Goal: Task Accomplishment & Management: Use online tool/utility

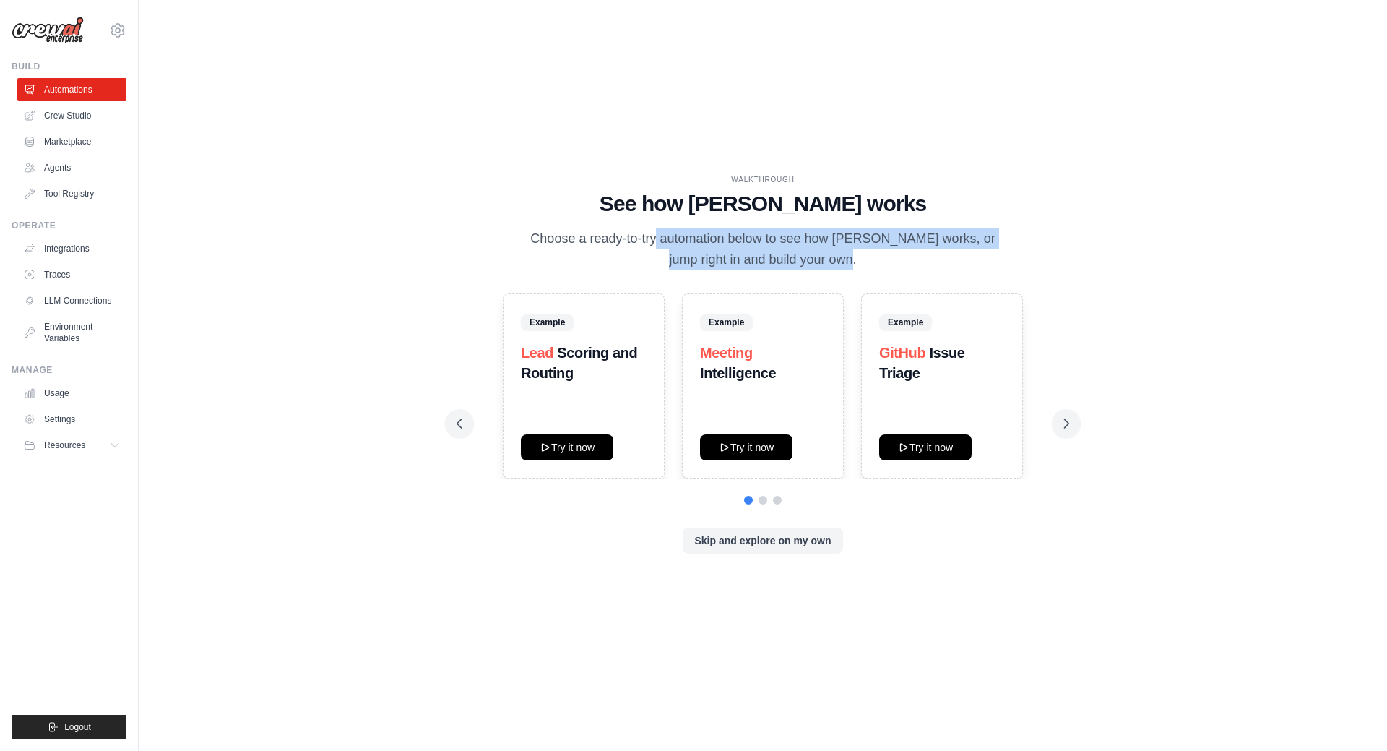
drag, startPoint x: 606, startPoint y: 221, endPoint x: 803, endPoint y: 254, distance: 199.3
click at [803, 254] on div "WALKTHROUGH See how CrewAI works Choose a ready-to-try automation below to see …" at bounding box center [763, 222] width 613 height 97
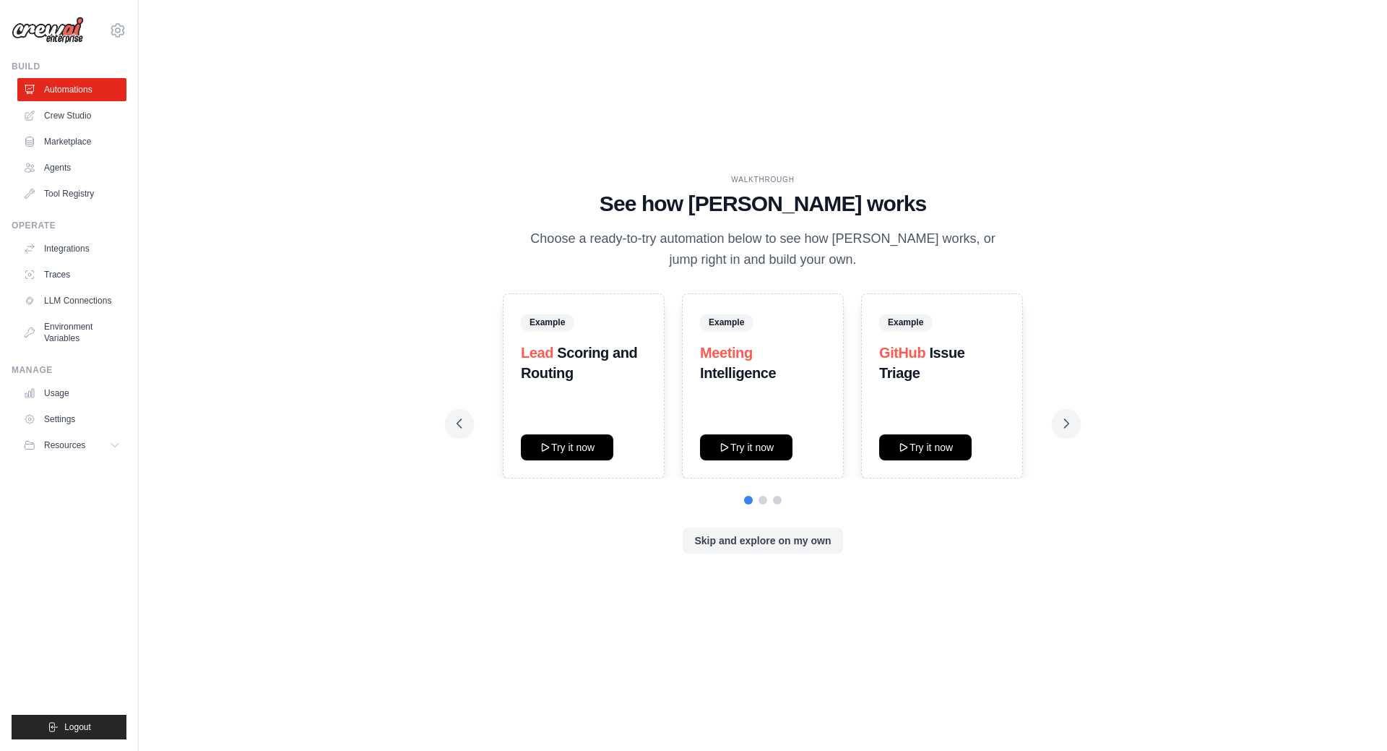
click at [813, 252] on p "Choose a ready-to-try automation below to see how [PERSON_NAME] works, or jump …" at bounding box center [763, 249] width 486 height 43
click at [92, 113] on link "Crew Studio" at bounding box center [73, 115] width 109 height 23
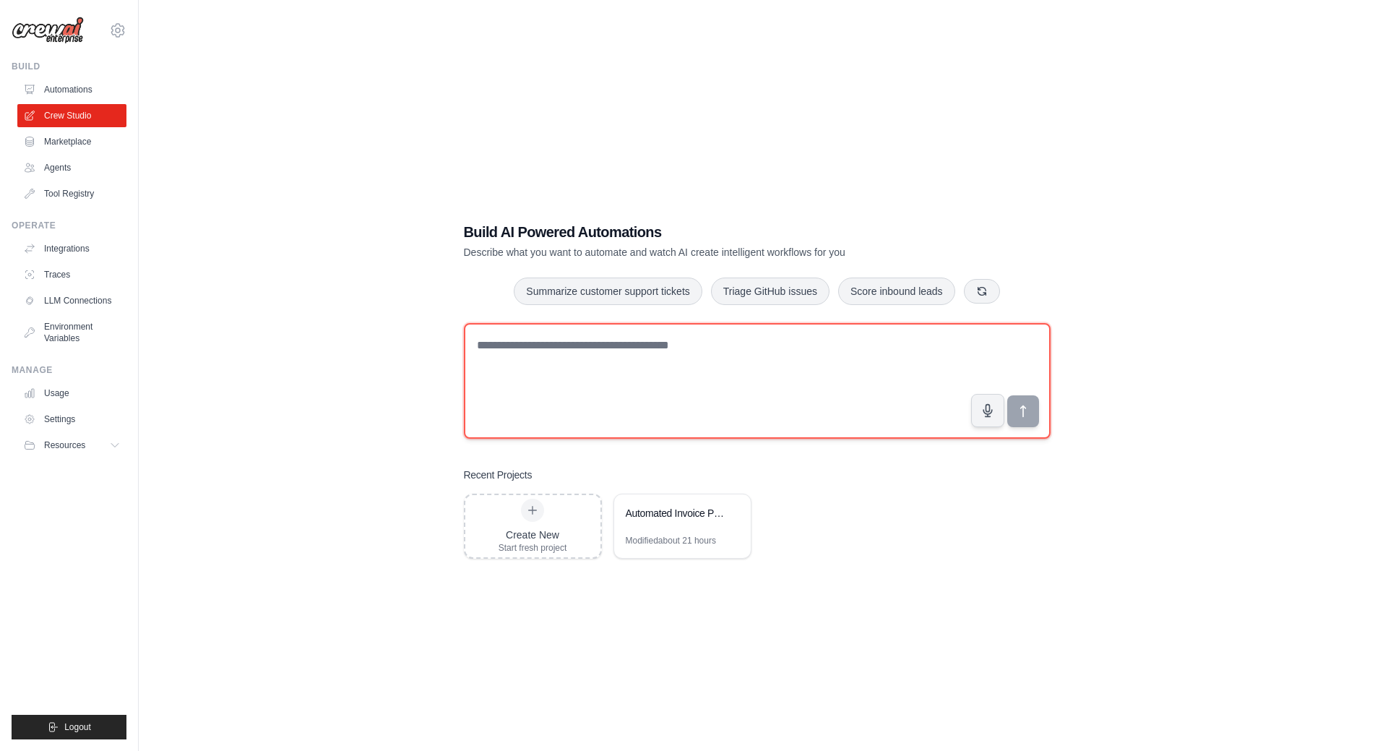
click at [611, 407] on textarea at bounding box center [757, 381] width 587 height 116
type textarea "**********"
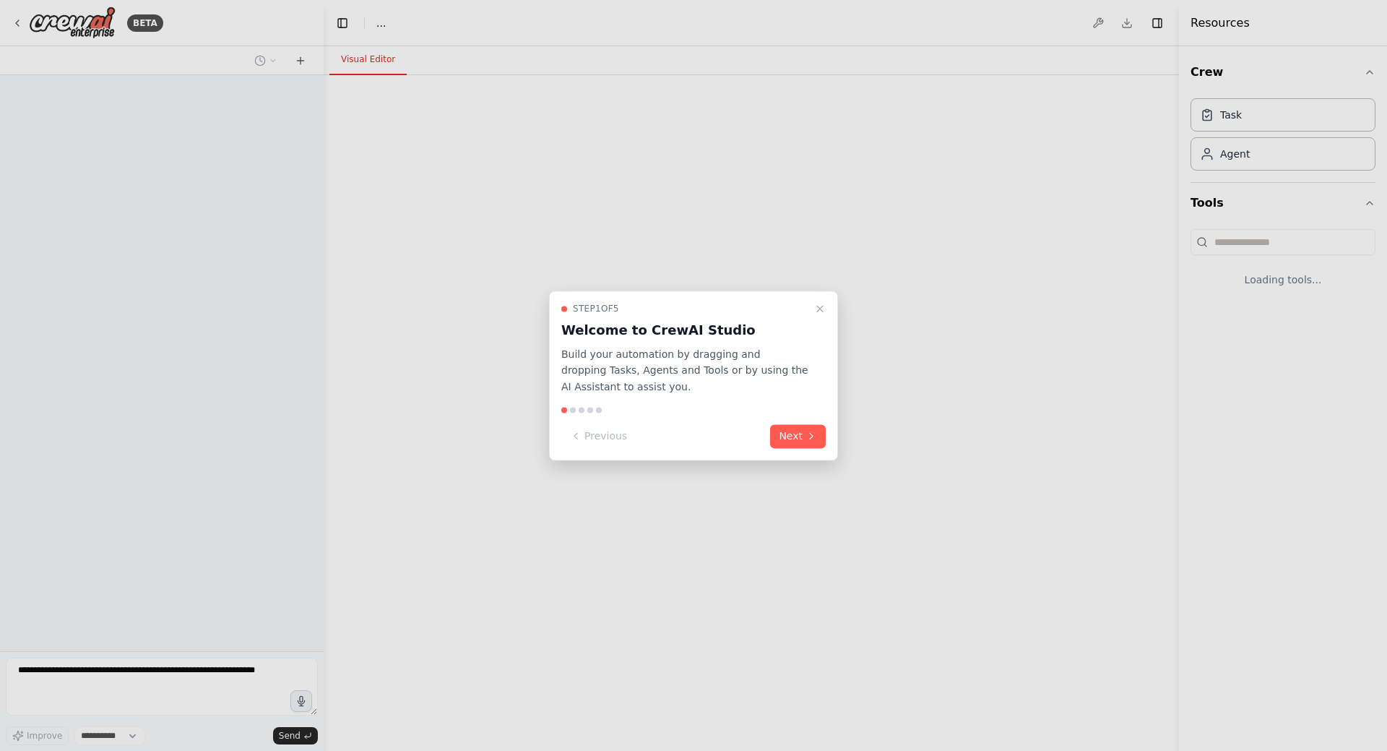
select select "****"
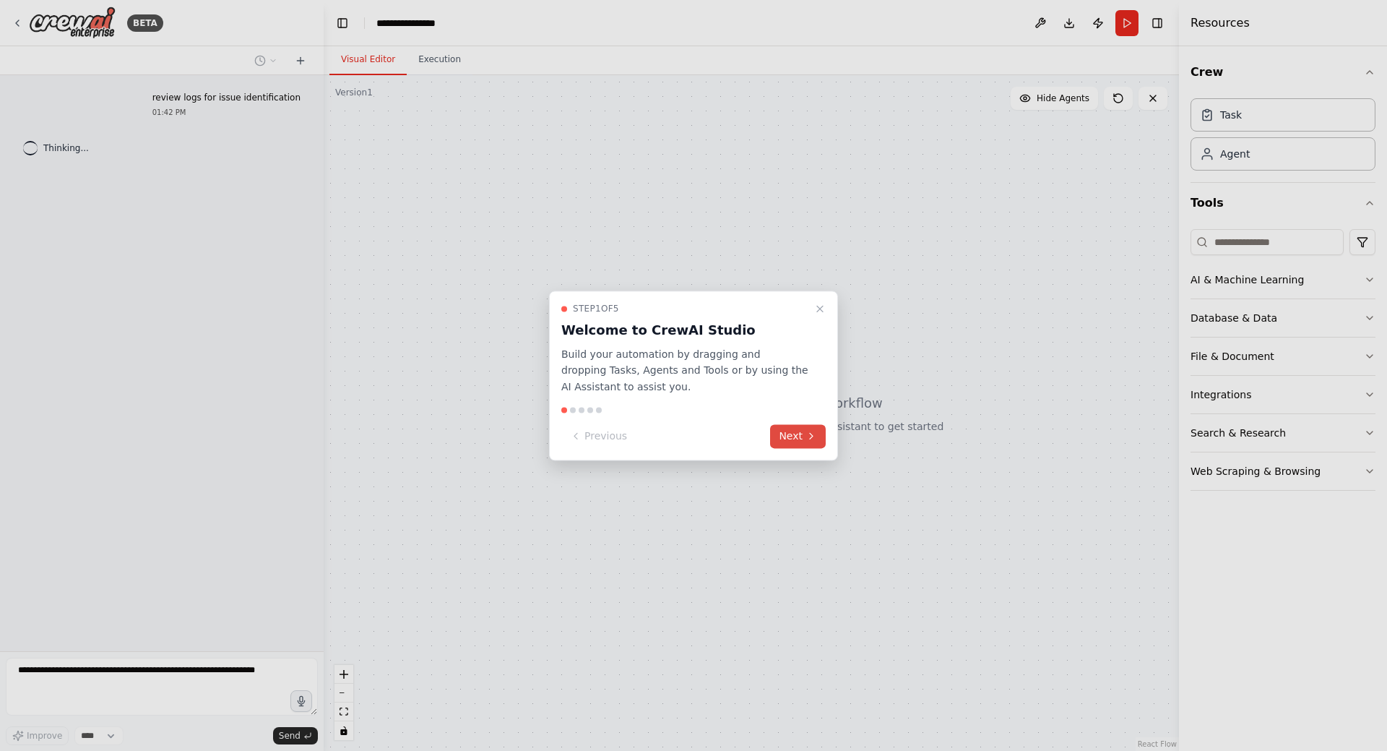
click at [813, 434] on icon at bounding box center [812, 437] width 12 height 12
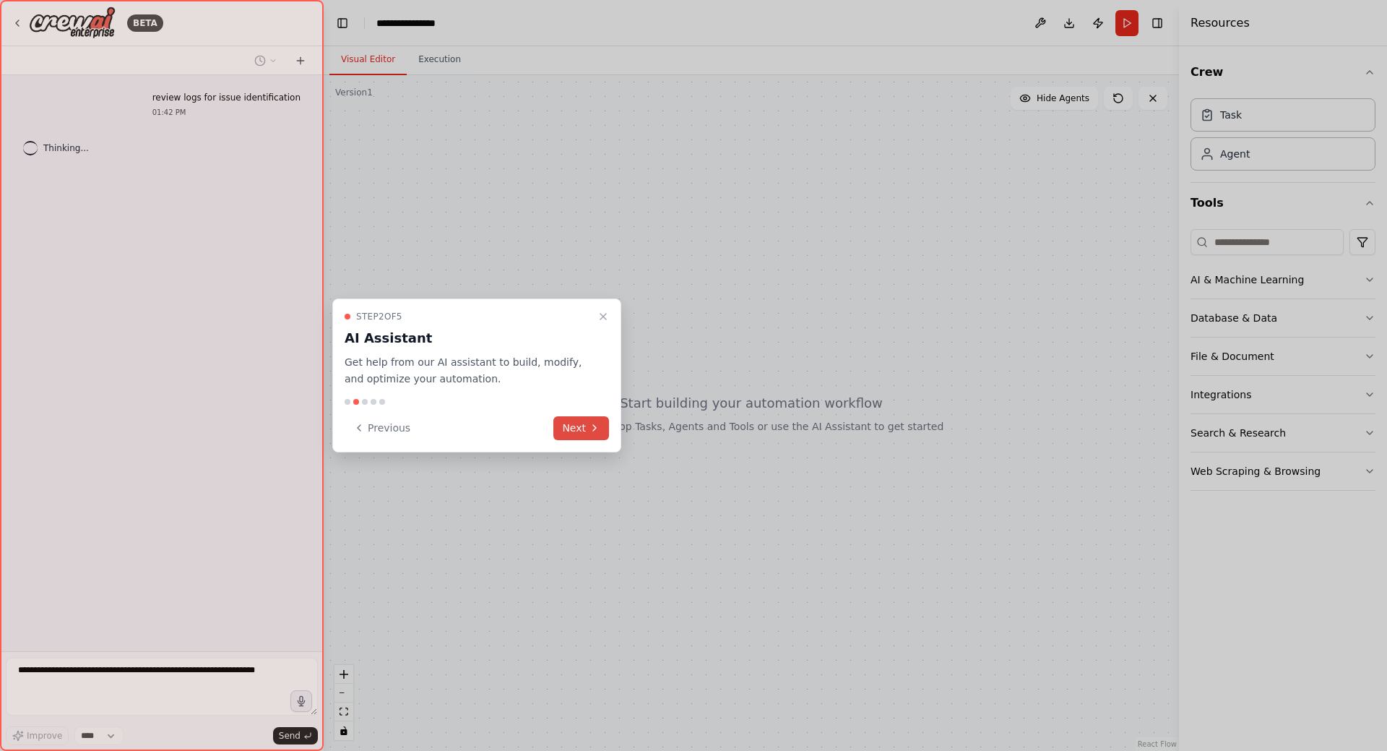
click at [592, 427] on icon at bounding box center [595, 428] width 12 height 12
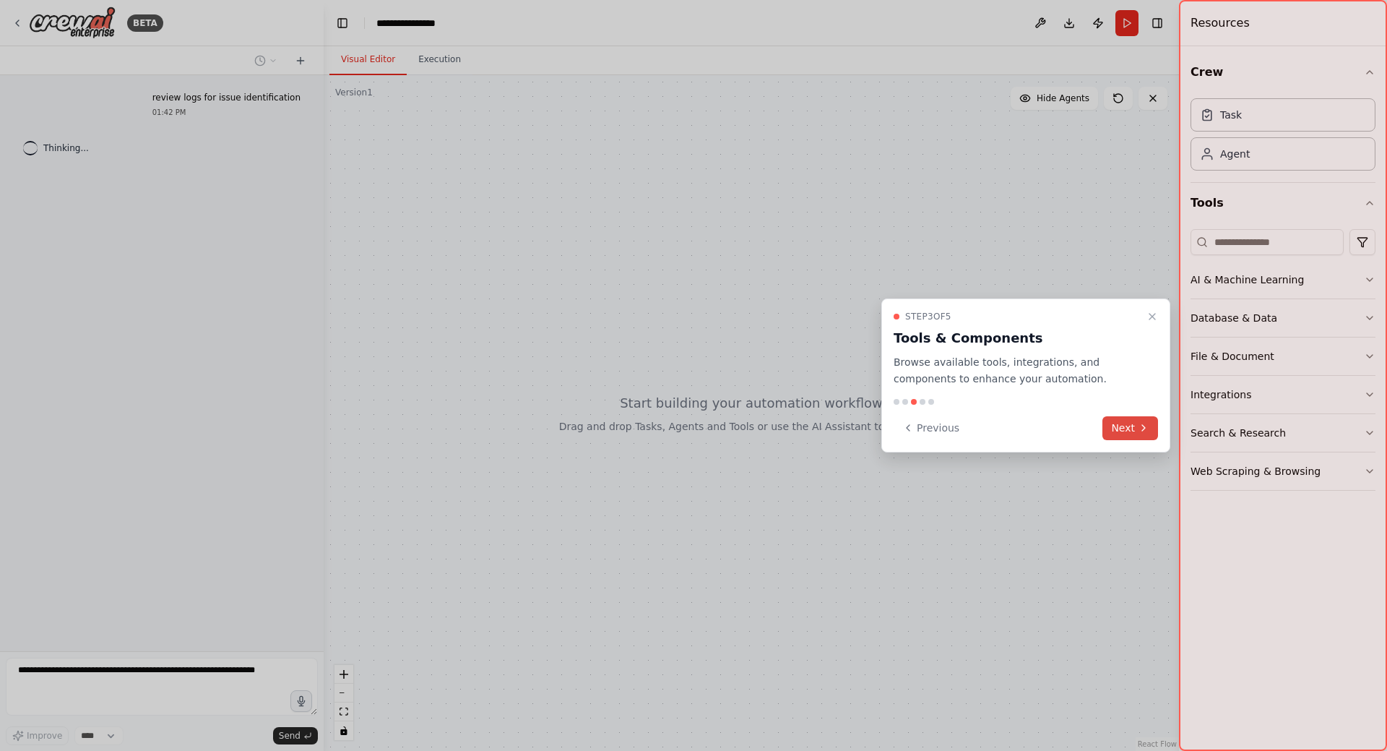
click at [1147, 426] on icon at bounding box center [1144, 428] width 12 height 12
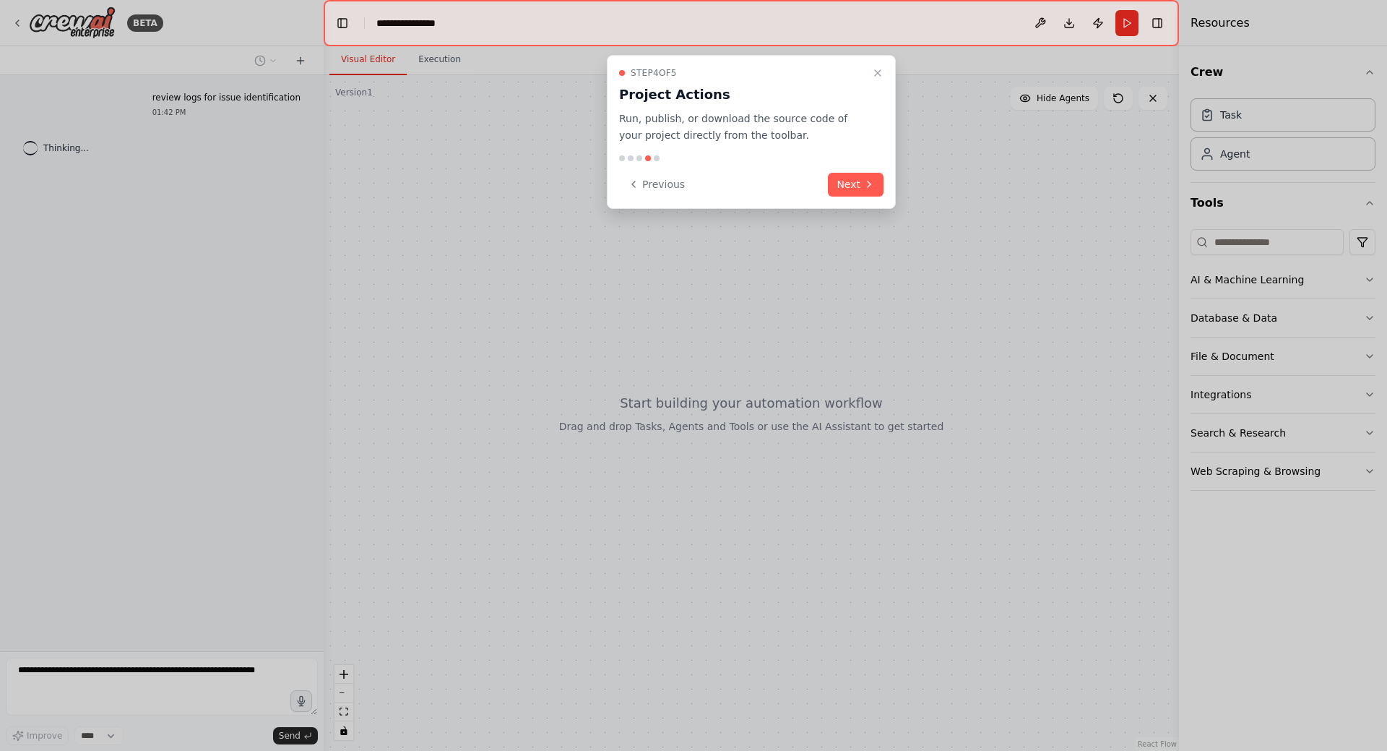
click at [865, 188] on icon at bounding box center [869, 184] width 12 height 12
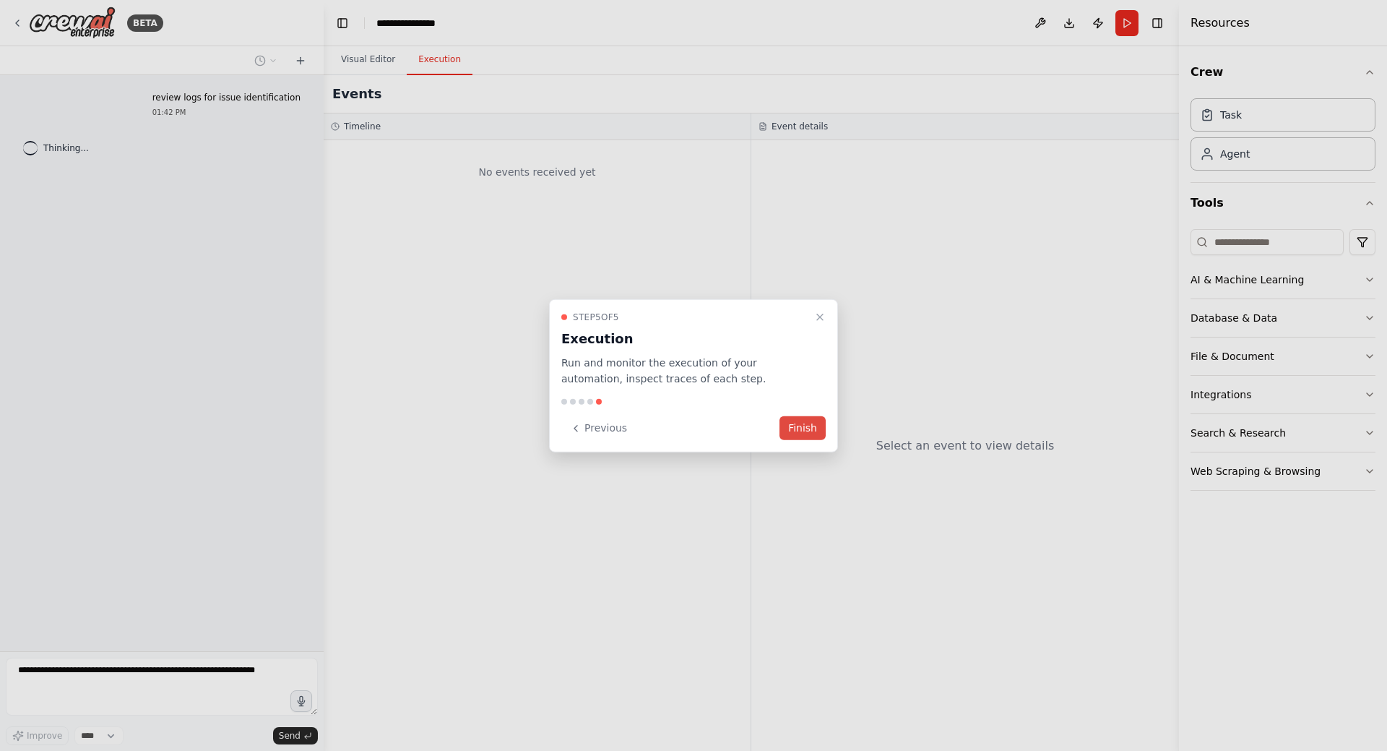
click at [805, 429] on button "Finish" at bounding box center [803, 428] width 46 height 24
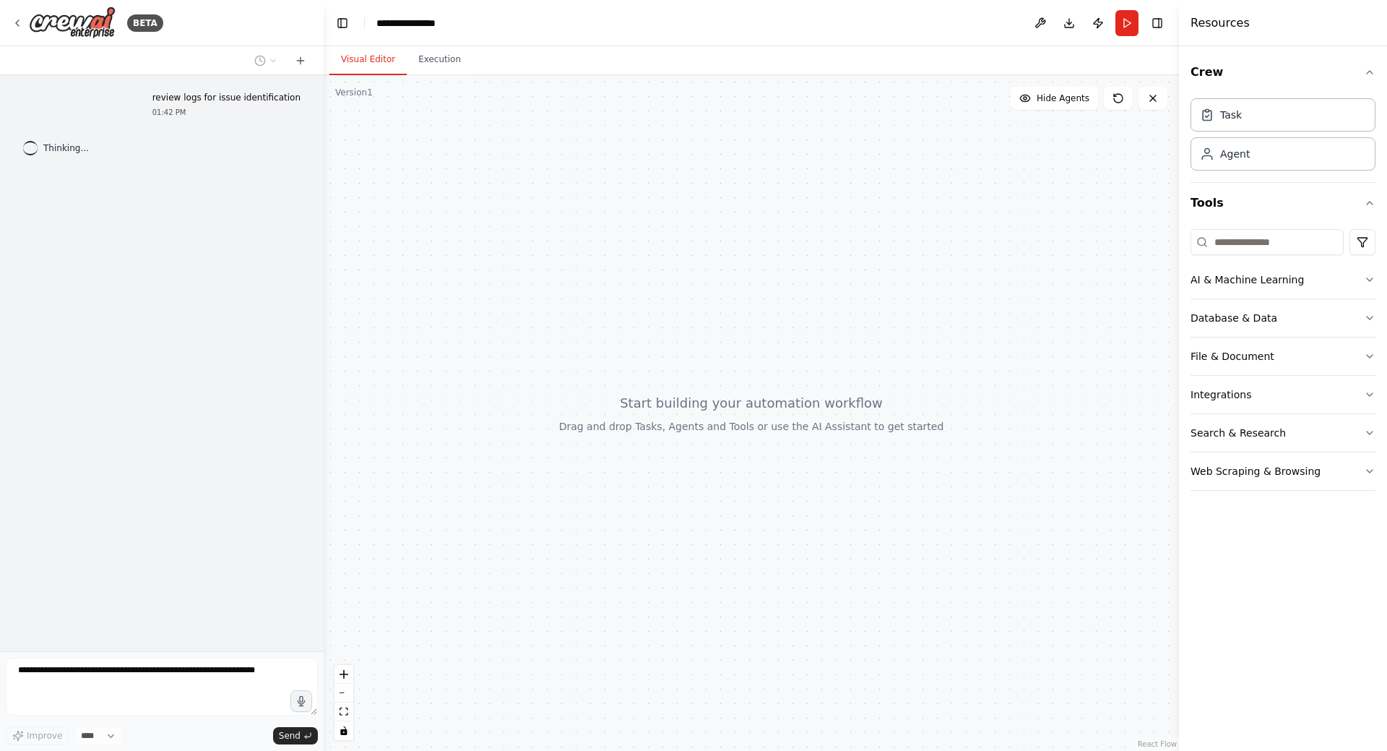
click at [393, 138] on div at bounding box center [751, 413] width 855 height 676
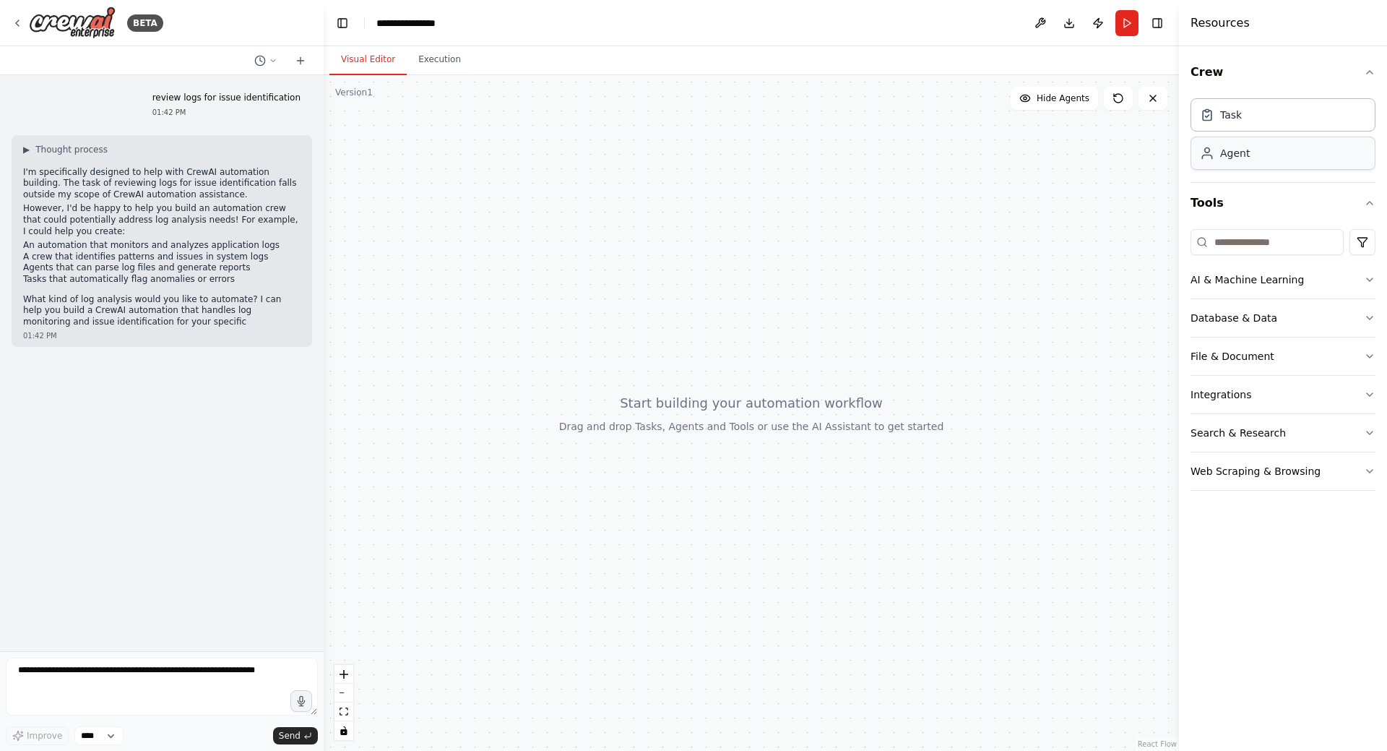
click at [1290, 155] on div "Agent" at bounding box center [1283, 153] width 185 height 33
click at [1243, 150] on div "Agent" at bounding box center [1235, 153] width 30 height 14
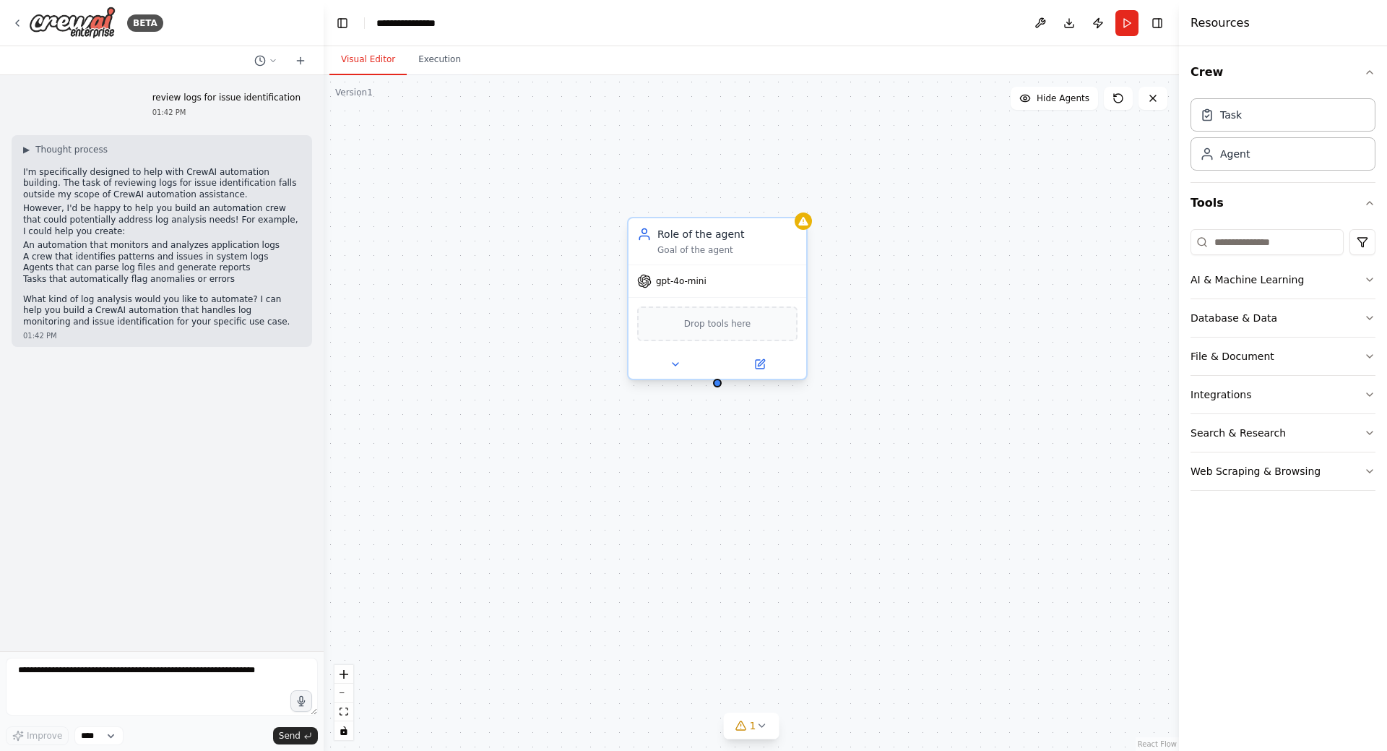
click at [733, 286] on div "gpt-4o-mini" at bounding box center [718, 281] width 178 height 32
click at [674, 286] on span "gpt-4o-mini" at bounding box center [681, 281] width 51 height 12
click at [670, 371] on button at bounding box center [675, 363] width 82 height 17
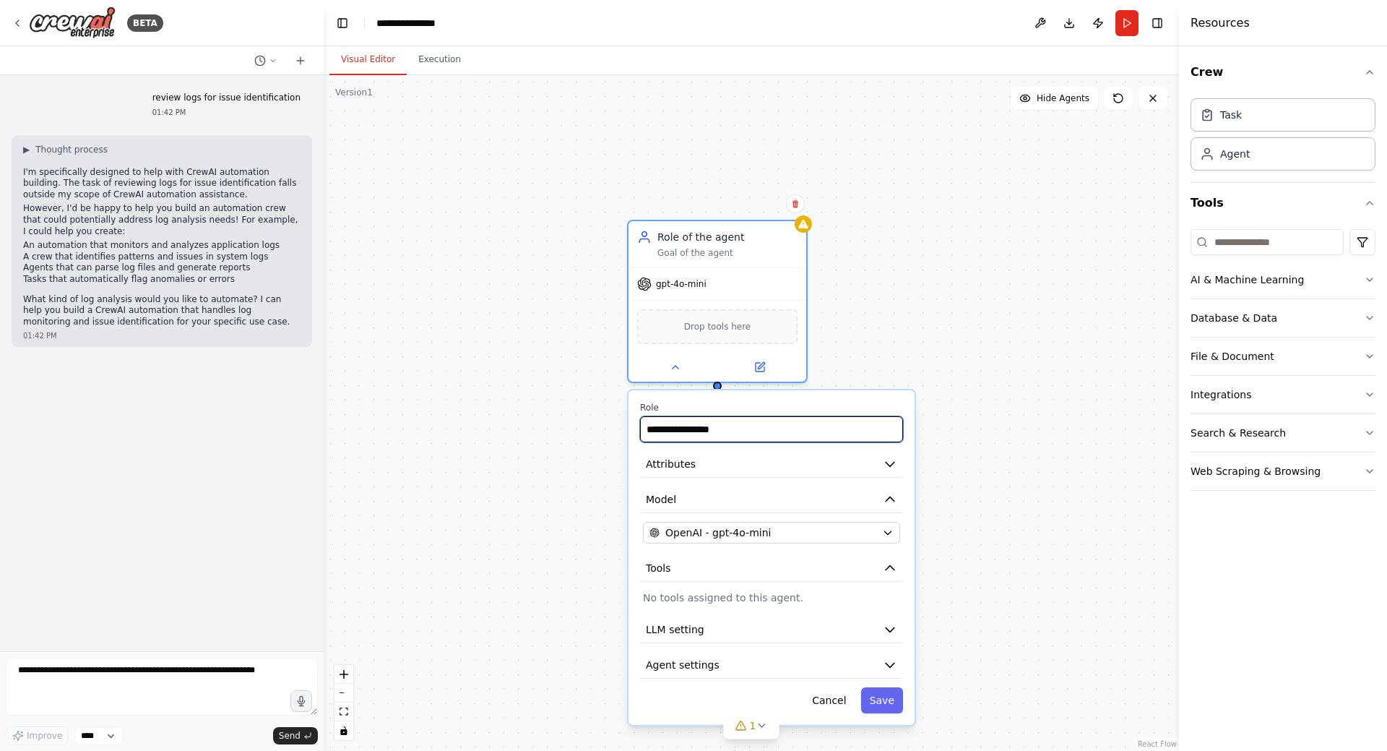
click at [828, 437] on input "**********" at bounding box center [771, 429] width 263 height 26
drag, startPoint x: 833, startPoint y: 434, endPoint x: 636, endPoint y: 429, distance: 197.3
click at [636, 429] on div "**********" at bounding box center [772, 557] width 286 height 335
type input "**********"
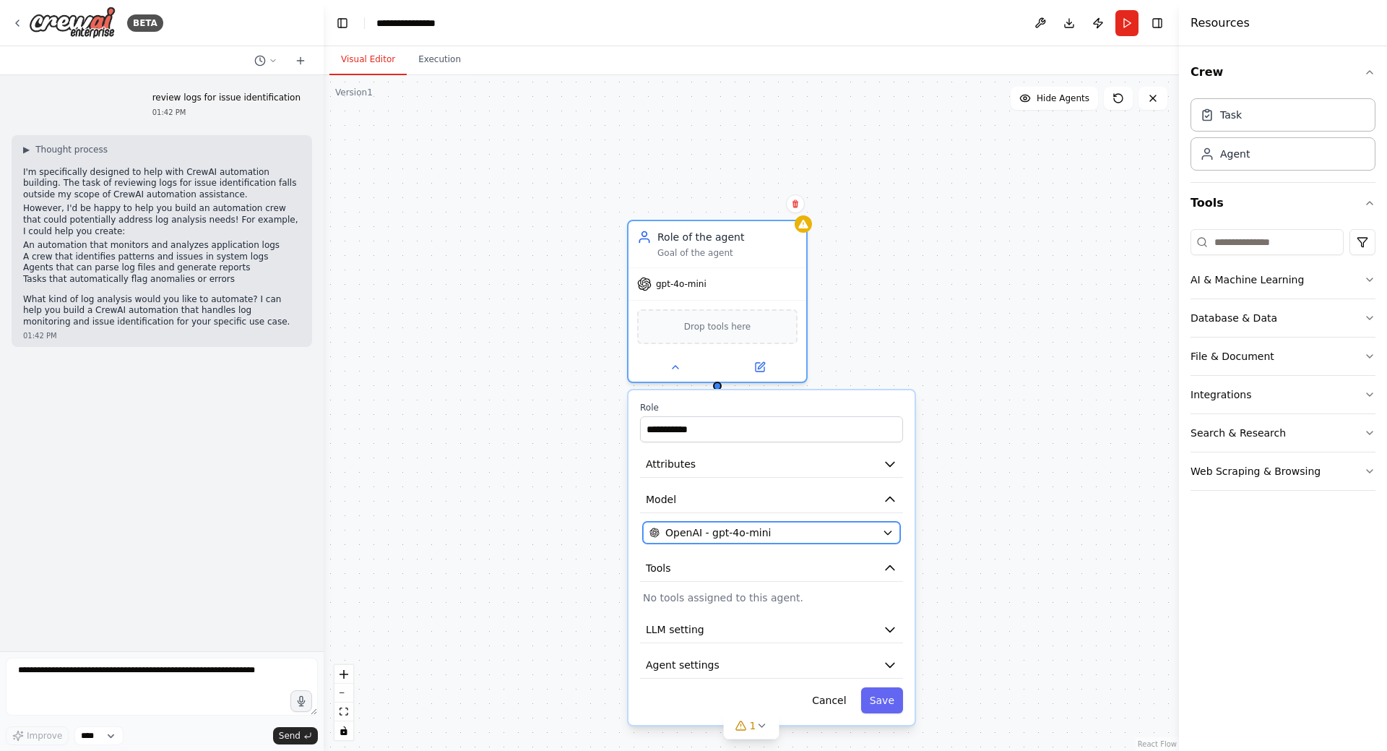
click at [887, 537] on icon "button" at bounding box center [888, 533] width 12 height 12
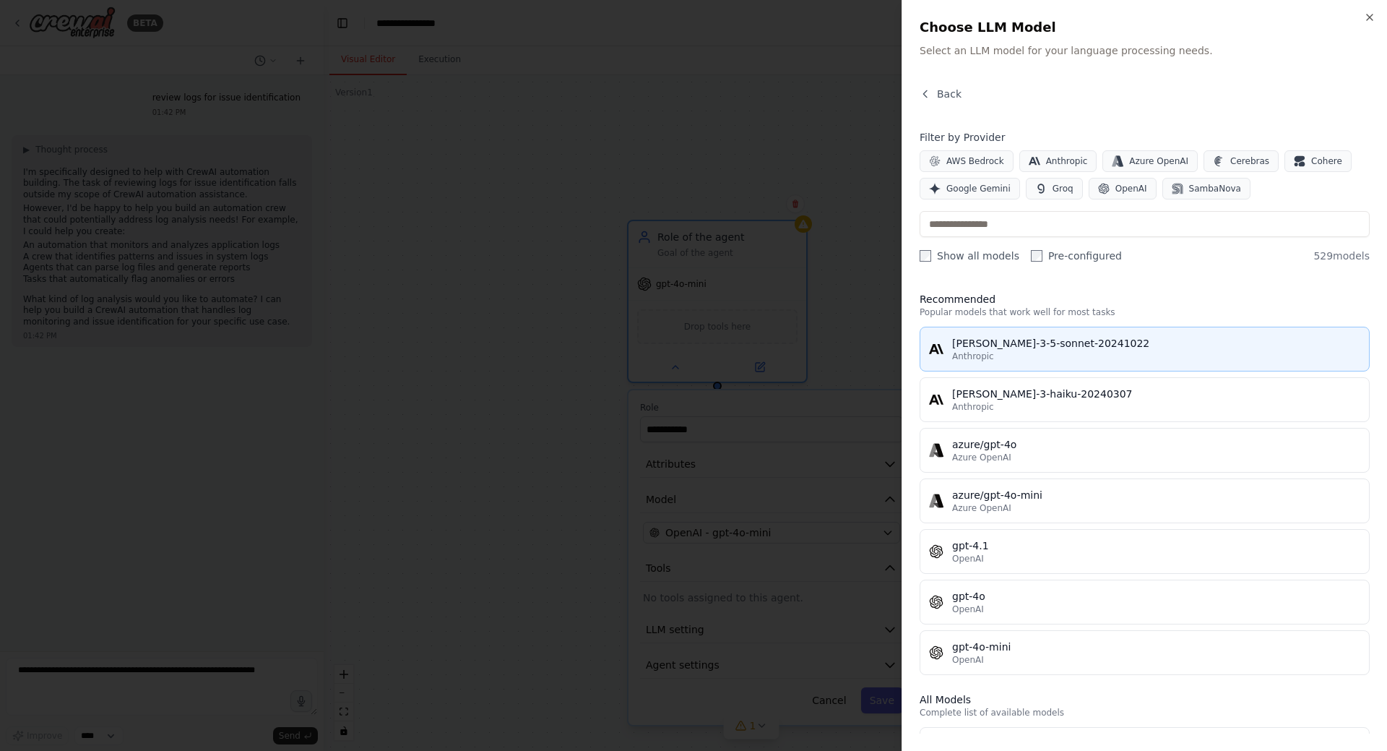
click at [1209, 351] on div "Anthropic" at bounding box center [1156, 356] width 408 height 12
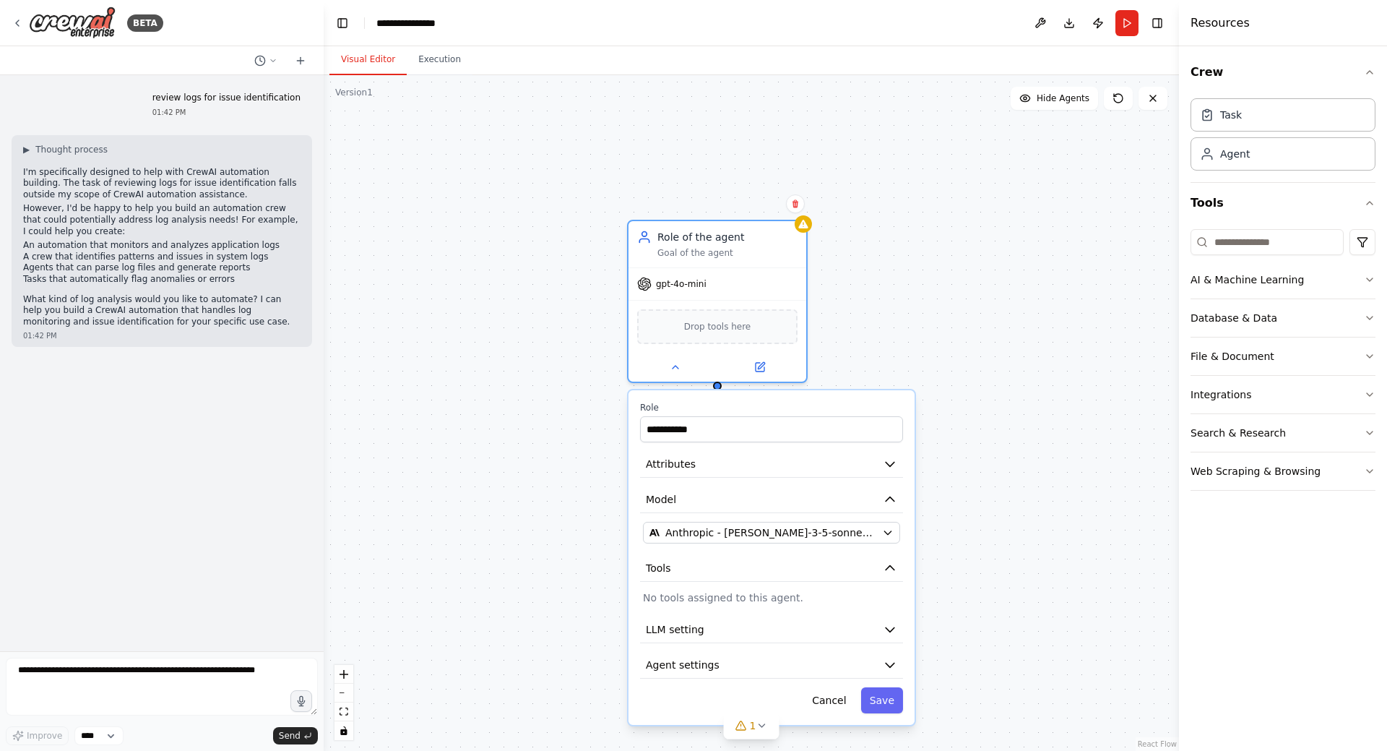
click at [936, 317] on div "**********" at bounding box center [751, 413] width 855 height 676
click at [679, 358] on button at bounding box center [675, 363] width 82 height 17
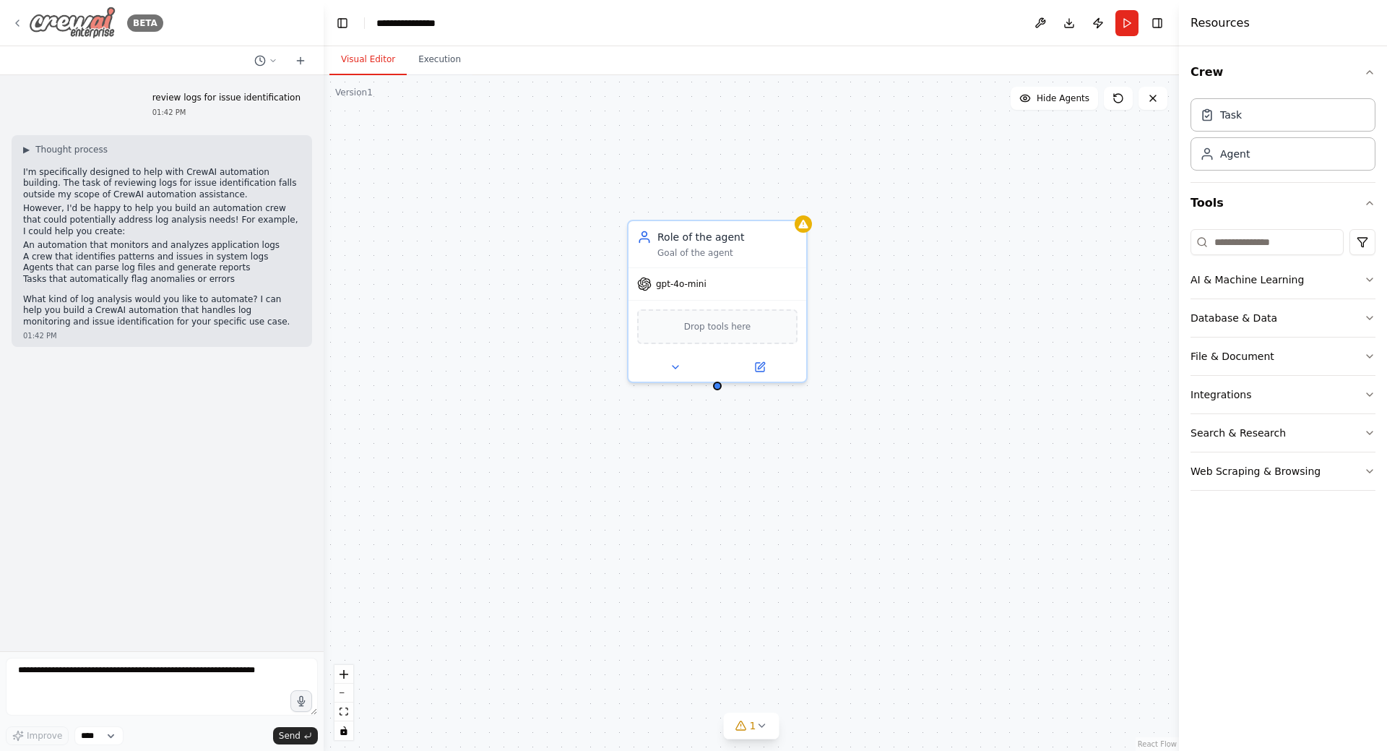
click at [126, 21] on div "BETA" at bounding box center [142, 22] width 42 height 17
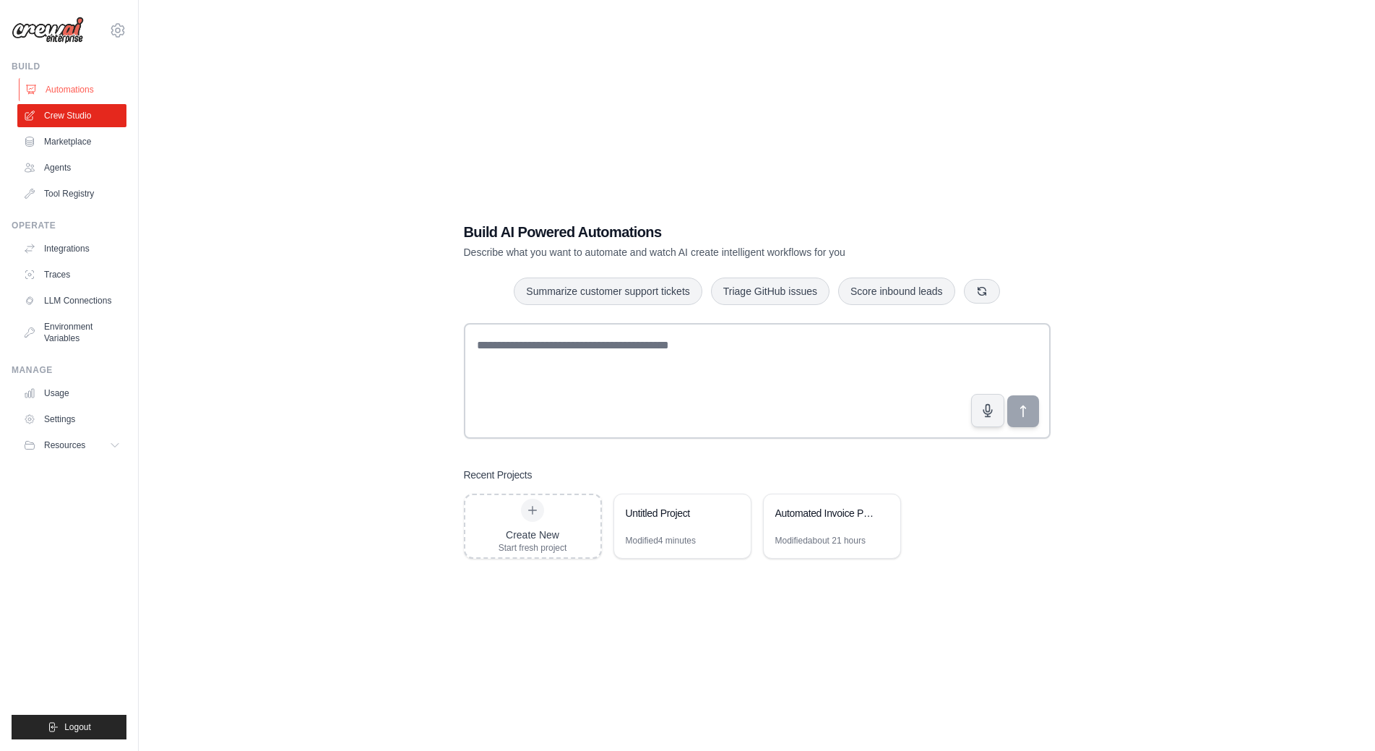
click at [74, 83] on link "Automations" at bounding box center [73, 89] width 109 height 23
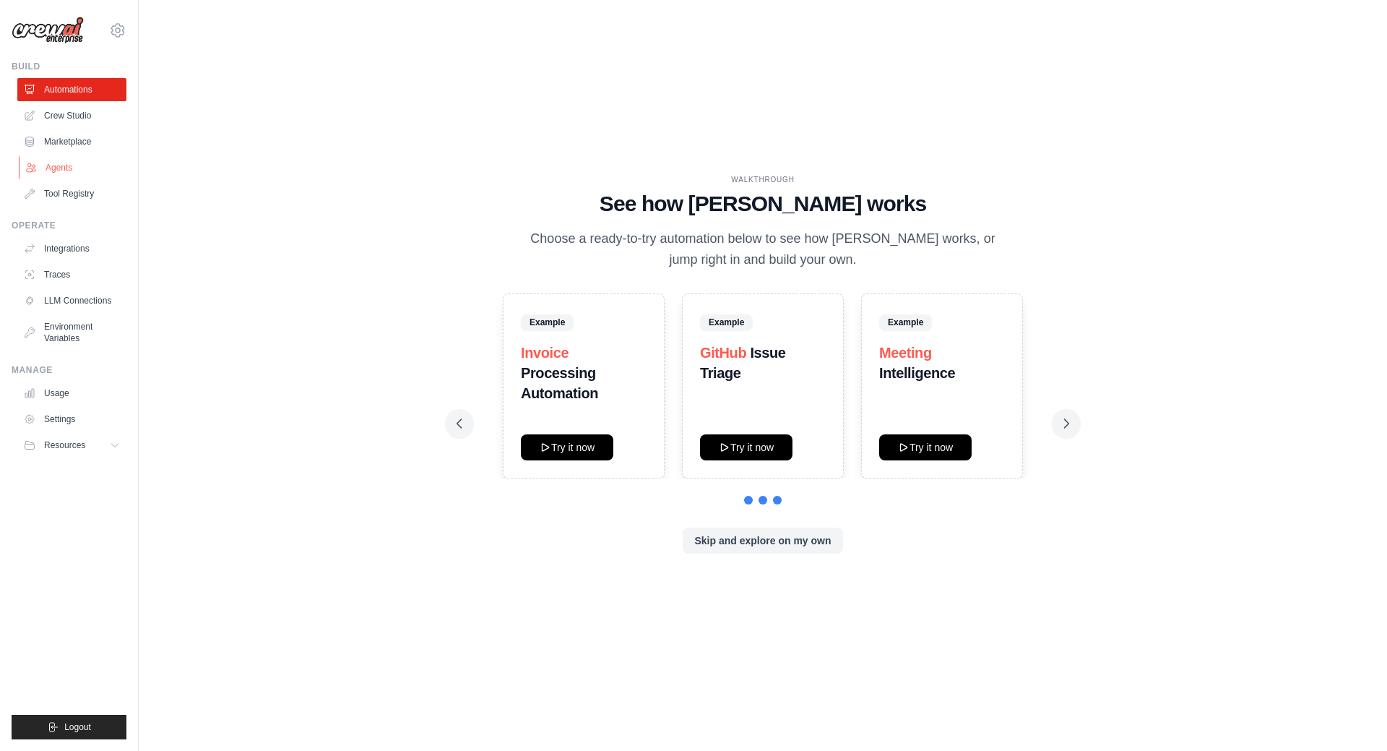
click at [69, 167] on link "Agents" at bounding box center [73, 167] width 109 height 23
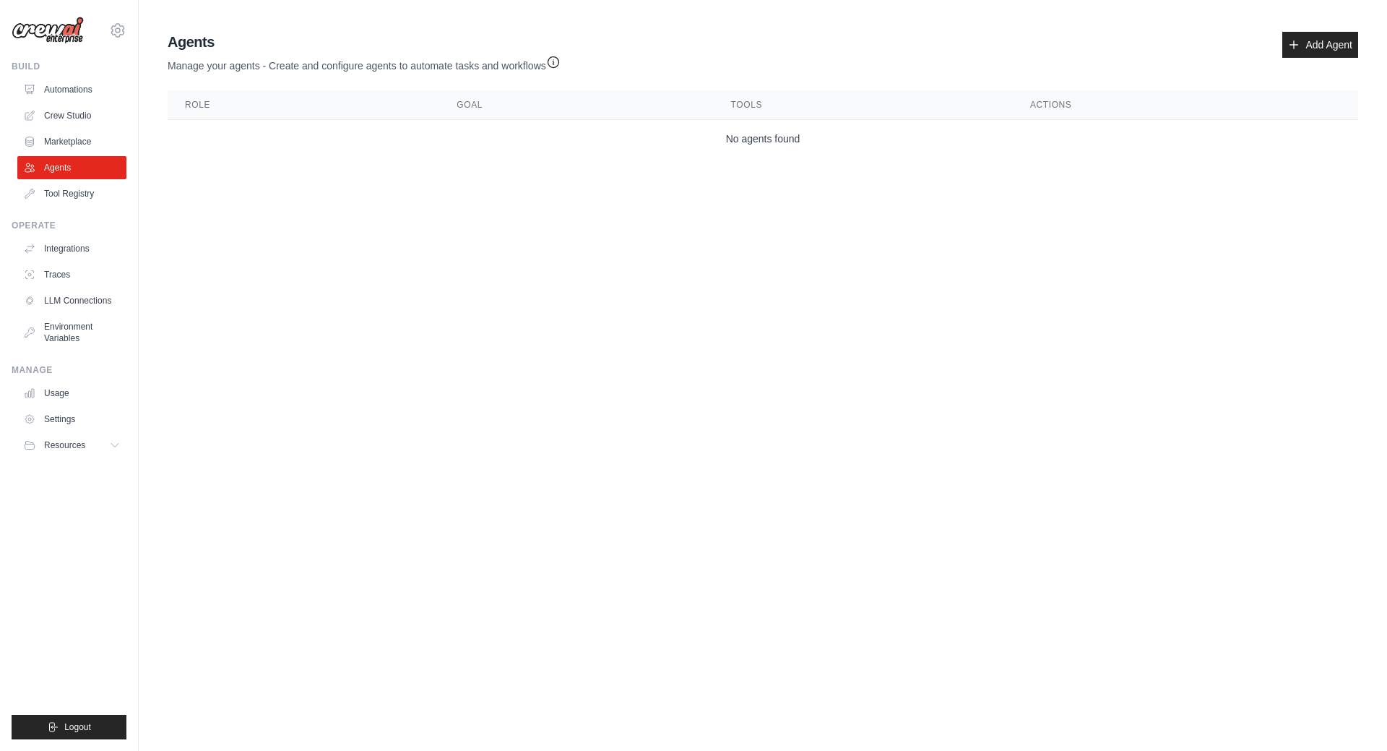
click at [728, 197] on body "[EMAIL_ADDRESS][DOMAIN_NAME] Settings Build Automations Crew Studio" at bounding box center [693, 375] width 1387 height 751
click at [454, 91] on th "Goal" at bounding box center [576, 105] width 274 height 30
click at [436, 115] on th "Role" at bounding box center [304, 105] width 272 height 30
click at [1332, 45] on link "Add Agent" at bounding box center [1320, 45] width 76 height 26
click at [1333, 40] on link "Add Agent" at bounding box center [1320, 45] width 76 height 26
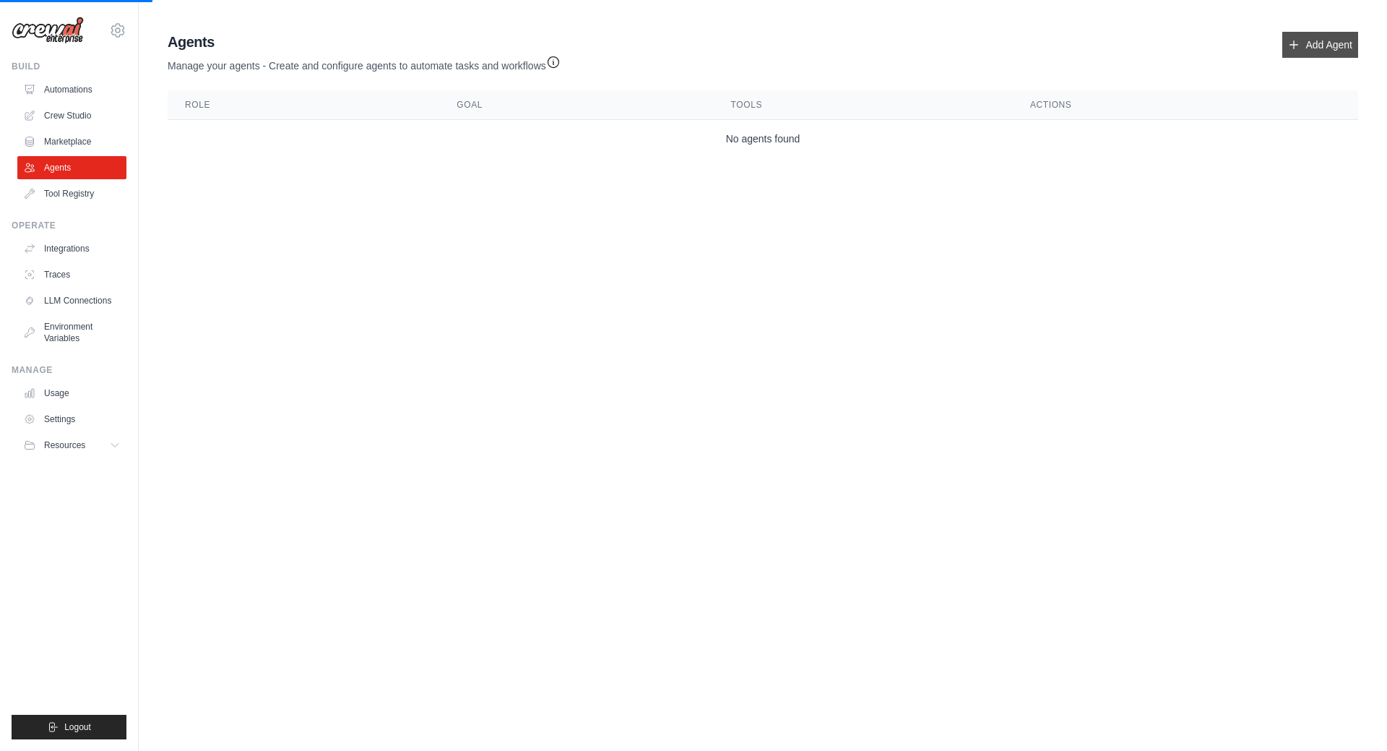
click at [1329, 39] on link "Add Agent" at bounding box center [1320, 45] width 76 height 26
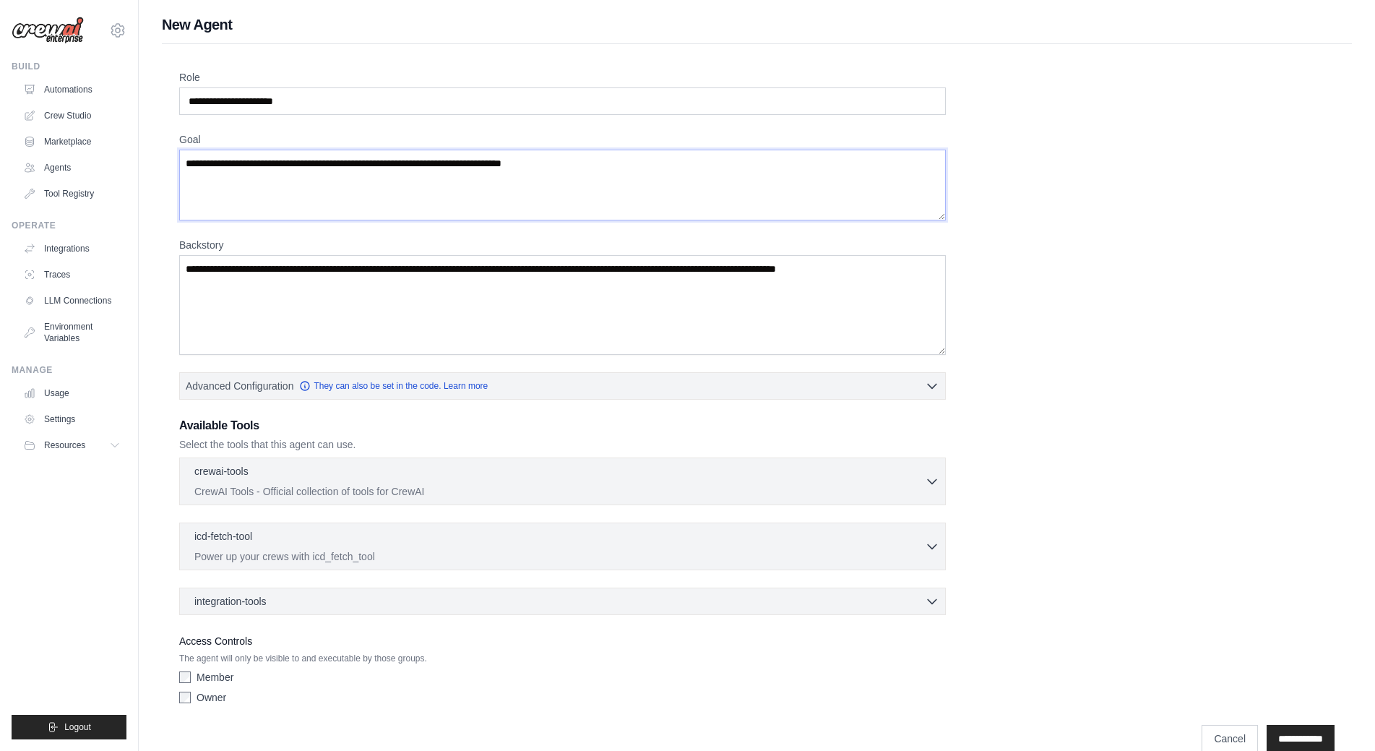
drag, startPoint x: 655, startPoint y: 170, endPoint x: 259, endPoint y: 151, distance: 395.7
click at [259, 151] on textarea "Goal" at bounding box center [562, 185] width 767 height 71
click at [289, 102] on input "Role" at bounding box center [562, 100] width 767 height 27
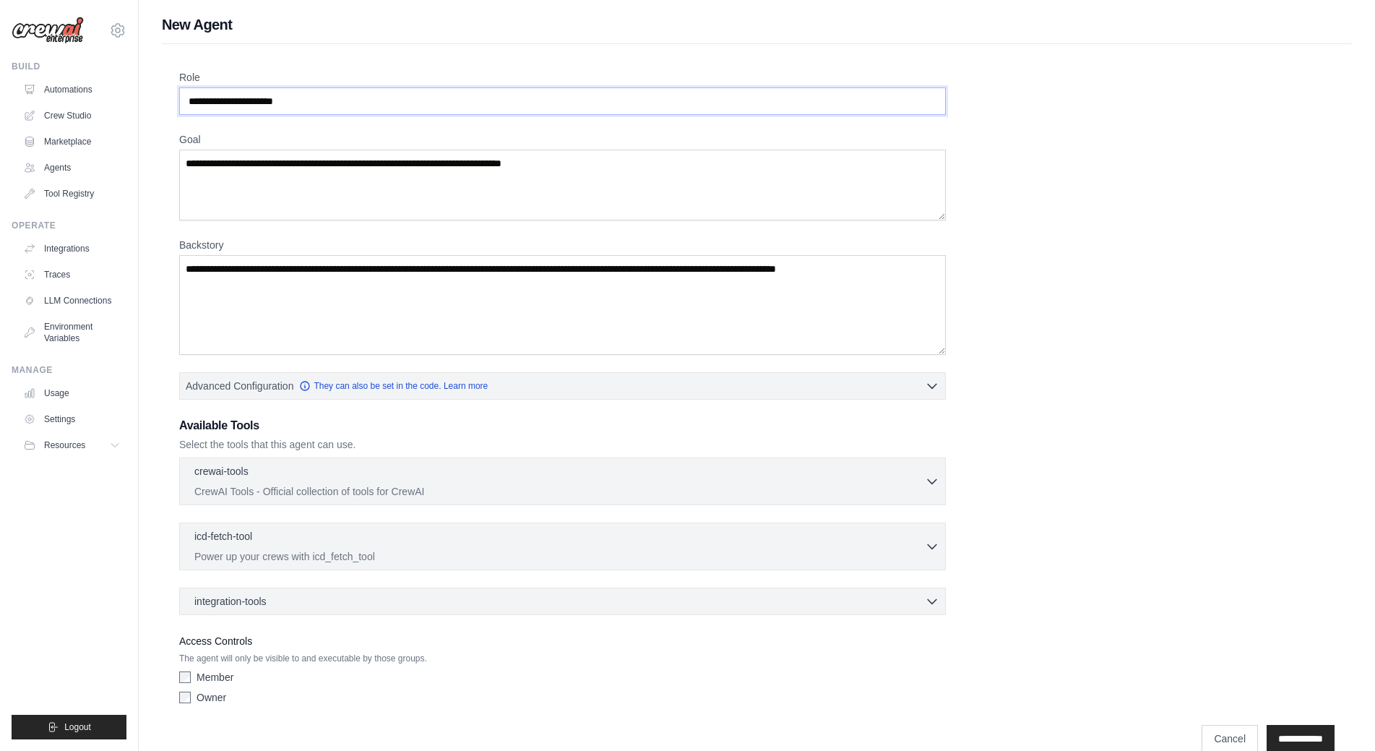
click at [289, 102] on input "Role" at bounding box center [562, 100] width 767 height 27
drag, startPoint x: 330, startPoint y: 98, endPoint x: 94, endPoint y: 90, distance: 236.4
click at [94, 90] on div "benmessaoud.mehdi@gmail.com Settings Build Automations Crew Studio" at bounding box center [687, 387] width 1375 height 775
click at [233, 98] on input "Role" at bounding box center [562, 100] width 767 height 27
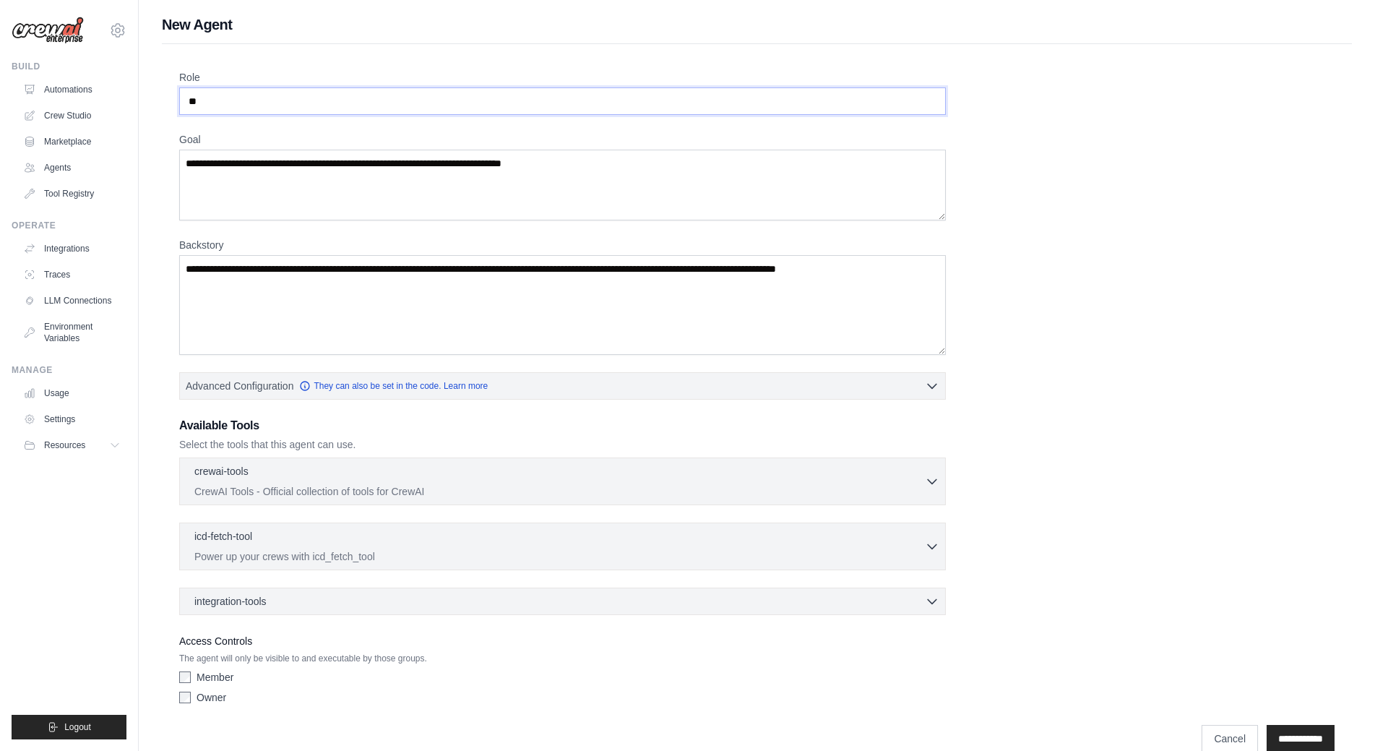
type input "*"
type input "**********"
click at [279, 181] on textarea "Goal" at bounding box center [562, 185] width 767 height 71
drag, startPoint x: 298, startPoint y: 168, endPoint x: 330, endPoint y: 173, distance: 32.2
click at [298, 168] on textarea "Goal" at bounding box center [562, 185] width 767 height 71
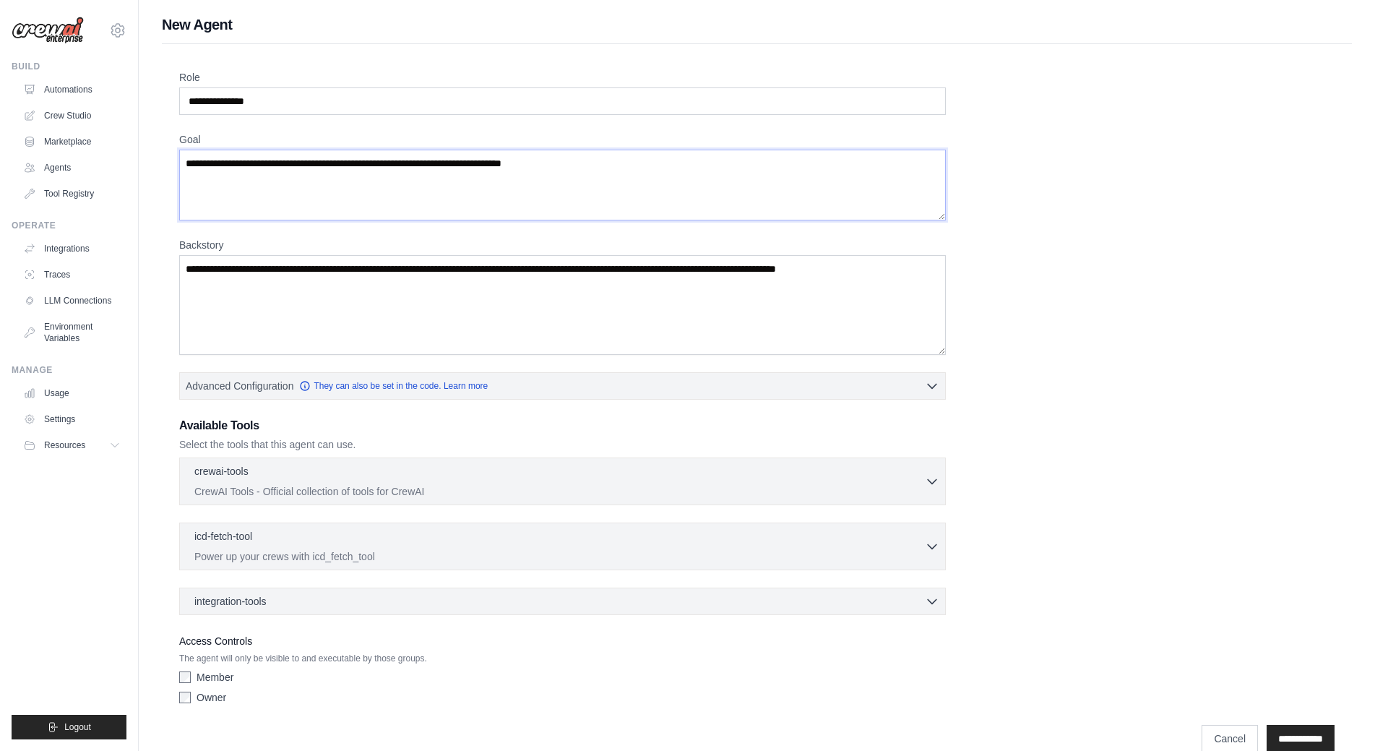
drag, startPoint x: 564, startPoint y: 164, endPoint x: 368, endPoint y: 167, distance: 195.8
click at [382, 163] on textarea "Goal" at bounding box center [562, 185] width 767 height 71
click at [514, 165] on textarea "**********" at bounding box center [562, 185] width 767 height 71
type textarea "**********"
click at [551, 288] on textarea "Backstory" at bounding box center [562, 305] width 767 height 100
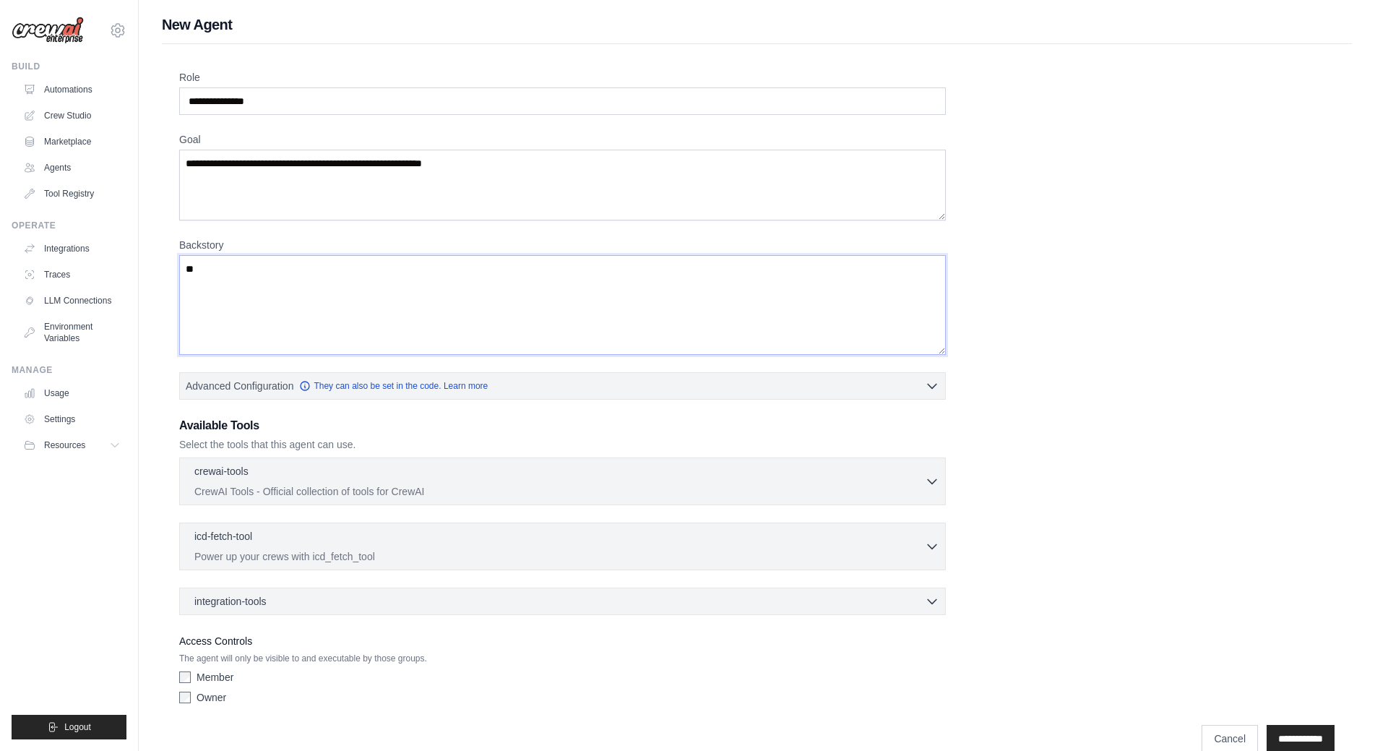
type textarea "*"
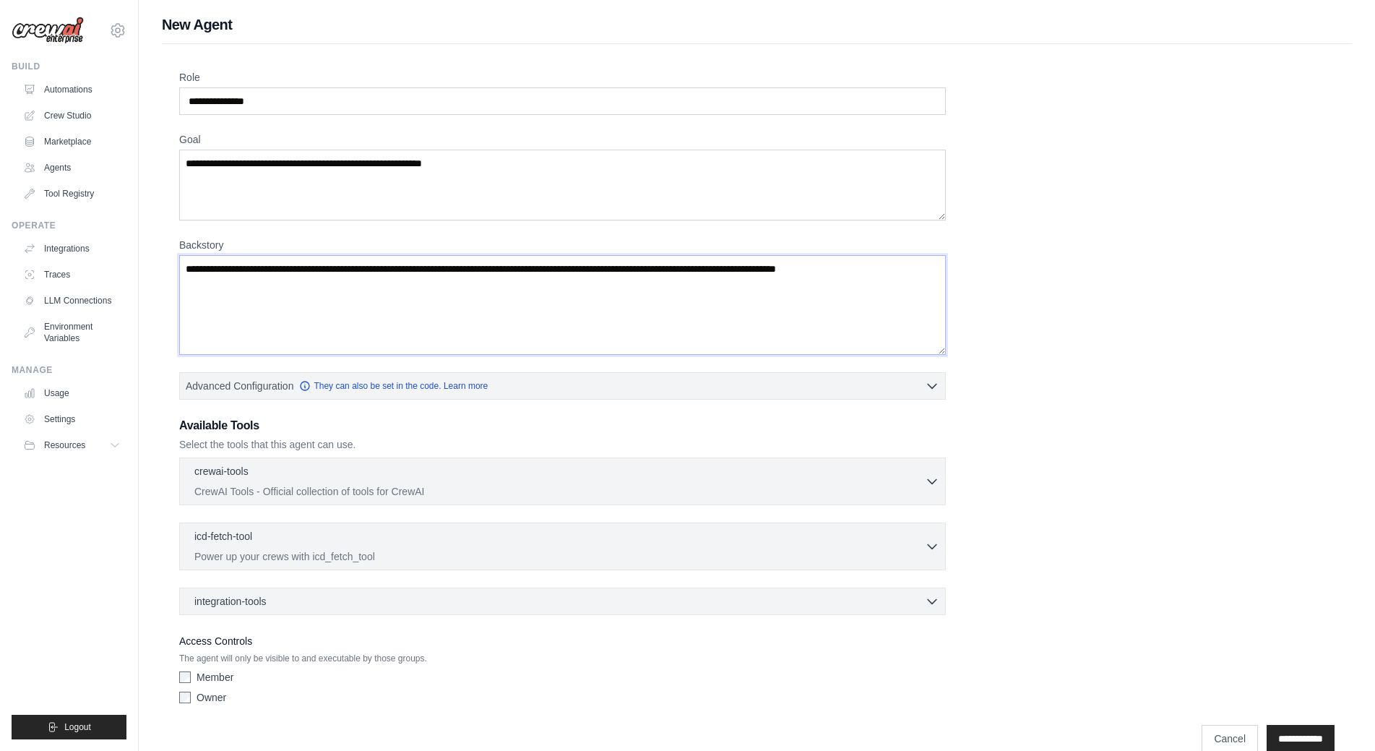
click at [323, 285] on textarea "Backstory" at bounding box center [562, 305] width 767 height 100
click at [288, 267] on textarea "**********" at bounding box center [562, 305] width 767 height 100
click at [337, 272] on textarea "**********" at bounding box center [562, 305] width 767 height 100
click at [282, 269] on textarea "**********" at bounding box center [562, 305] width 767 height 100
drag, startPoint x: 393, startPoint y: 289, endPoint x: 394, endPoint y: 277, distance: 11.7
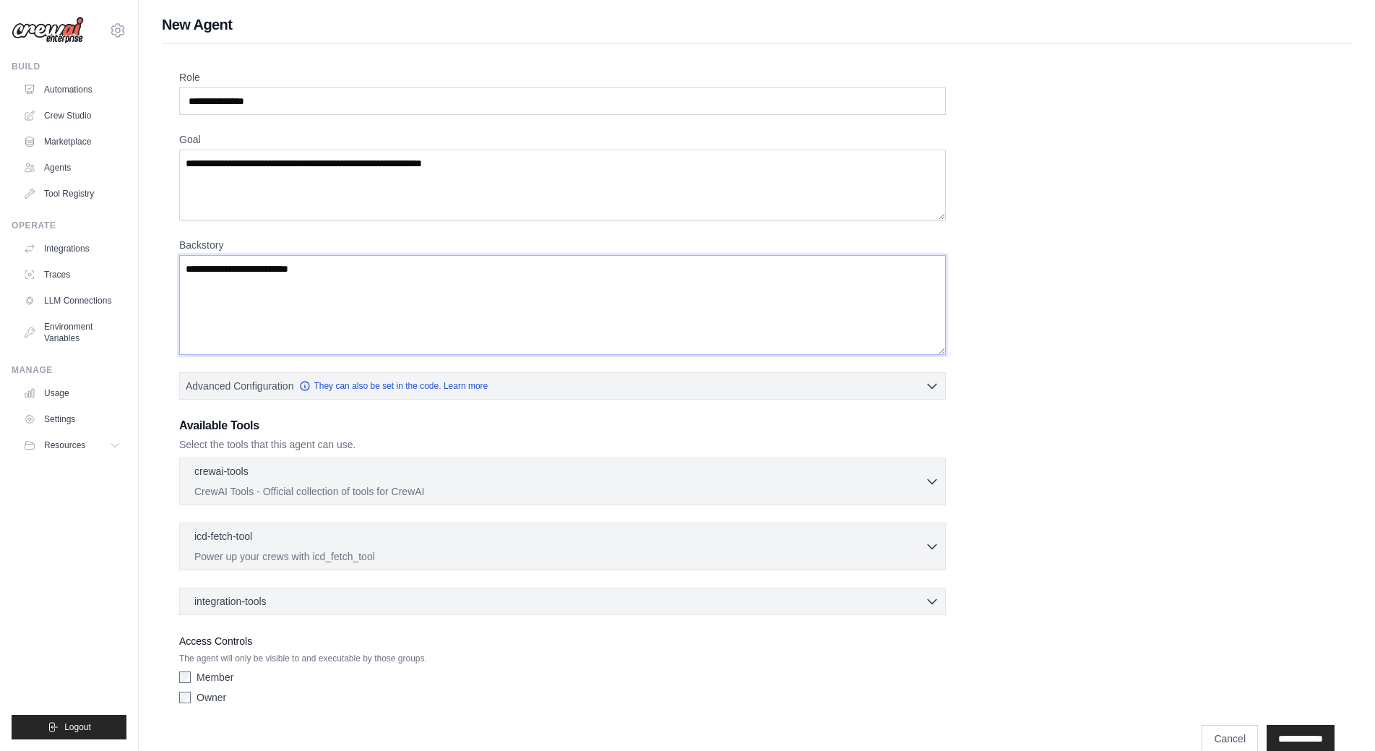
click at [393, 285] on textarea "**********" at bounding box center [562, 305] width 767 height 100
type textarea "**********"
click at [932, 483] on icon "button" at bounding box center [932, 481] width 9 height 4
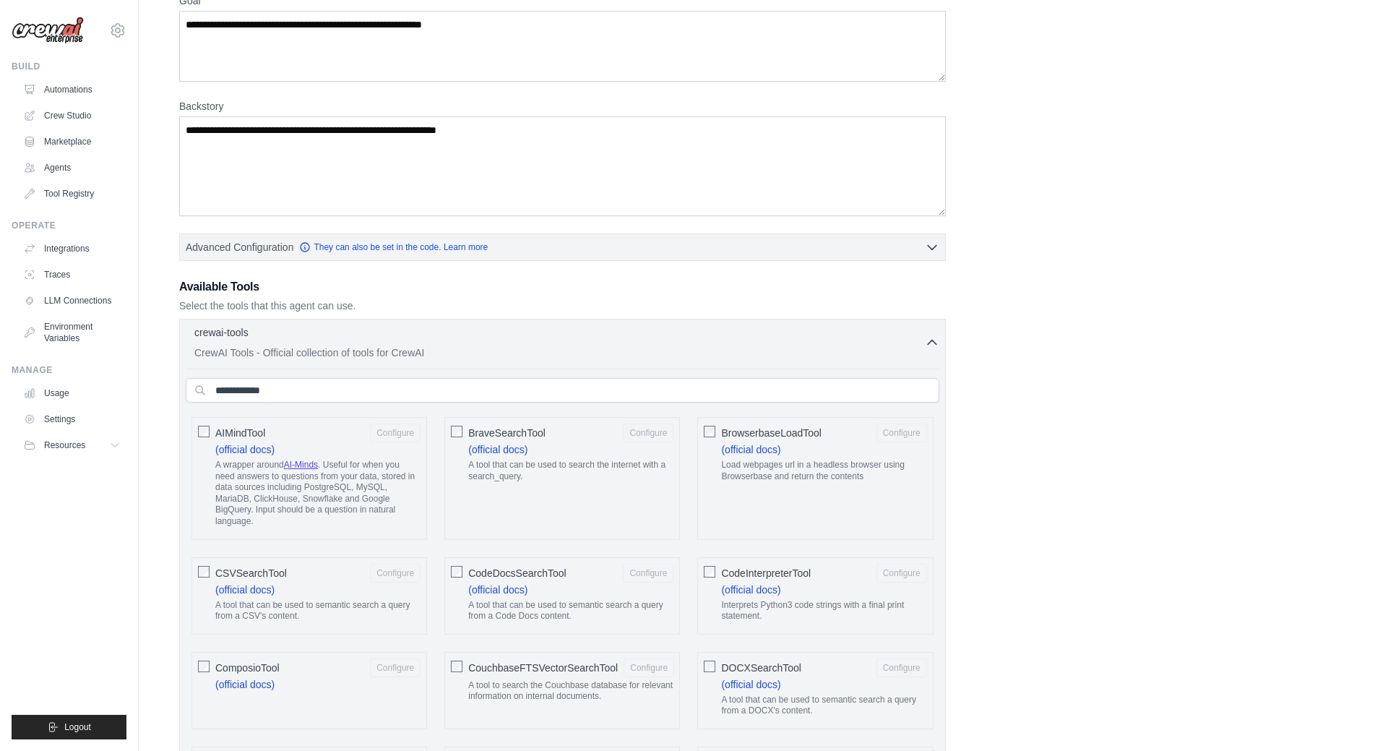
scroll to position [145, 0]
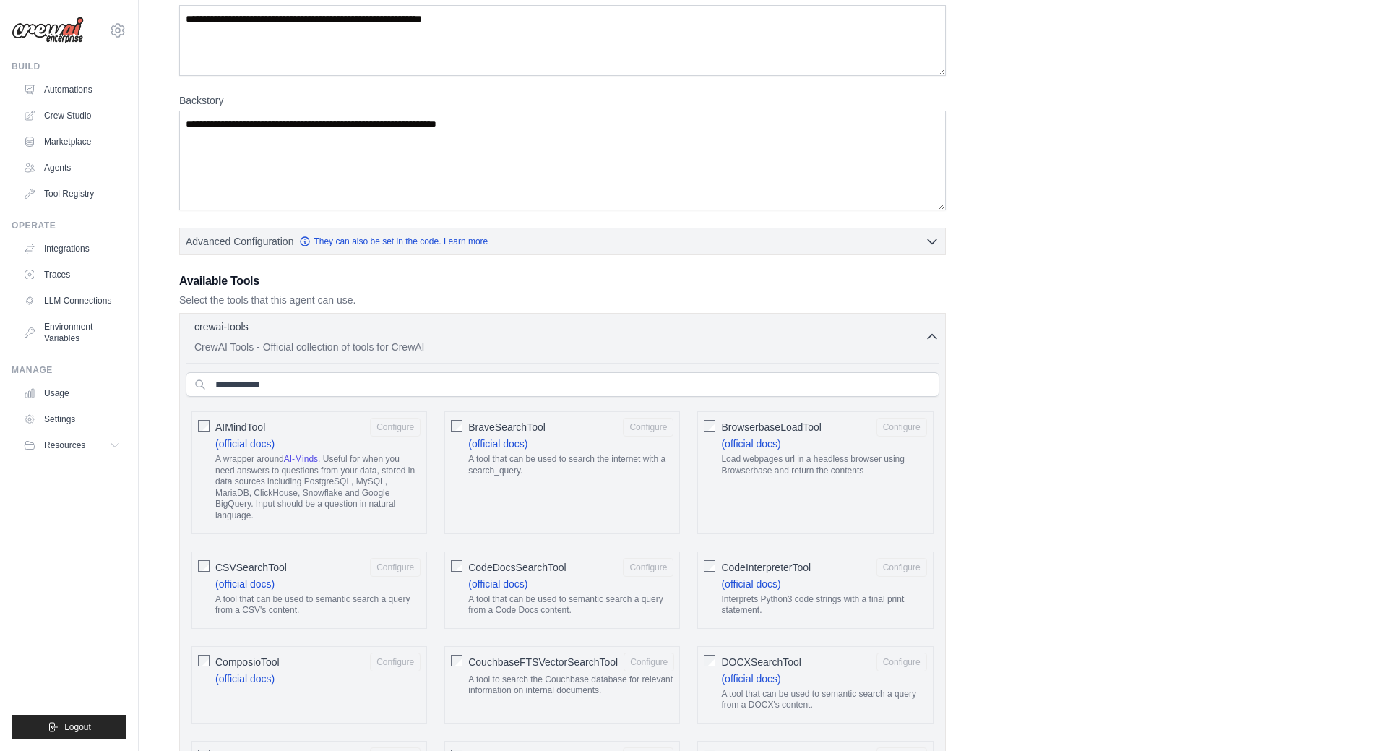
drag, startPoint x: 246, startPoint y: 342, endPoint x: 1155, endPoint y: 501, distance: 922.8
click at [932, 339] on icon "button" at bounding box center [932, 336] width 14 height 14
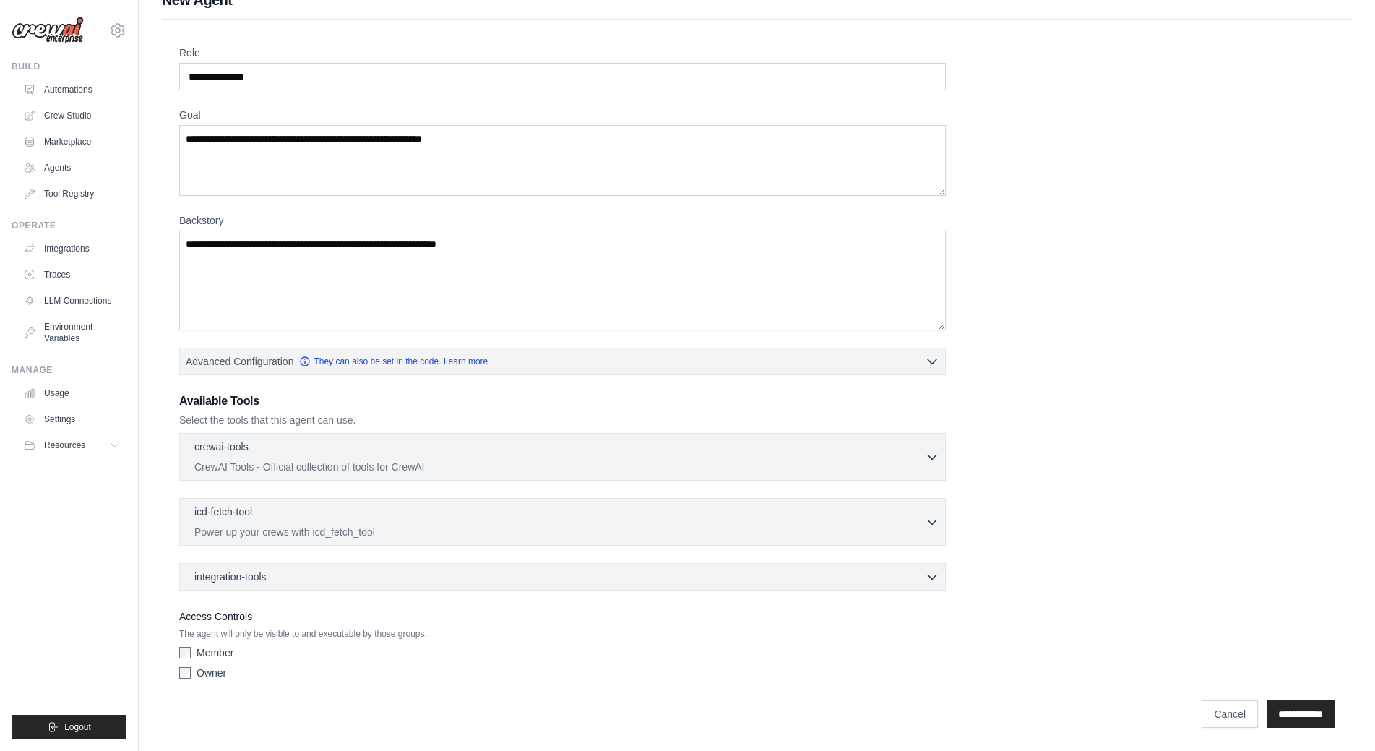
scroll to position [25, 0]
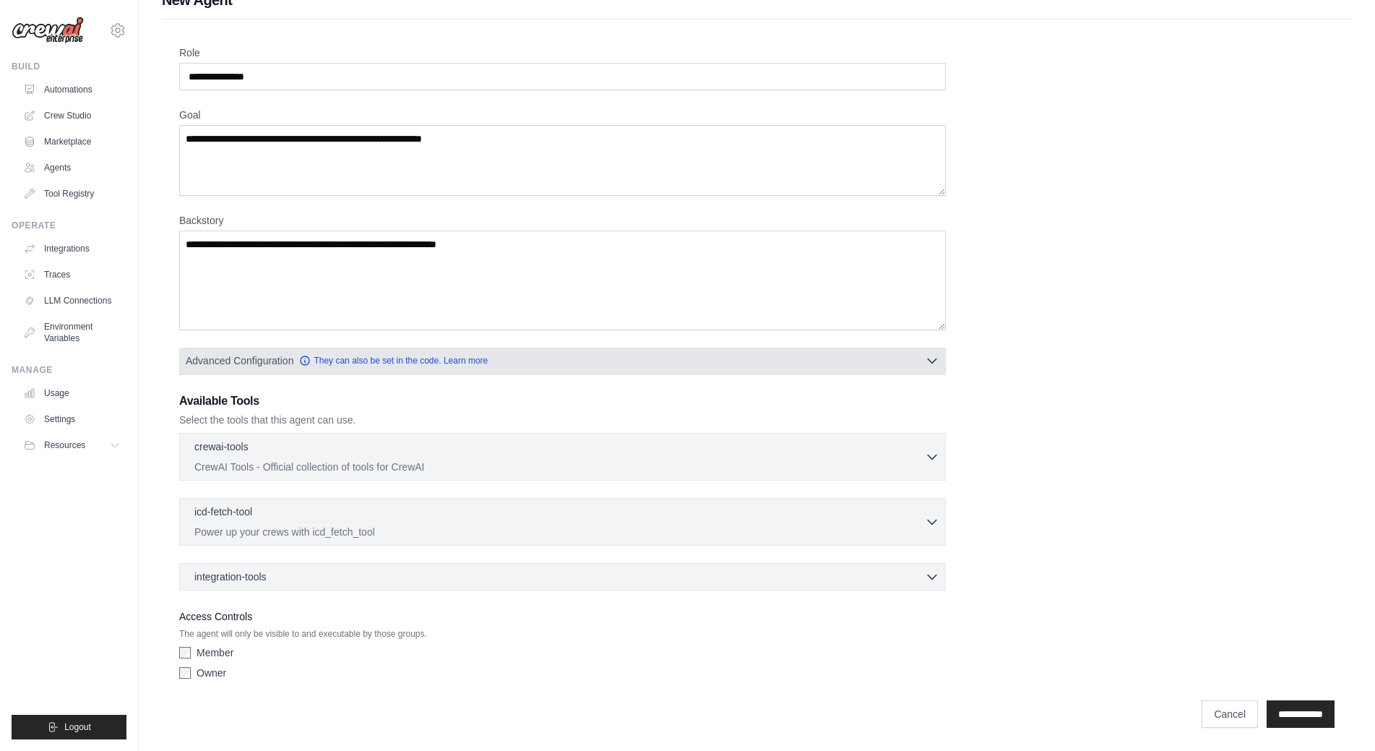
click at [928, 364] on icon "button" at bounding box center [932, 360] width 14 height 14
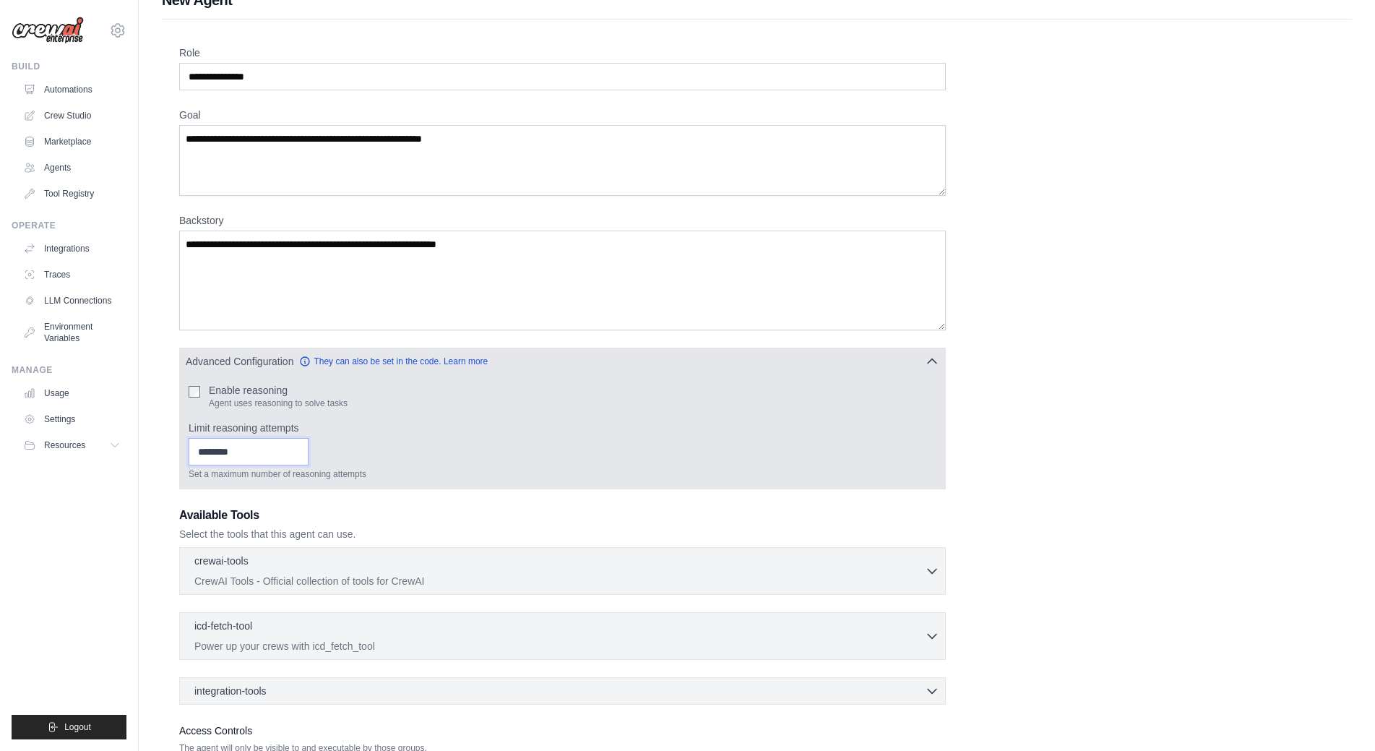
click at [259, 451] on input "Limit reasoning attempts" at bounding box center [249, 451] width 120 height 27
click at [309, 446] on input "*" at bounding box center [249, 451] width 120 height 27
click at [309, 456] on input "*" at bounding box center [249, 451] width 120 height 27
click at [257, 453] on input "*" at bounding box center [249, 451] width 120 height 27
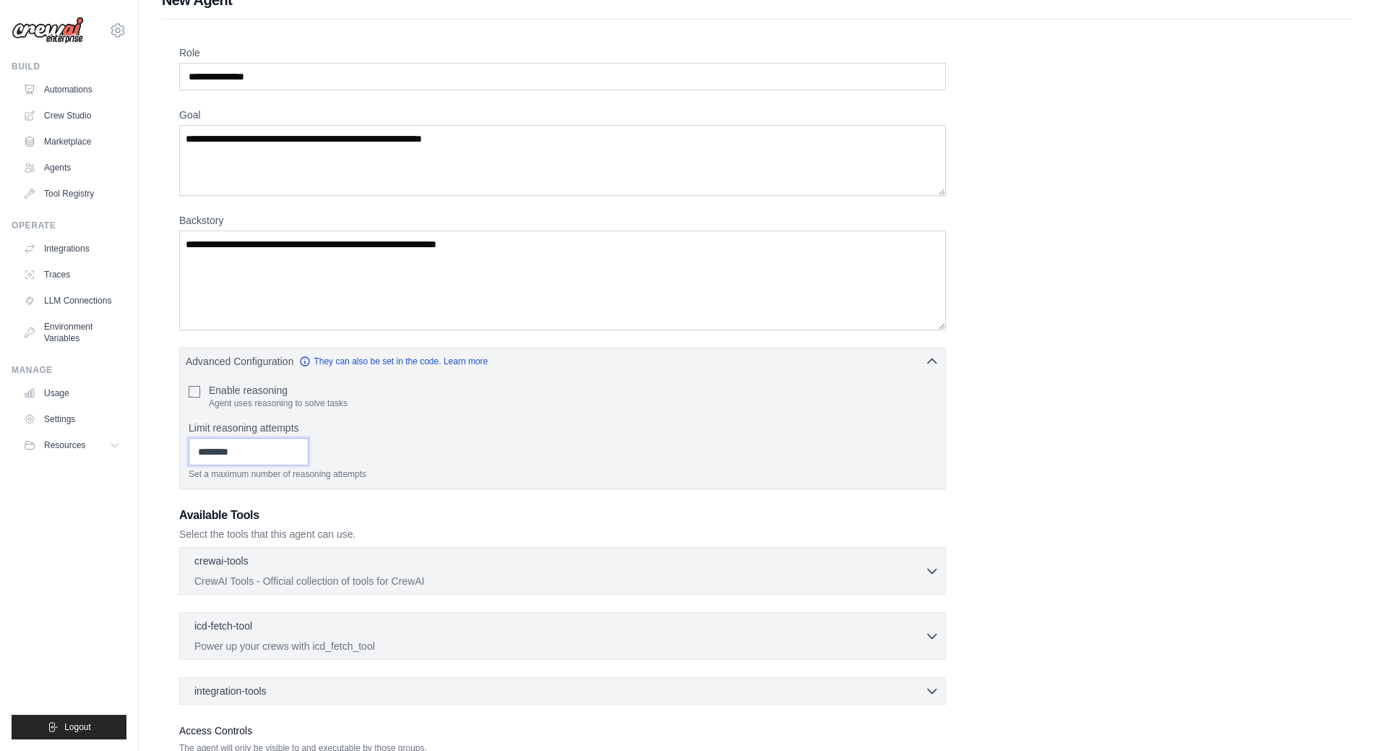
drag, startPoint x: 234, startPoint y: 452, endPoint x: 142, endPoint y: 438, distance: 92.9
click at [142, 438] on div "**********" at bounding box center [757, 420] width 1236 height 861
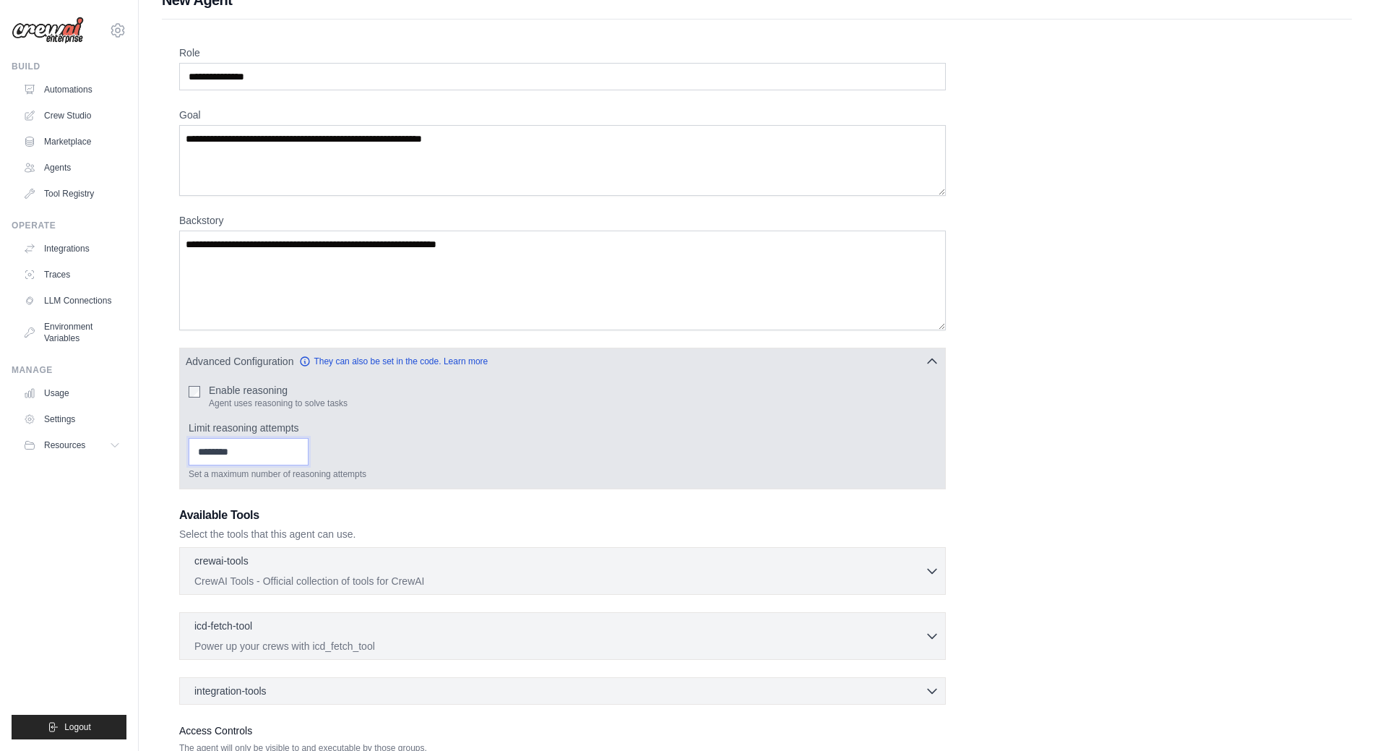
click at [309, 448] on input "*" at bounding box center [249, 451] width 120 height 27
click at [309, 449] on input "*" at bounding box center [249, 451] width 120 height 27
type input "*"
click at [309, 449] on input "*" at bounding box center [249, 451] width 120 height 27
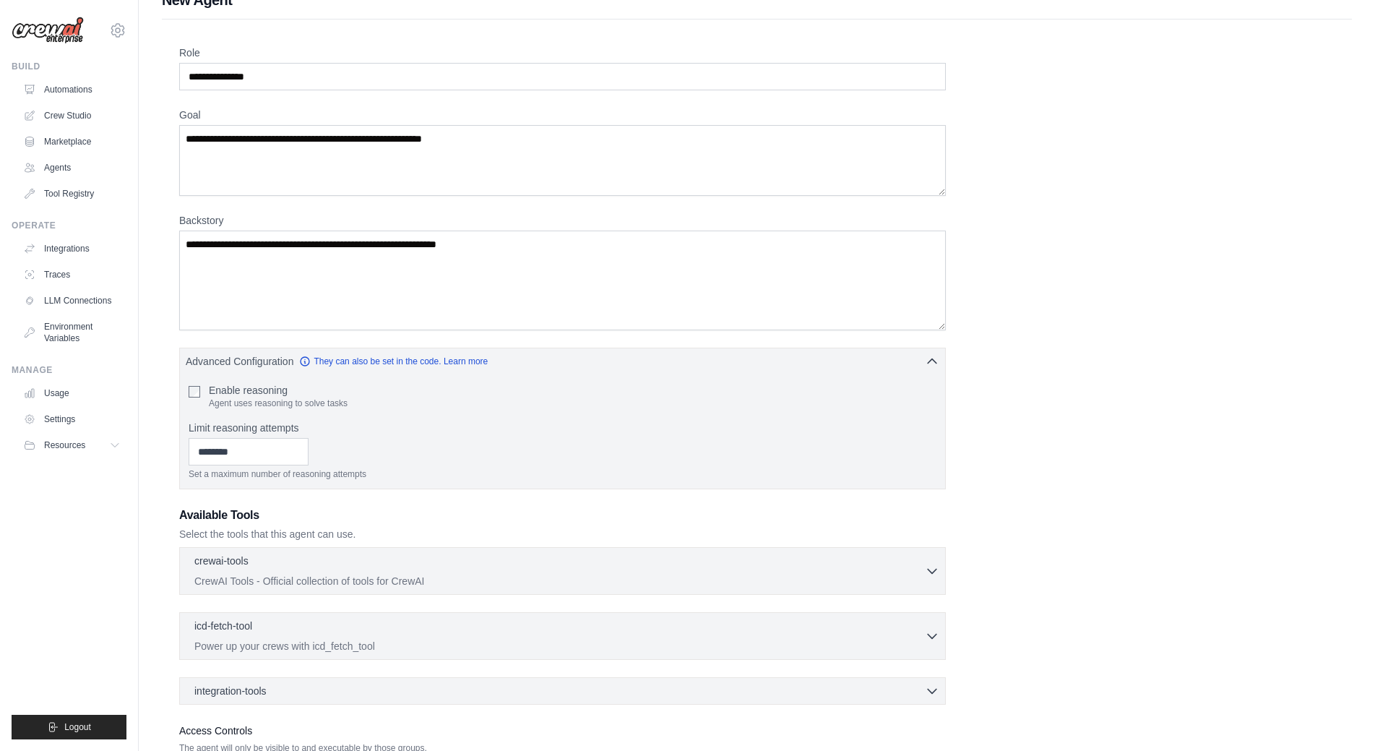
click at [1128, 521] on div "**********" at bounding box center [756, 423] width 1155 height 754
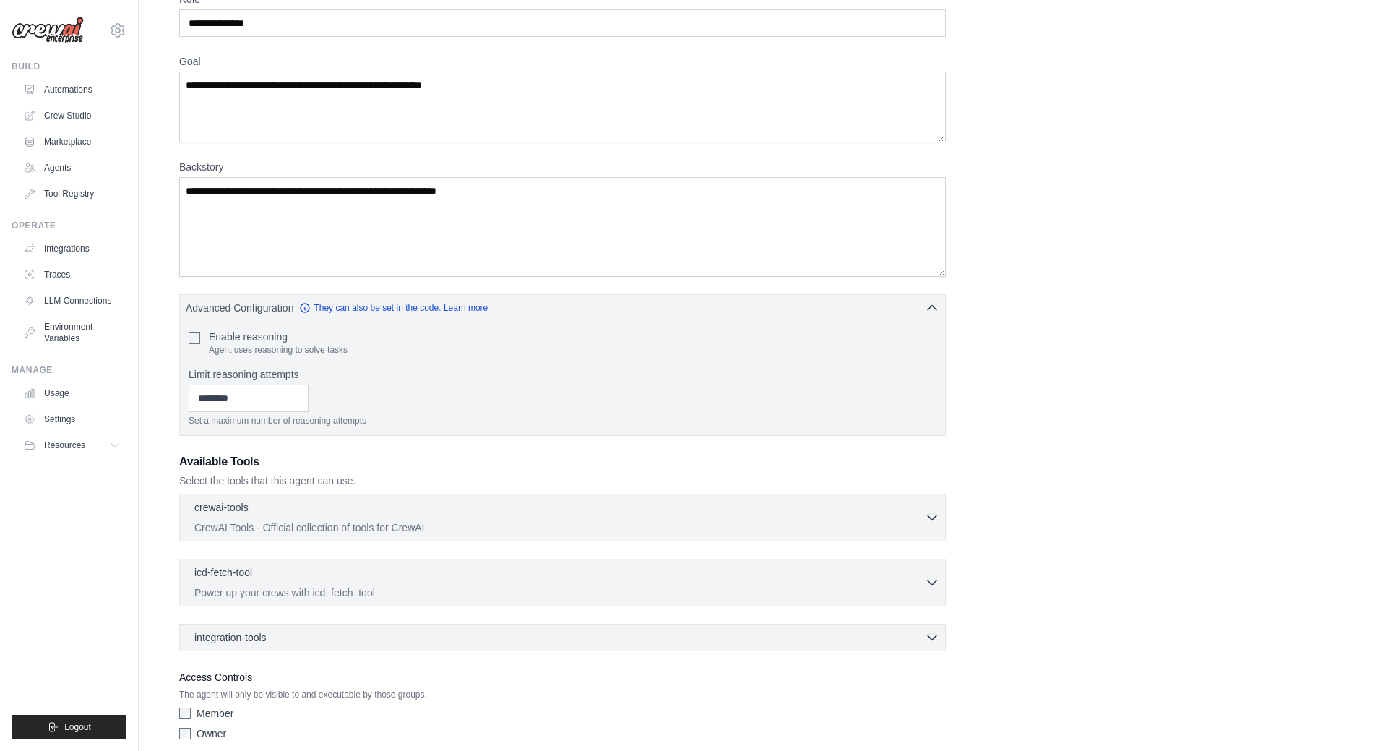
scroll to position [139, 0]
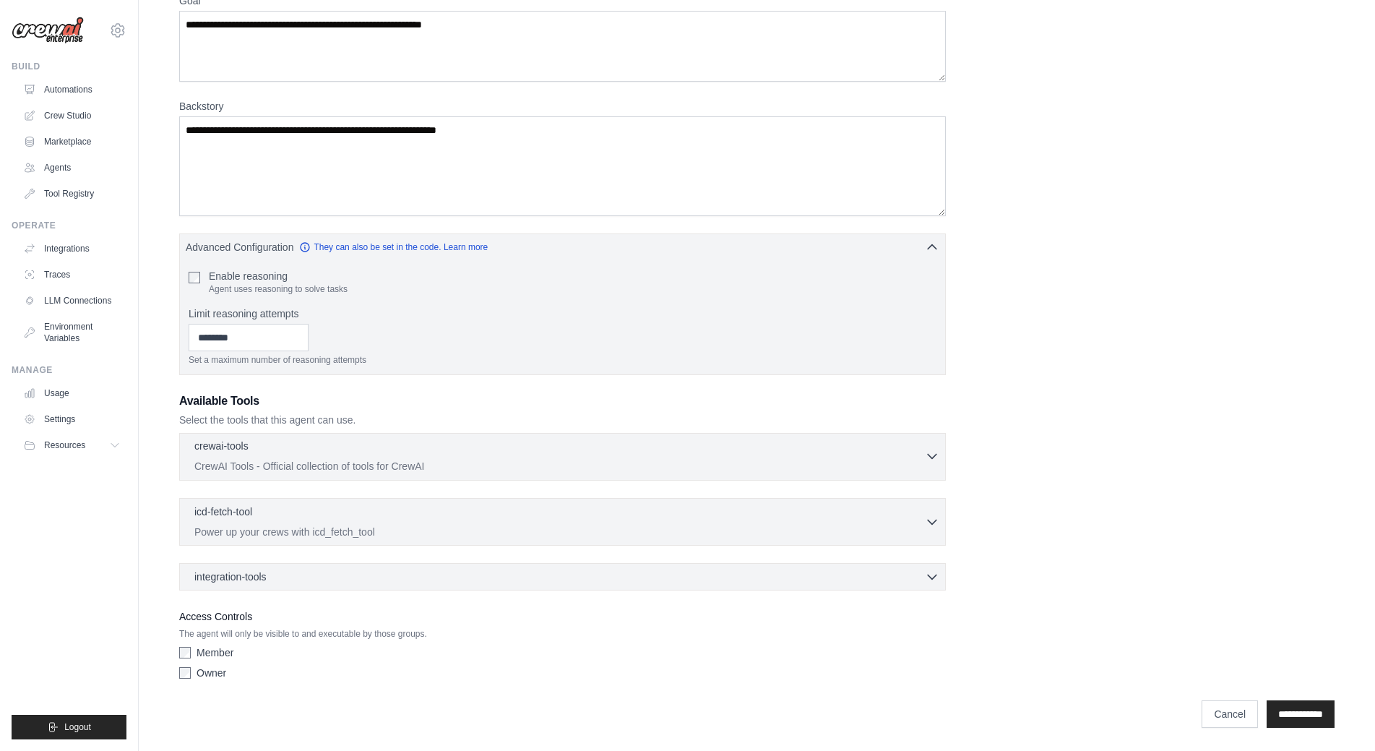
click at [939, 462] on icon "button" at bounding box center [932, 456] width 14 height 14
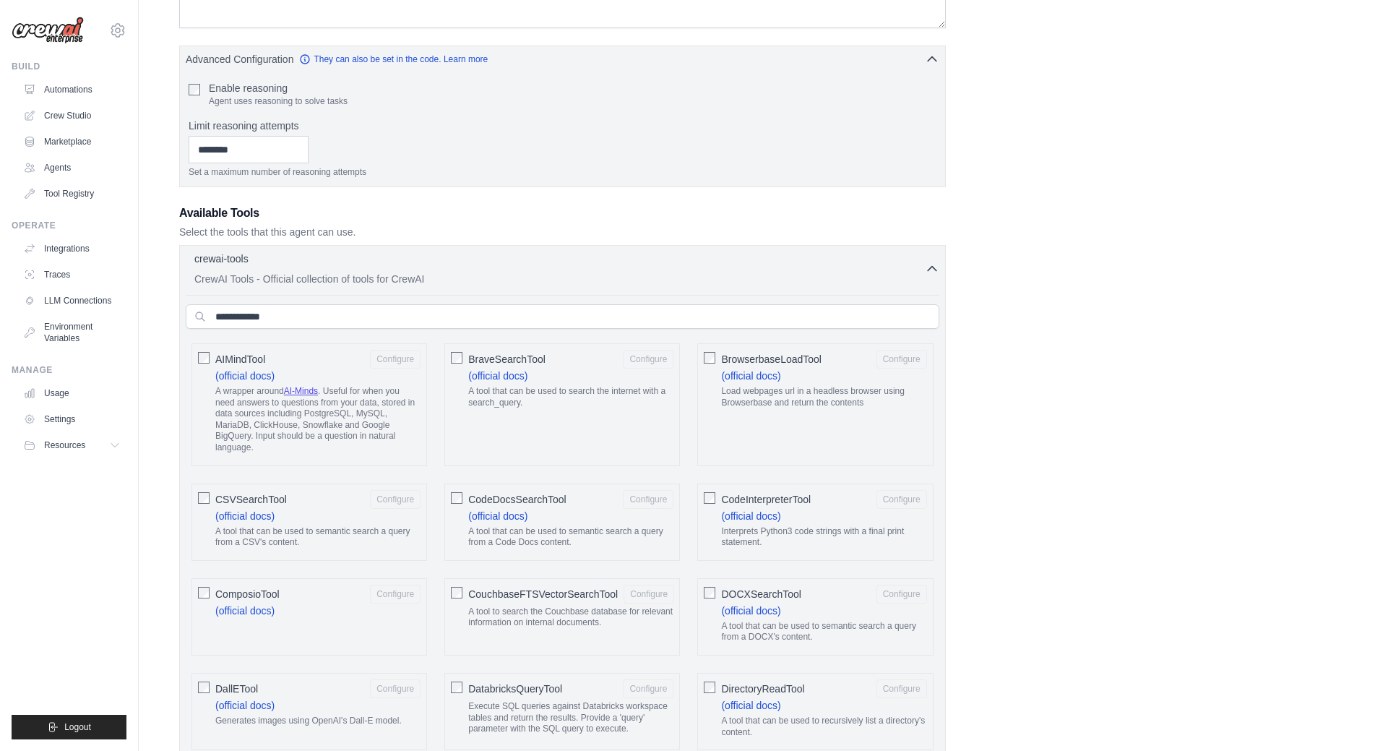
scroll to position [428, 0]
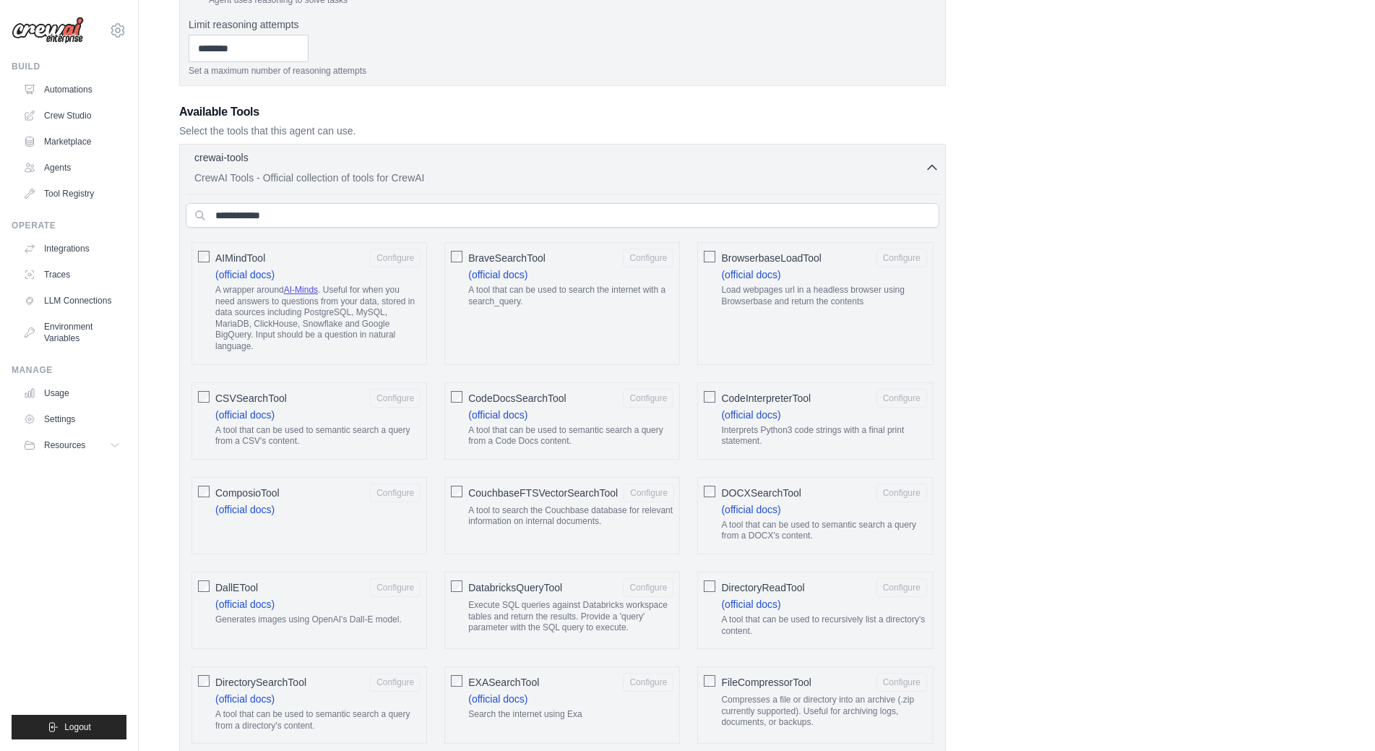
click at [932, 171] on icon "button" at bounding box center [932, 167] width 14 height 14
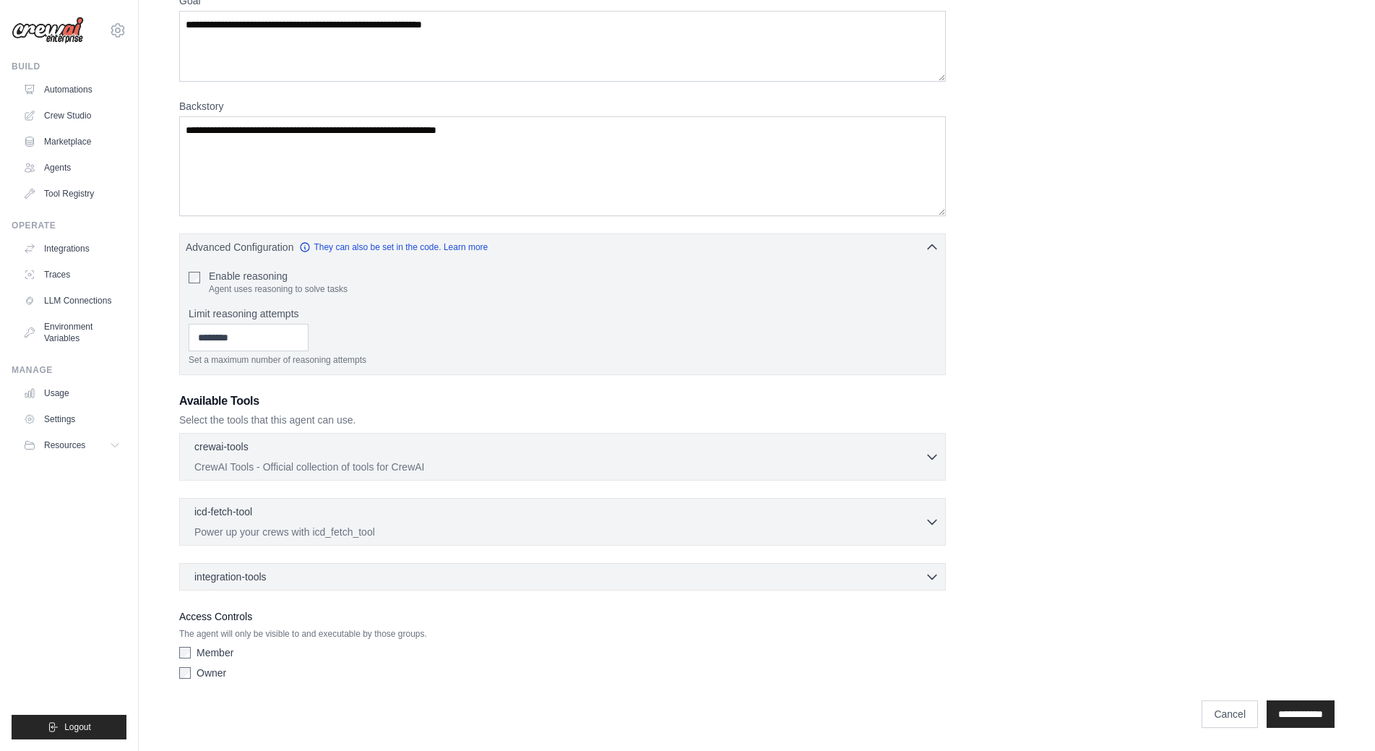
scroll to position [139, 0]
click at [930, 514] on icon "button" at bounding box center [932, 521] width 14 height 14
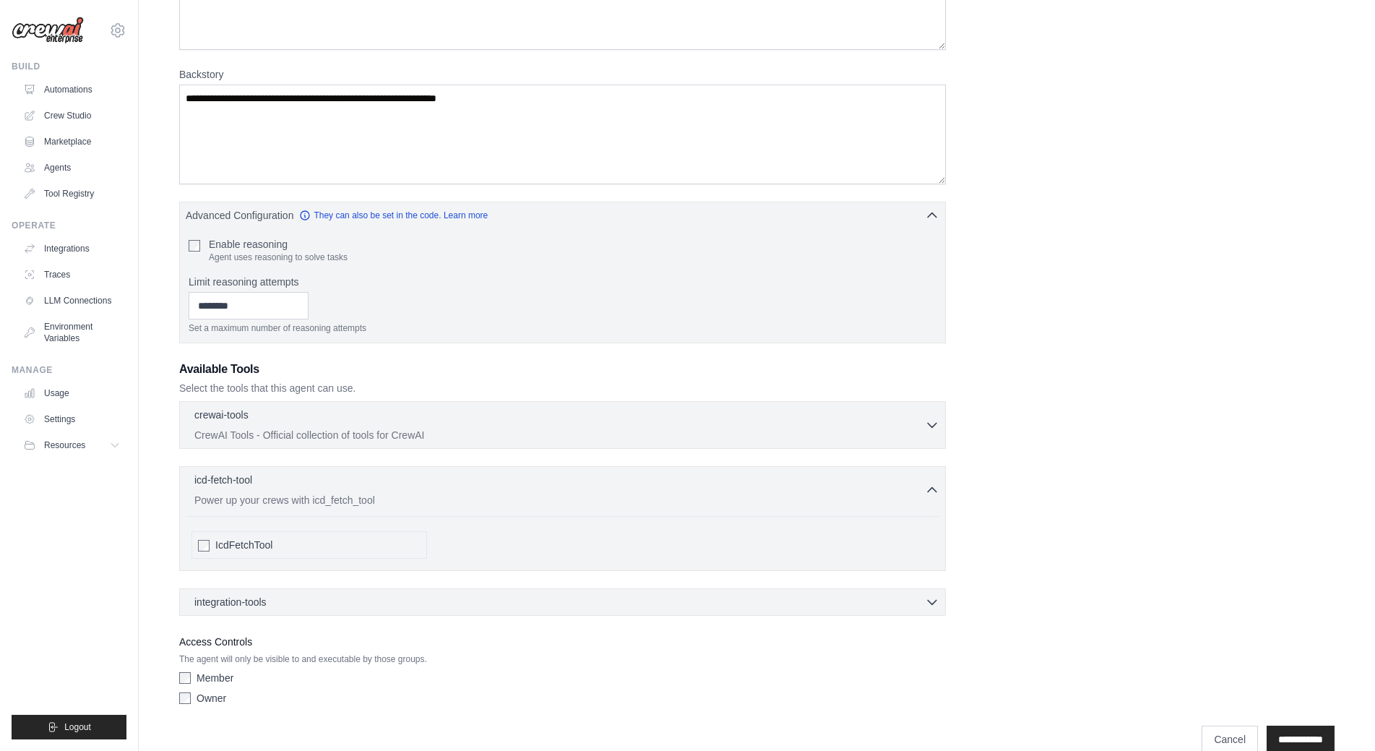
scroll to position [196, 0]
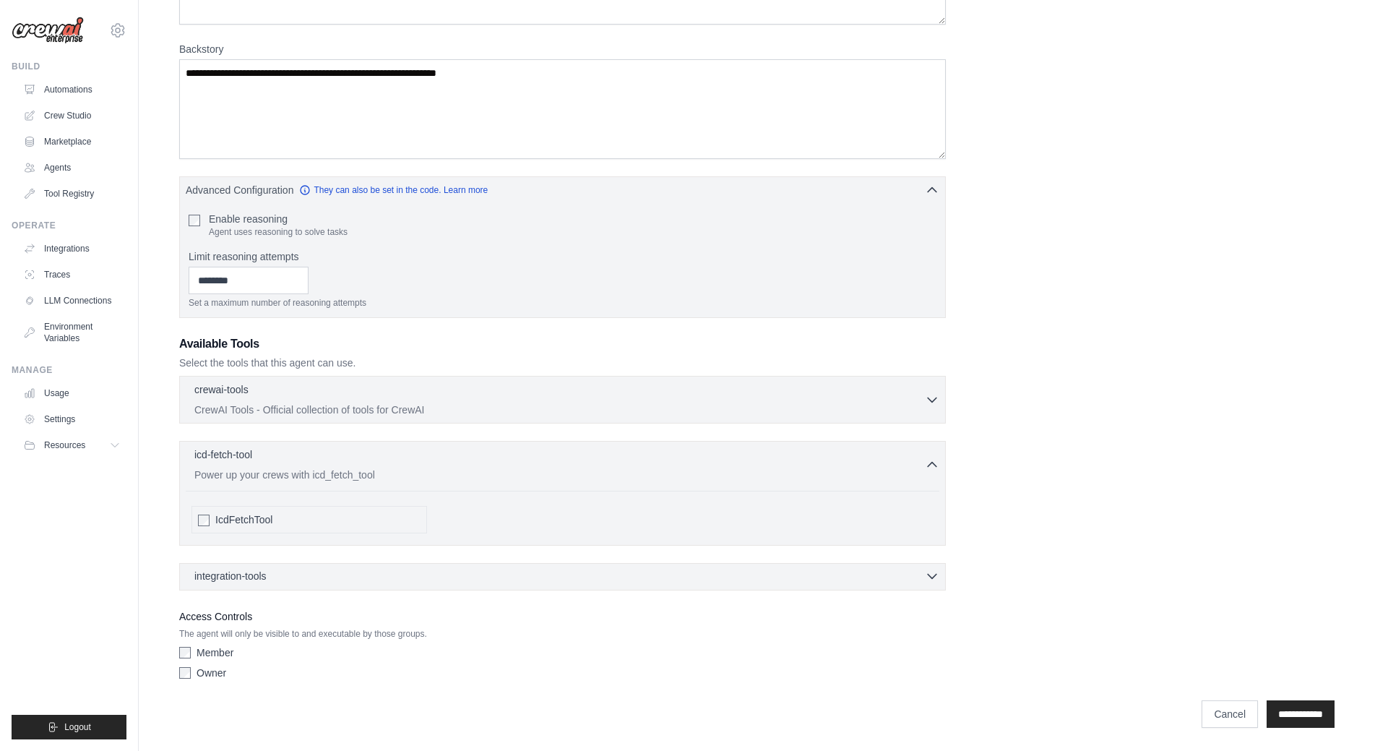
click at [932, 582] on icon "button" at bounding box center [932, 576] width 14 height 14
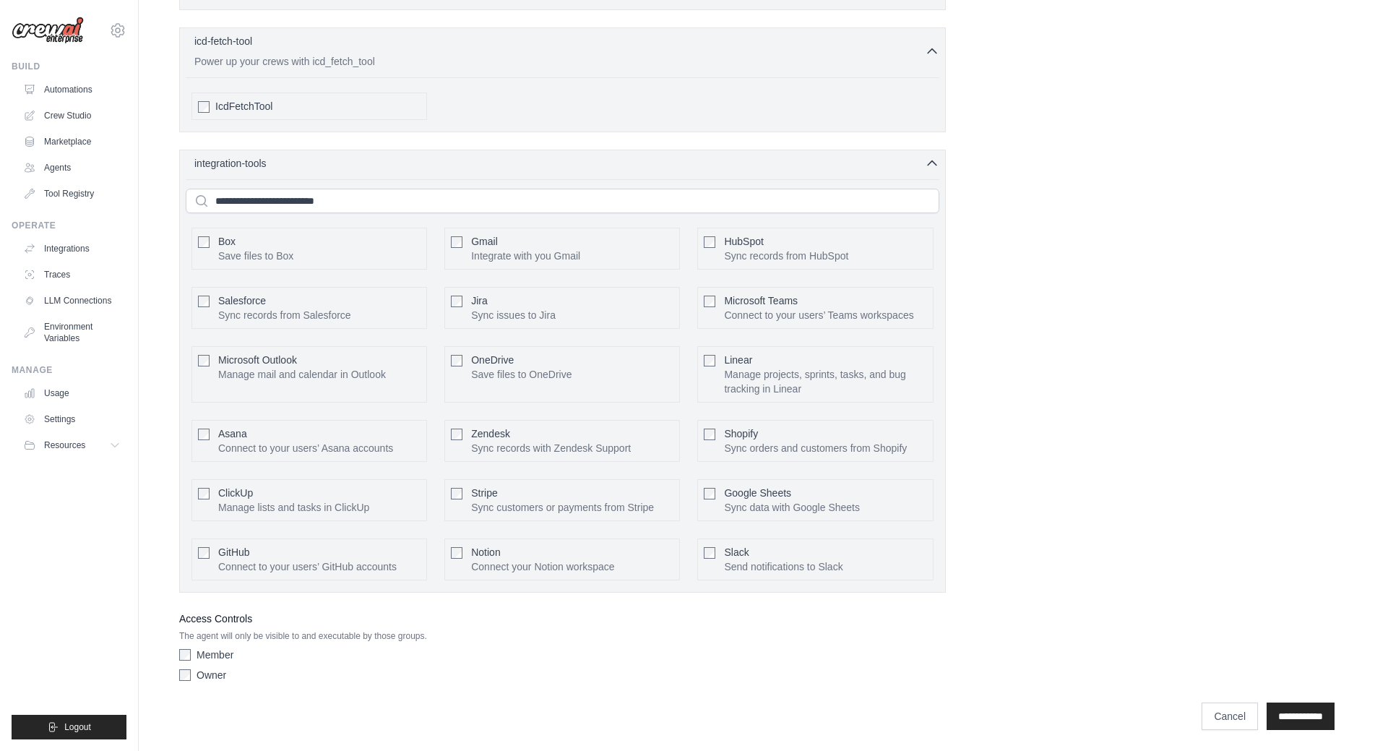
scroll to position [611, 0]
click at [246, 98] on span "IcdFetchTool" at bounding box center [243, 104] width 57 height 14
click at [280, 30] on div "icd-fetch-tool 1 selected Power up your crews with icd_fetch_tool IcdFetchTool" at bounding box center [562, 77] width 767 height 105
drag, startPoint x: 204, startPoint y: 160, endPoint x: 1081, endPoint y: 414, distance: 912.4
click at [1074, 413] on div "**********" at bounding box center [756, 72] width 1155 height 1227
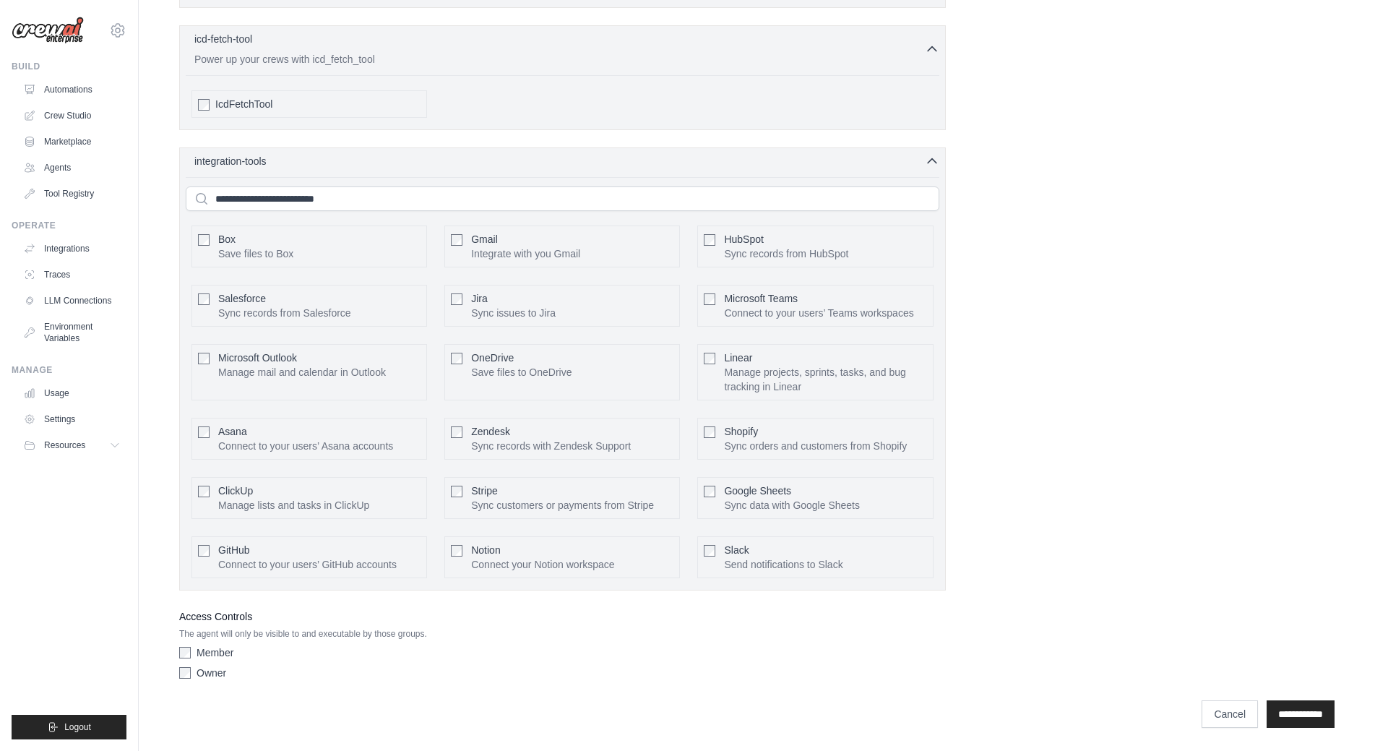
click at [1116, 418] on div "**********" at bounding box center [756, 72] width 1155 height 1227
click at [653, 301] on button "Configure" at bounding box center [648, 305] width 51 height 19
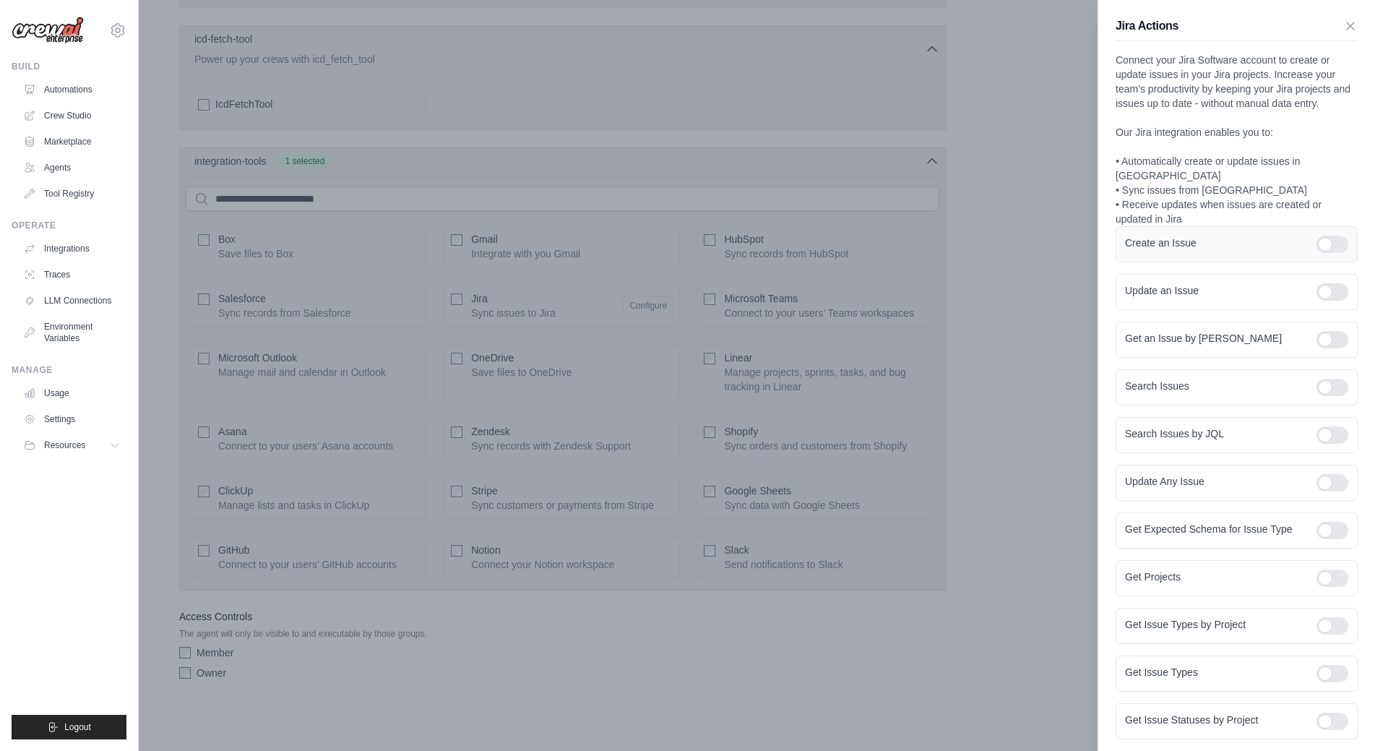
click at [1319, 236] on div at bounding box center [1332, 244] width 32 height 17
click at [1327, 283] on div at bounding box center [1332, 291] width 32 height 17
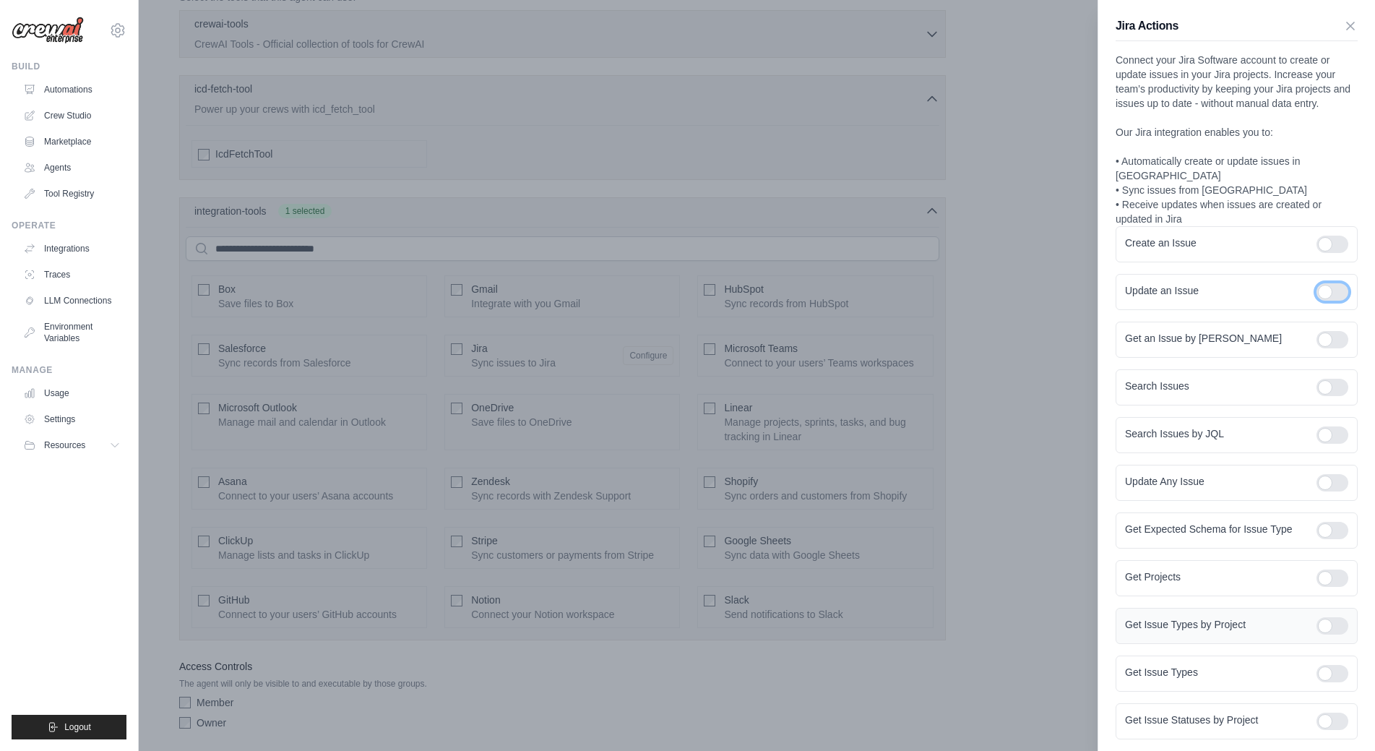
scroll to position [539, 0]
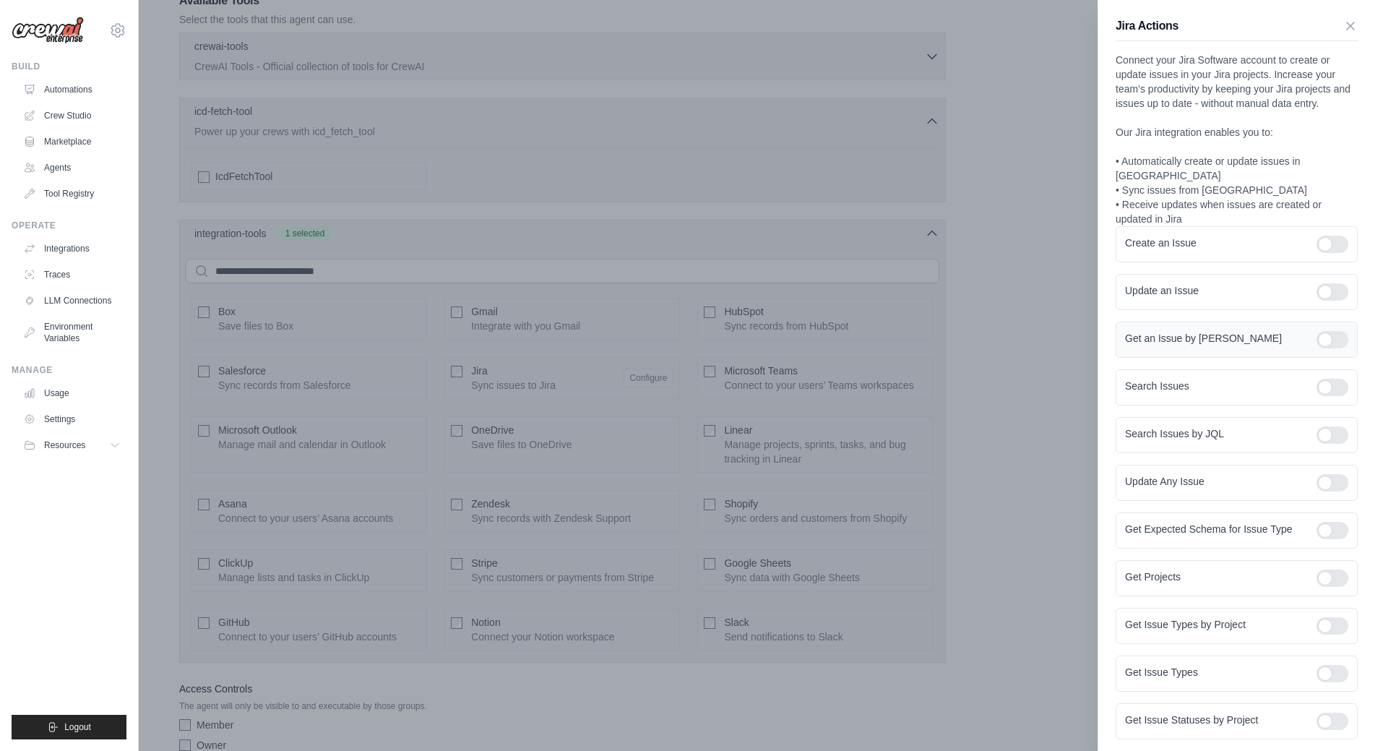
click at [1326, 331] on div at bounding box center [1332, 339] width 32 height 17
click at [1322, 379] on div at bounding box center [1332, 387] width 32 height 17
click at [1330, 426] on div at bounding box center [1332, 434] width 32 height 17
click at [1316, 426] on div at bounding box center [1332, 434] width 32 height 17
click at [1327, 426] on div at bounding box center [1332, 434] width 32 height 17
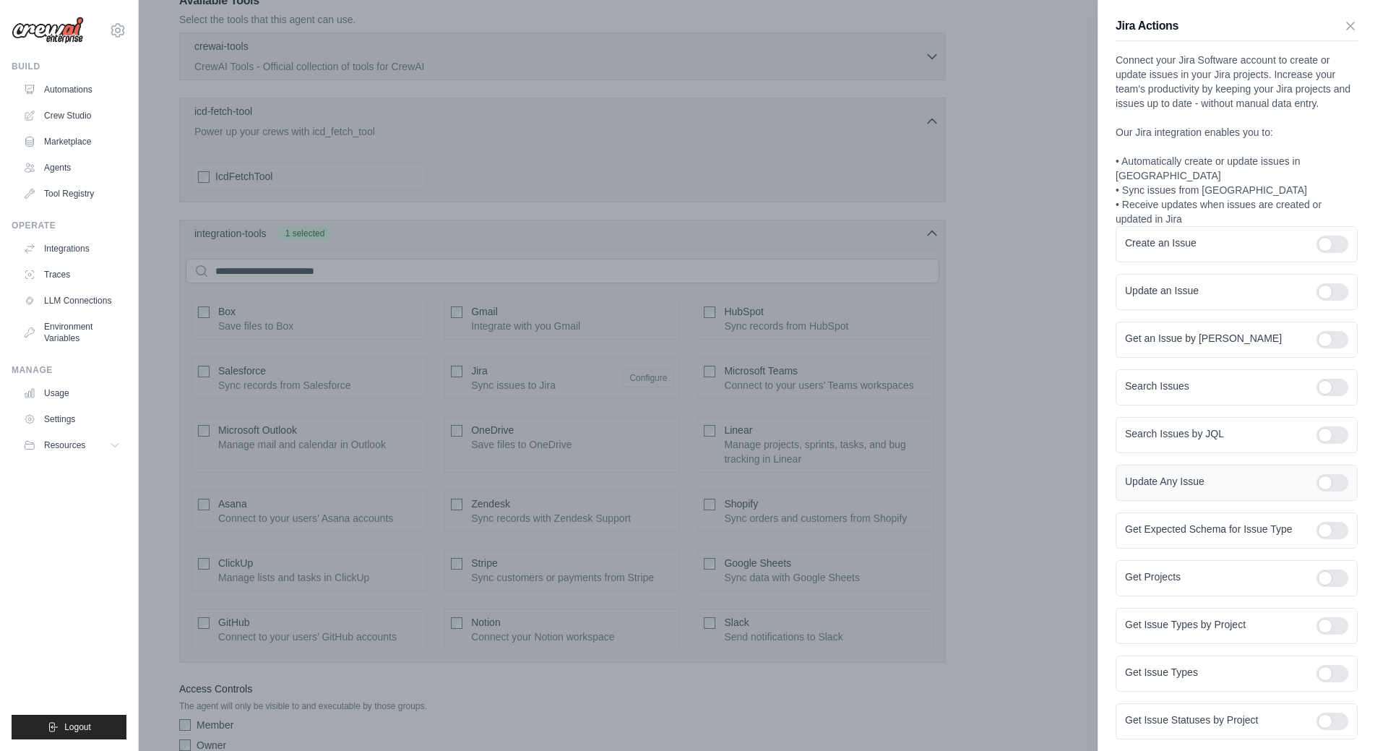
click at [1319, 474] on div at bounding box center [1332, 482] width 32 height 17
click at [1316, 474] on div at bounding box center [1332, 482] width 32 height 17
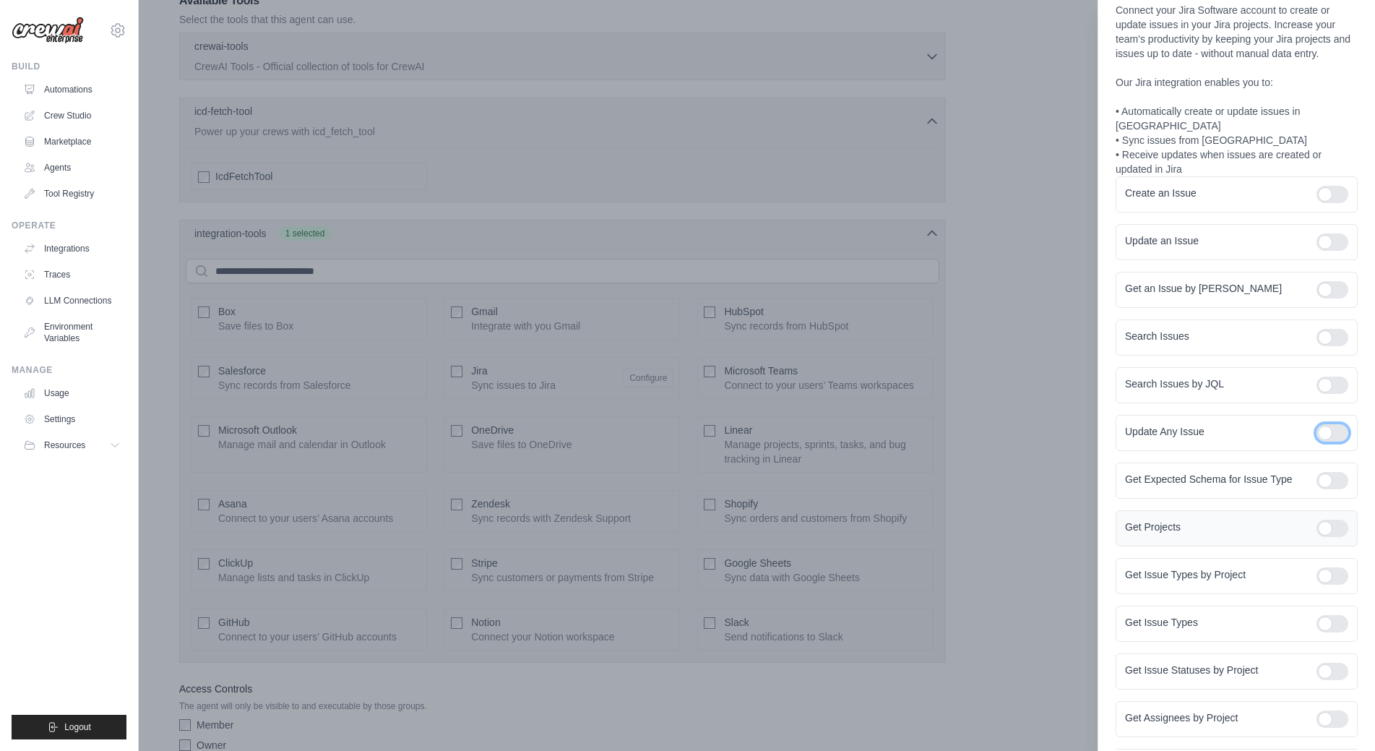
scroll to position [105, 0]
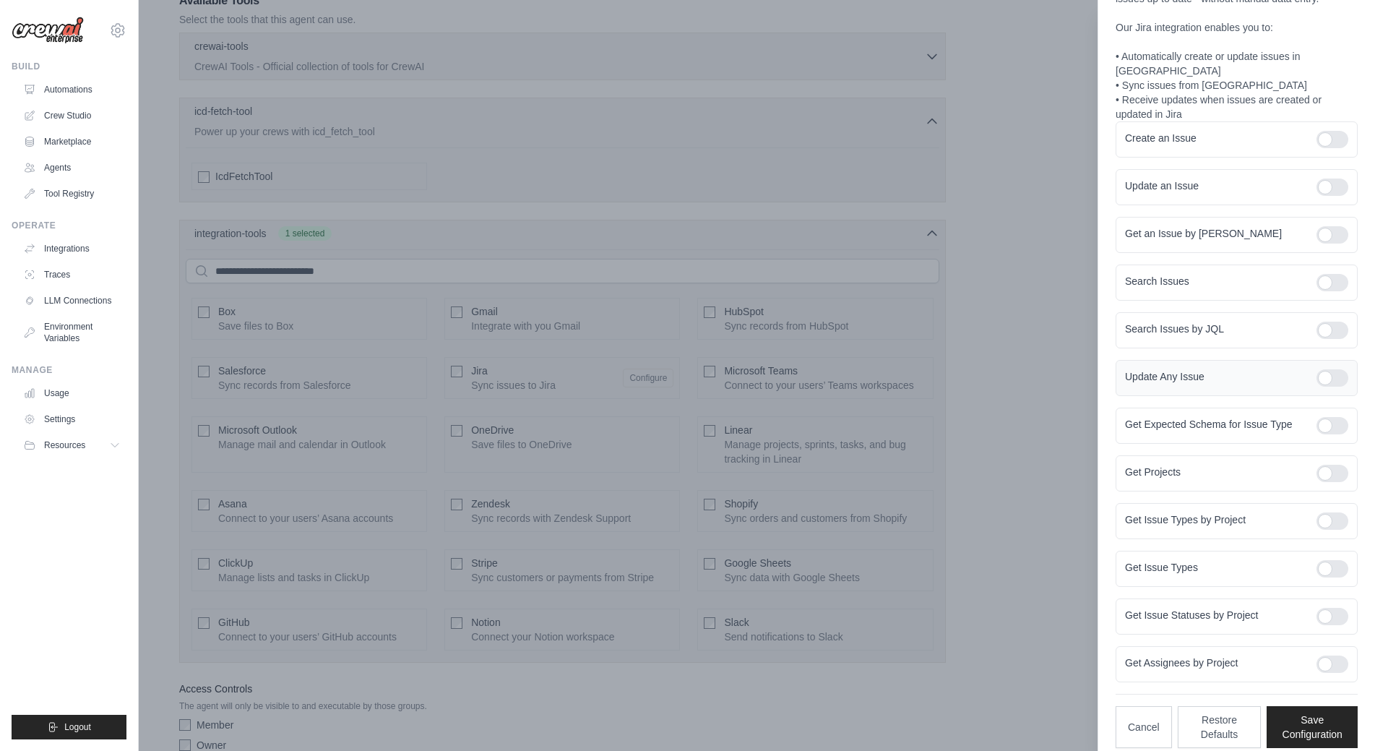
click at [1324, 369] on div at bounding box center [1332, 377] width 32 height 17
click at [1322, 422] on div "Get Expected Schema for Issue Type" at bounding box center [1237, 425] width 242 height 36
click at [1321, 417] on div at bounding box center [1332, 425] width 32 height 17
click at [1317, 465] on div at bounding box center [1332, 473] width 32 height 17
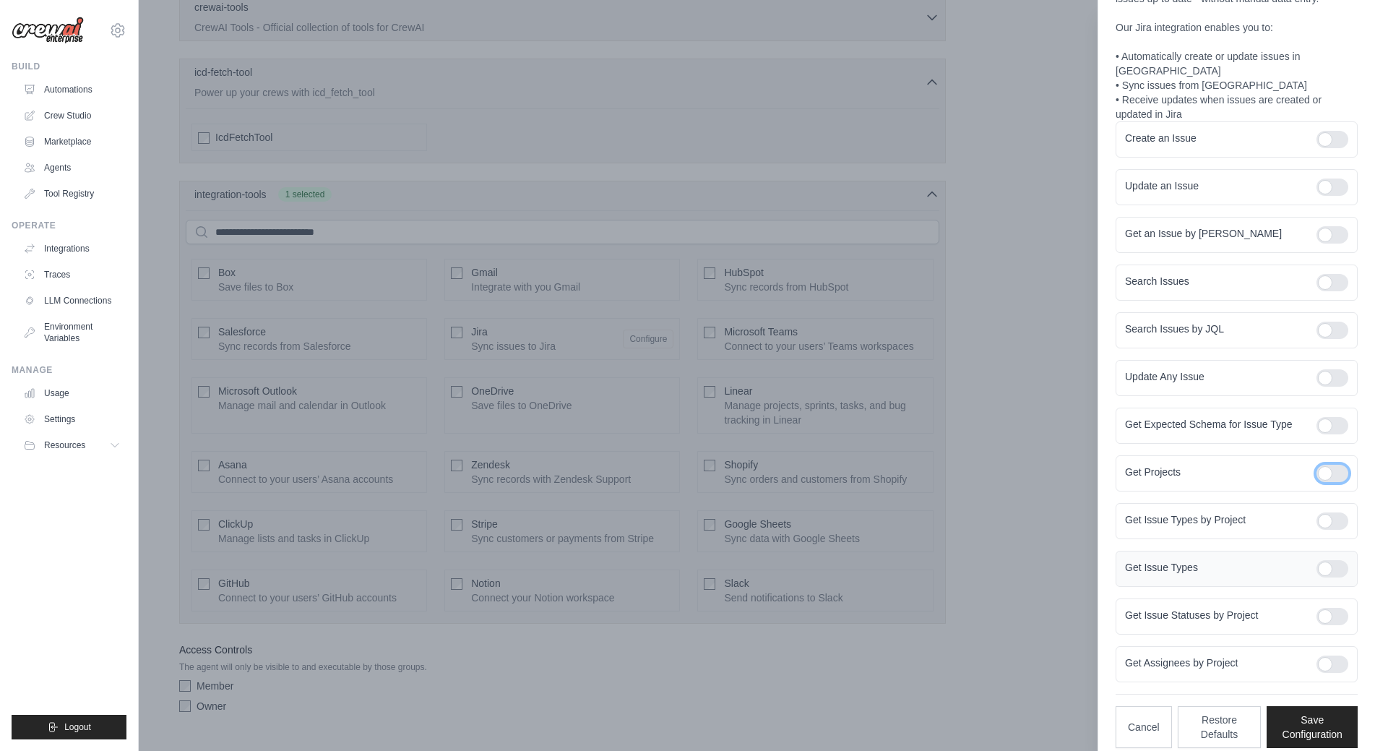
scroll to position [611, 0]
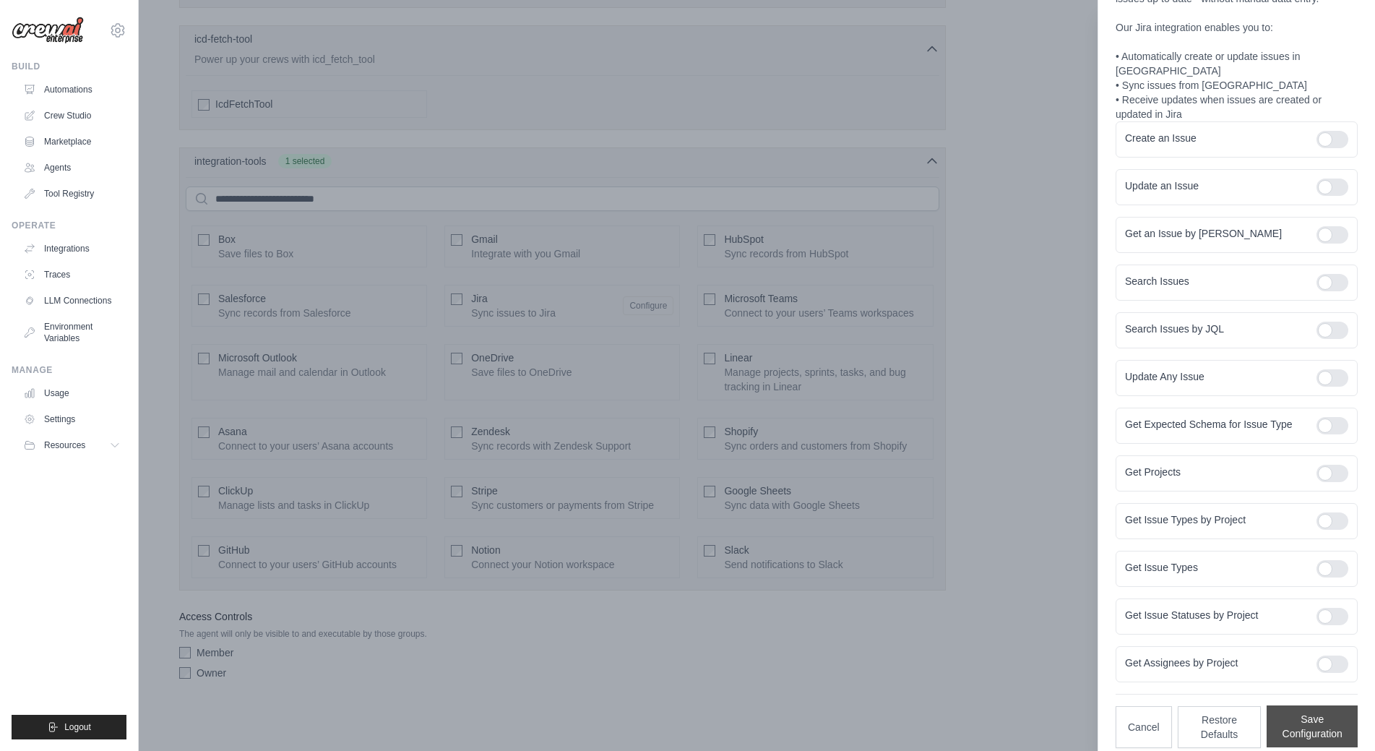
click at [1308, 706] on button "Save Configuration" at bounding box center [1312, 726] width 91 height 42
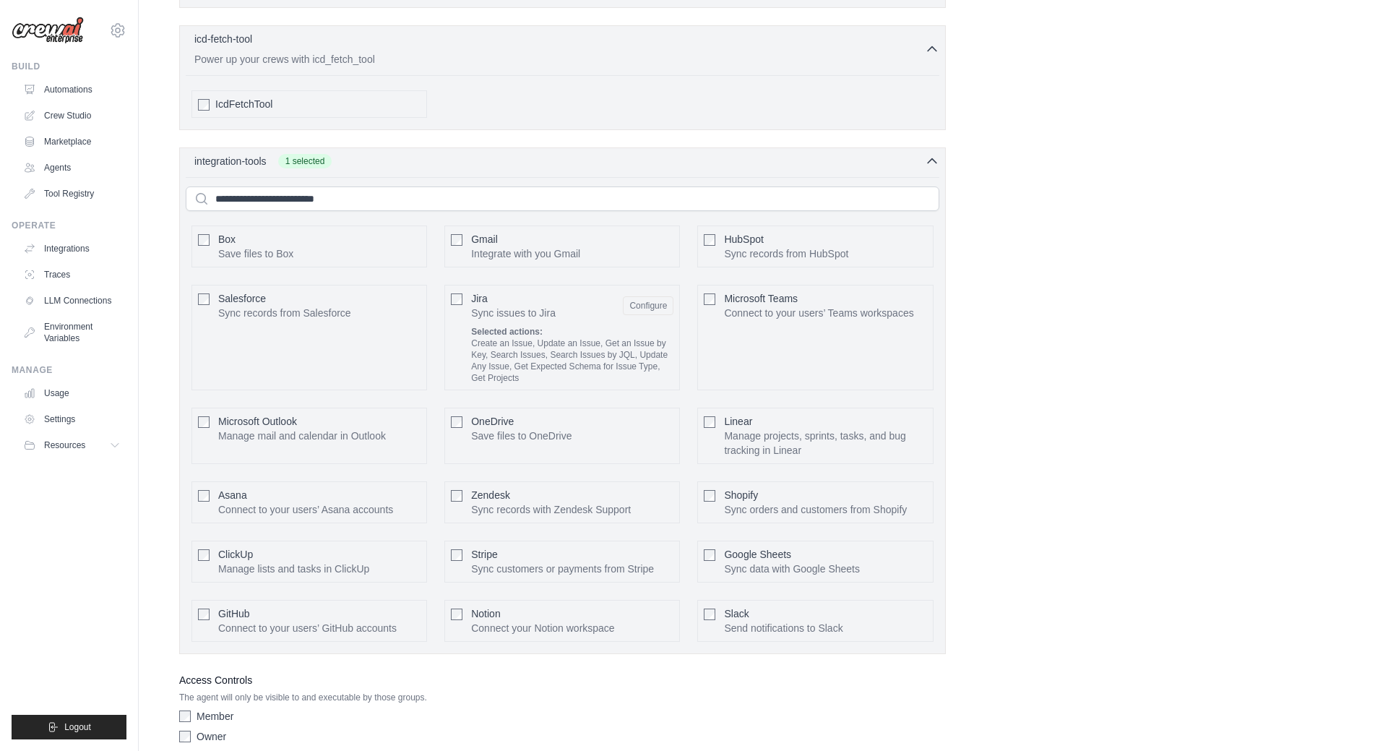
click at [1126, 465] on div "**********" at bounding box center [756, 104] width 1155 height 1290
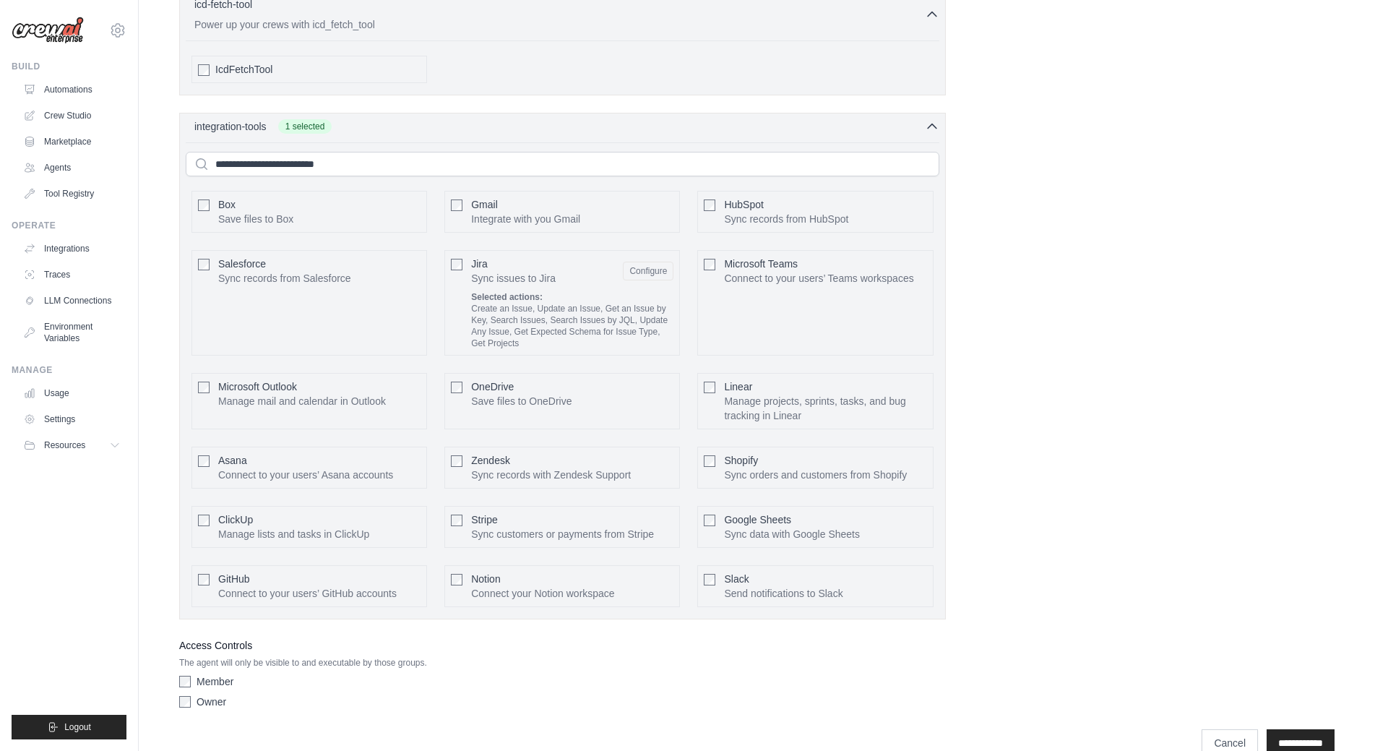
scroll to position [675, 0]
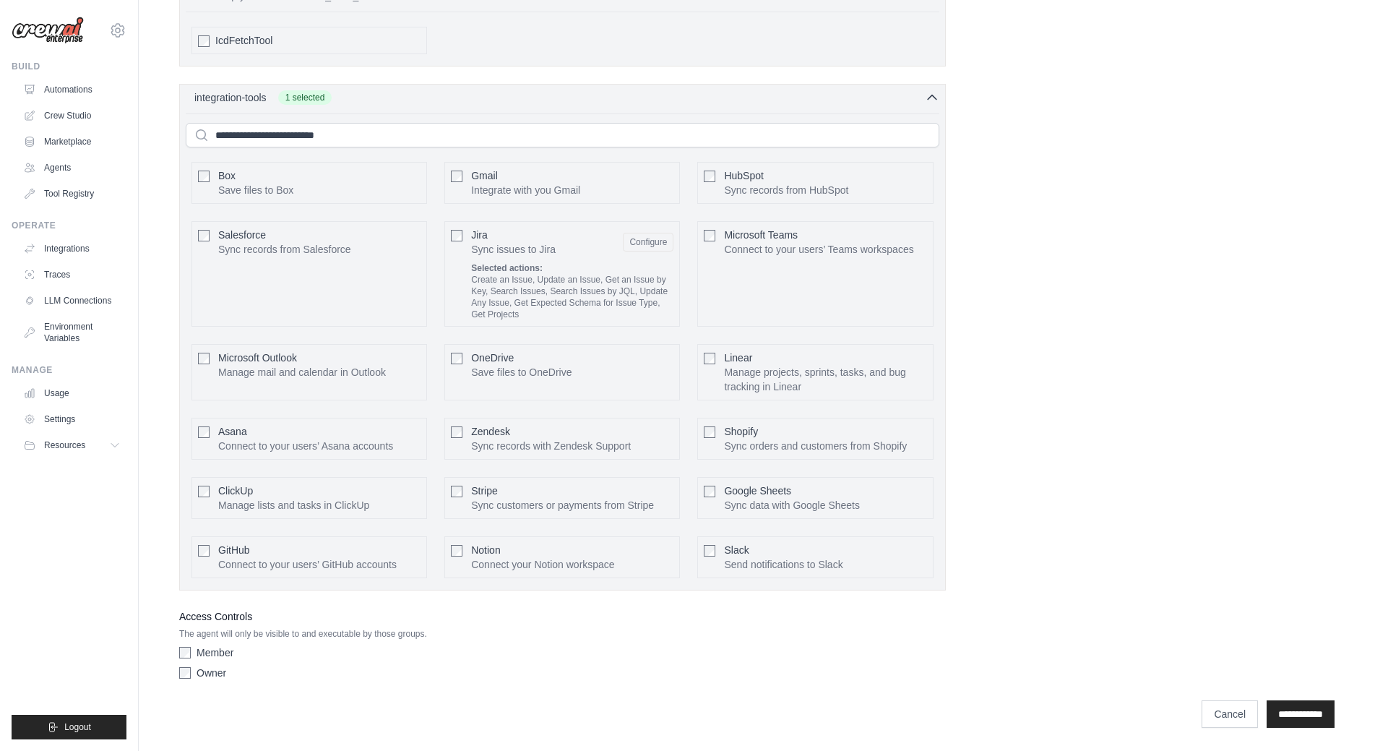
click at [182, 680] on div "Member Owner" at bounding box center [562, 665] width 767 height 40
click at [189, 678] on div "Owner" at bounding box center [562, 672] width 767 height 14
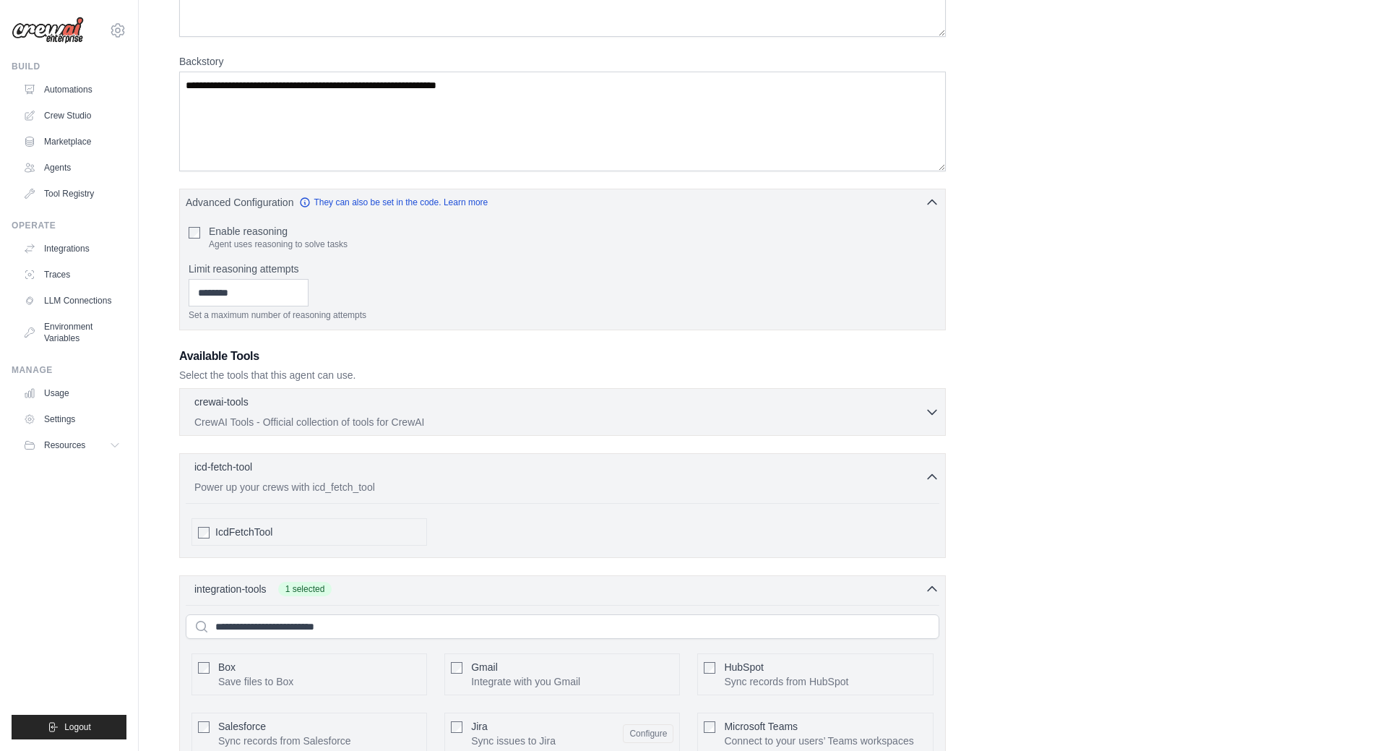
scroll to position [97, 0]
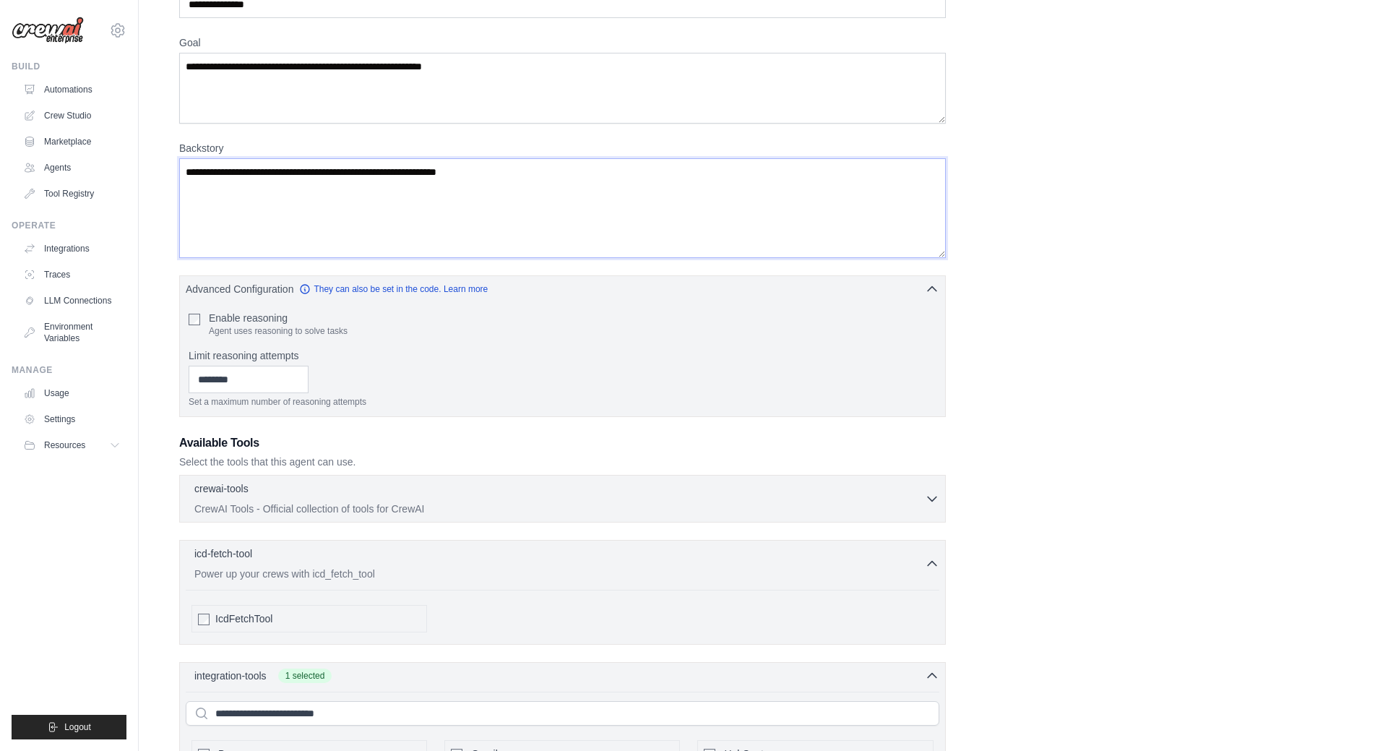
drag, startPoint x: 257, startPoint y: 177, endPoint x: 520, endPoint y: 168, distance: 263.2
click at [449, 166] on textarea "**********" at bounding box center [562, 208] width 767 height 100
click at [520, 168] on textarea "**********" at bounding box center [562, 208] width 767 height 100
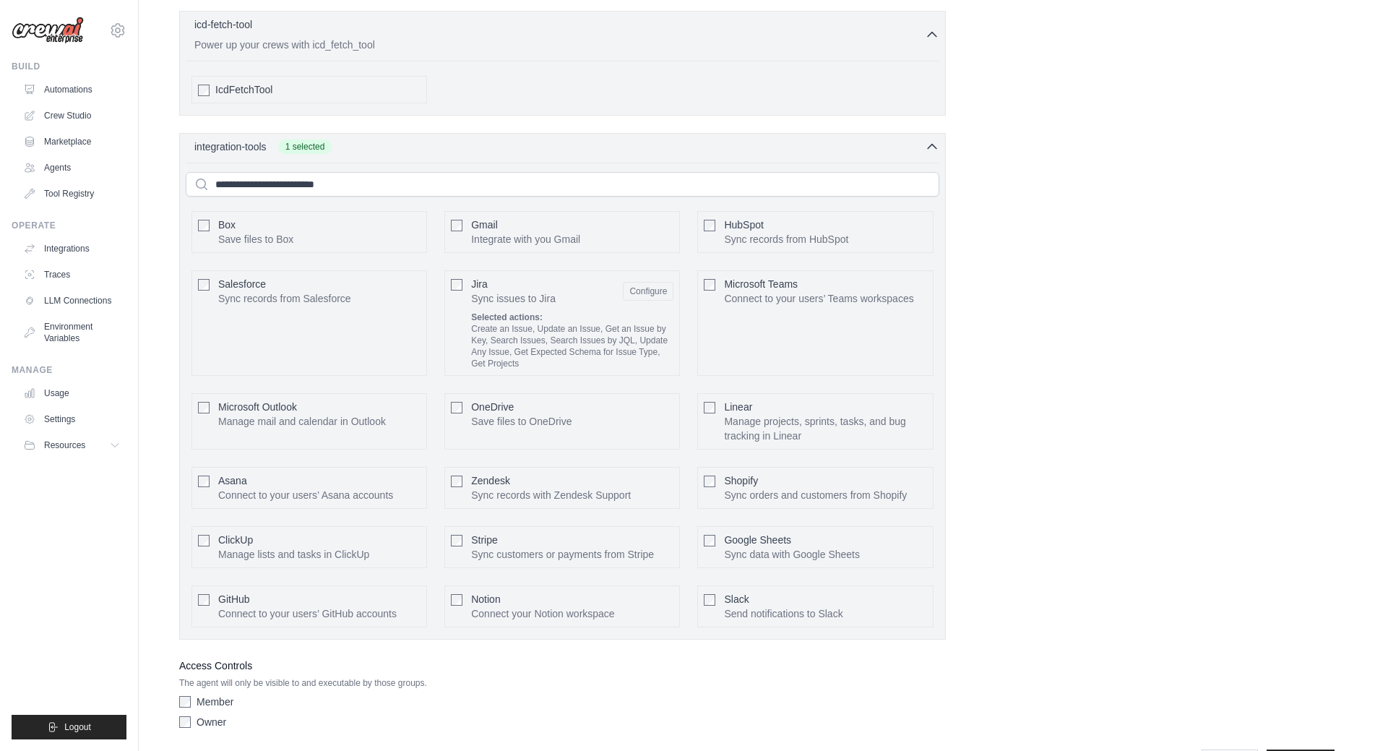
scroll to position [675, 0]
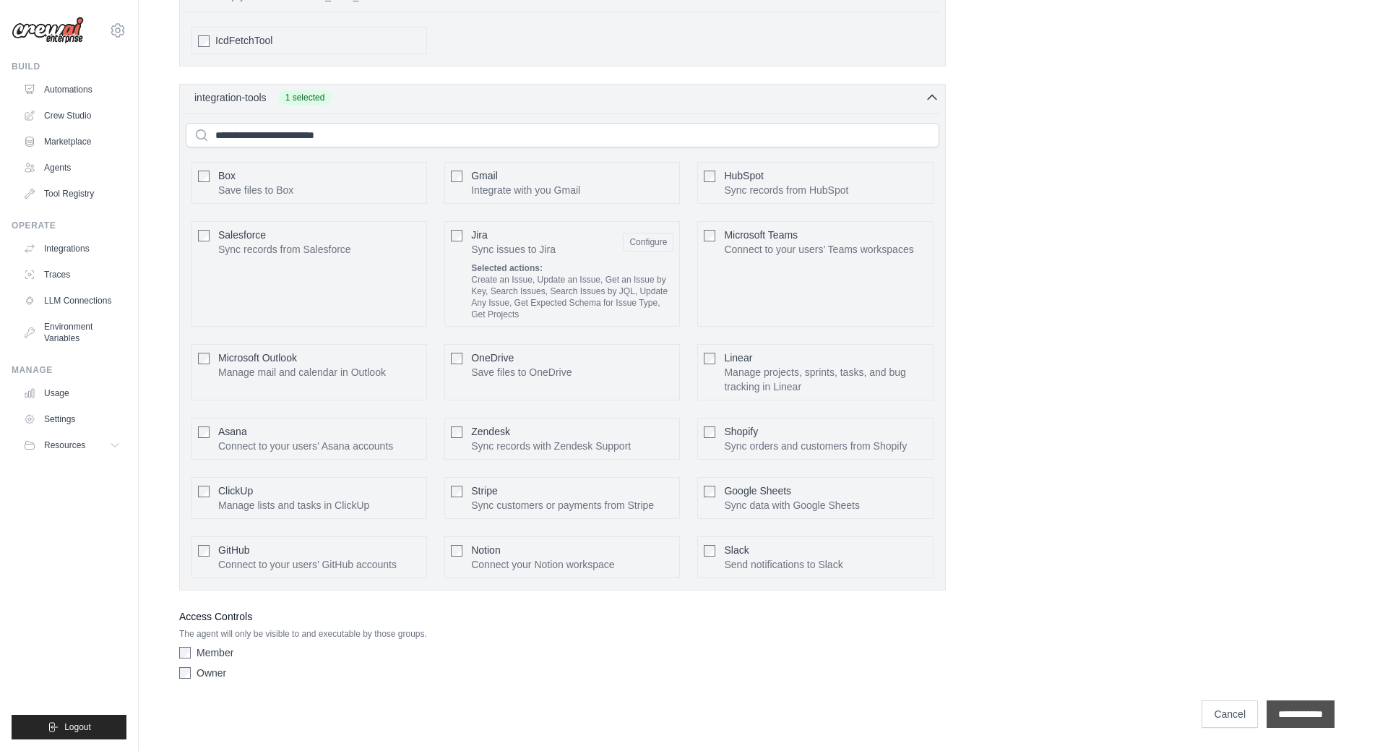
type textarea "**********"
drag, startPoint x: 1282, startPoint y: 713, endPoint x: 1301, endPoint y: 720, distance: 19.9
click at [1283, 713] on input "**********" at bounding box center [1301, 713] width 68 height 27
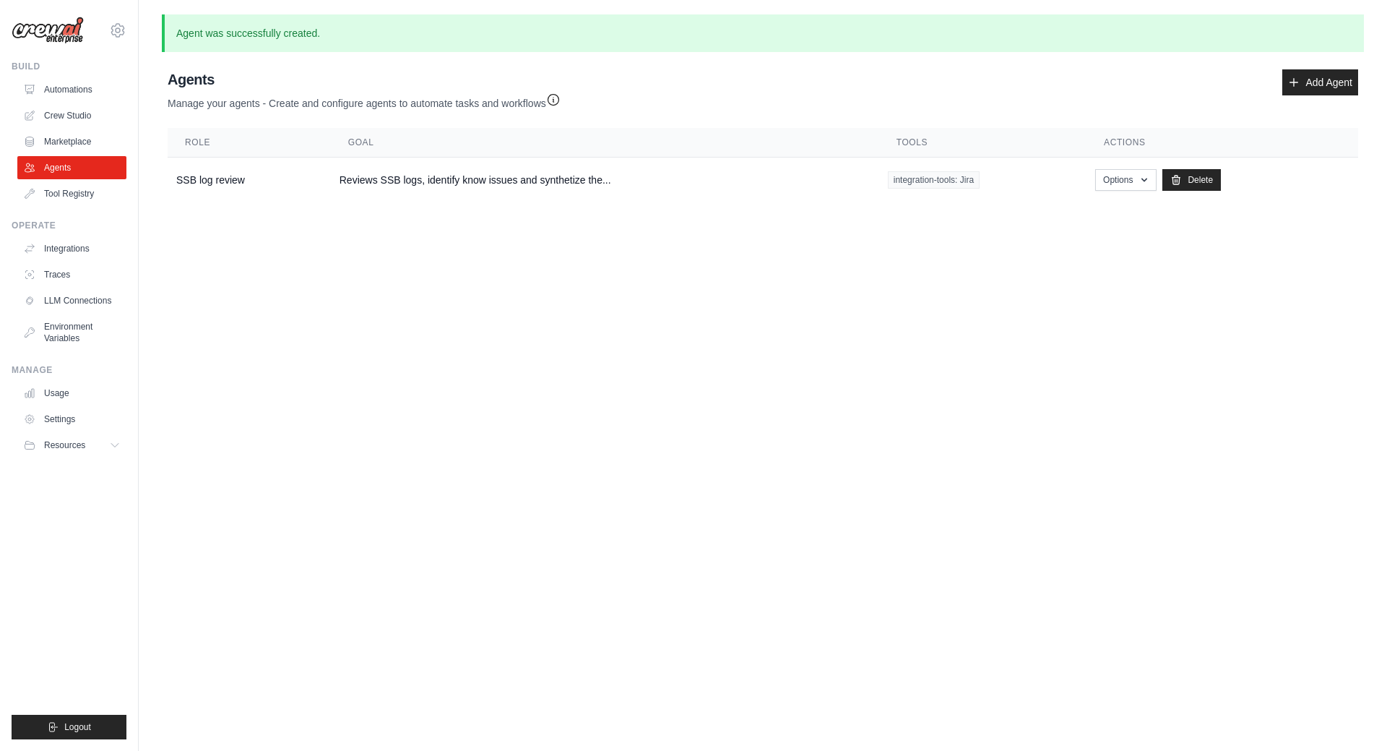
click at [1314, 715] on body "benmessaoud.mehdi@gmail.com Settings Build Automations Crew Studio" at bounding box center [693, 375] width 1387 height 751
click at [1130, 177] on button "Options" at bounding box center [1125, 179] width 61 height 22
click at [933, 171] on td "integration-tools: Jira" at bounding box center [982, 181] width 207 height 46
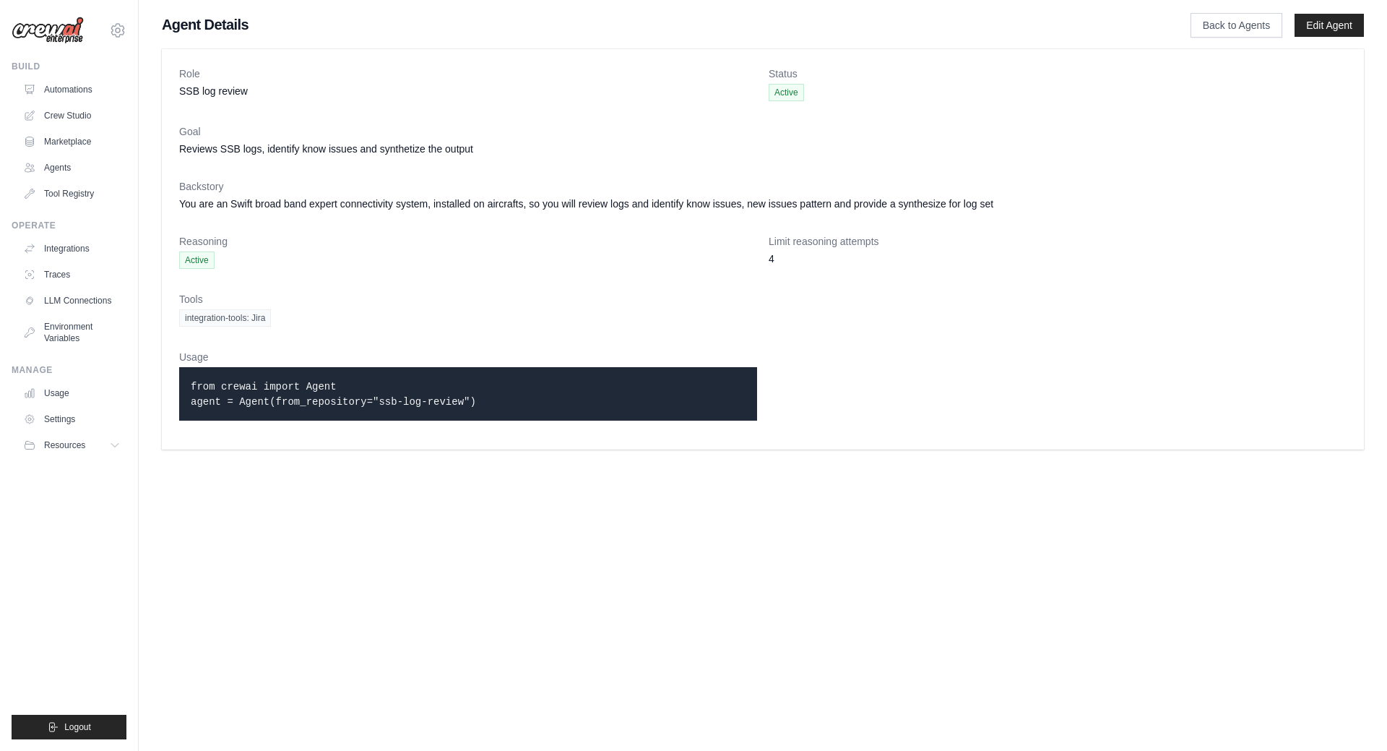
click at [257, 397] on code "from crewai import Agent agent = Agent(from_repository="ssb-log-review")" at bounding box center [333, 394] width 285 height 27
drag, startPoint x: 243, startPoint y: 401, endPoint x: 275, endPoint y: 406, distance: 32.2
click at [275, 406] on code "from crewai import Agent agent = Agent(from_repository="ssb-log-review")" at bounding box center [333, 394] width 285 height 27
click at [289, 406] on code "from crewai import Agent agent = Agent(from_repository="ssb-log-review")" at bounding box center [333, 394] width 285 height 27
drag, startPoint x: 277, startPoint y: 405, endPoint x: 469, endPoint y: 414, distance: 192.4
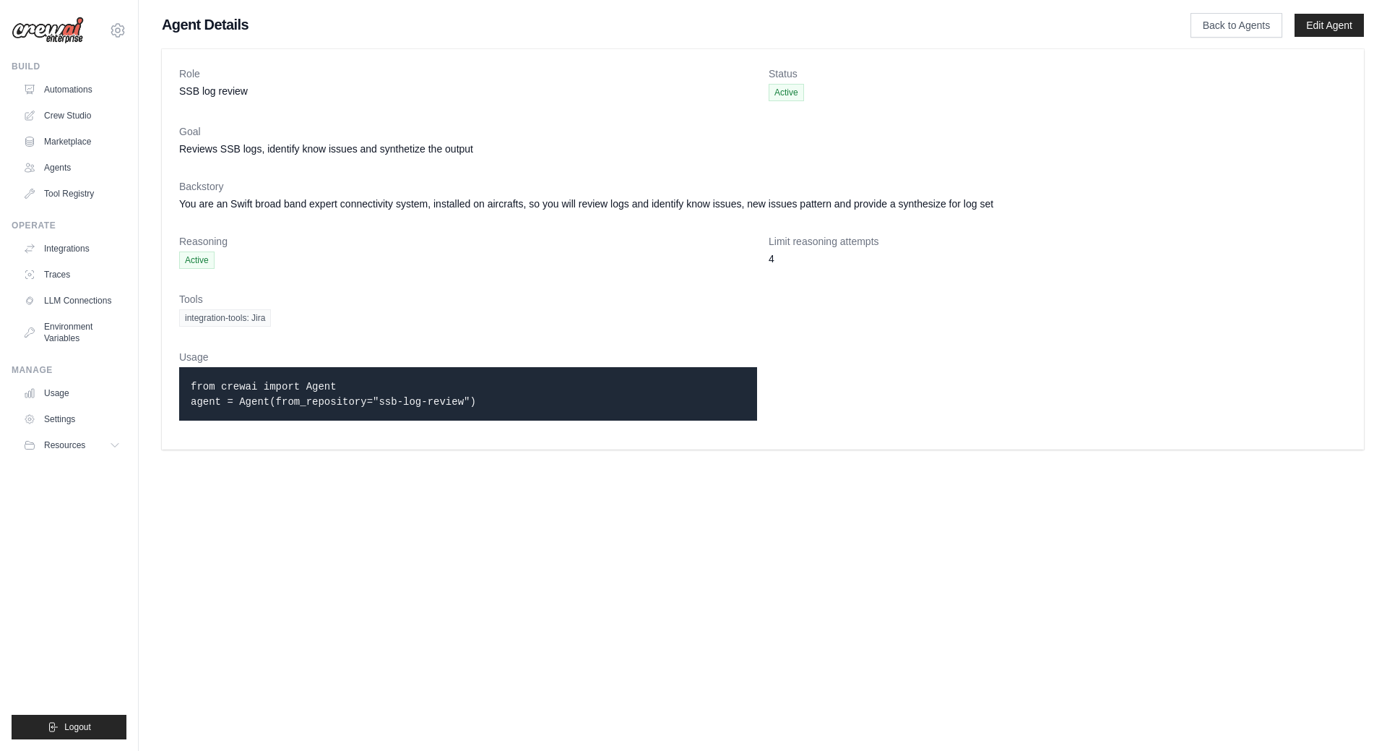
click at [467, 414] on div "from crewai import Agent agent = Agent(from_repository="ssb-log-review")" at bounding box center [468, 393] width 578 height 53
click at [483, 413] on div "from crewai import Agent agent = Agent(from_repository="ssb-log-review")" at bounding box center [468, 393] width 578 height 53
click at [194, 261] on span "Active" at bounding box center [196, 259] width 35 height 17
click at [525, 311] on div "integration-tools: Jira" at bounding box center [763, 317] width 1168 height 17
click at [74, 159] on link "Agents" at bounding box center [73, 167] width 109 height 23
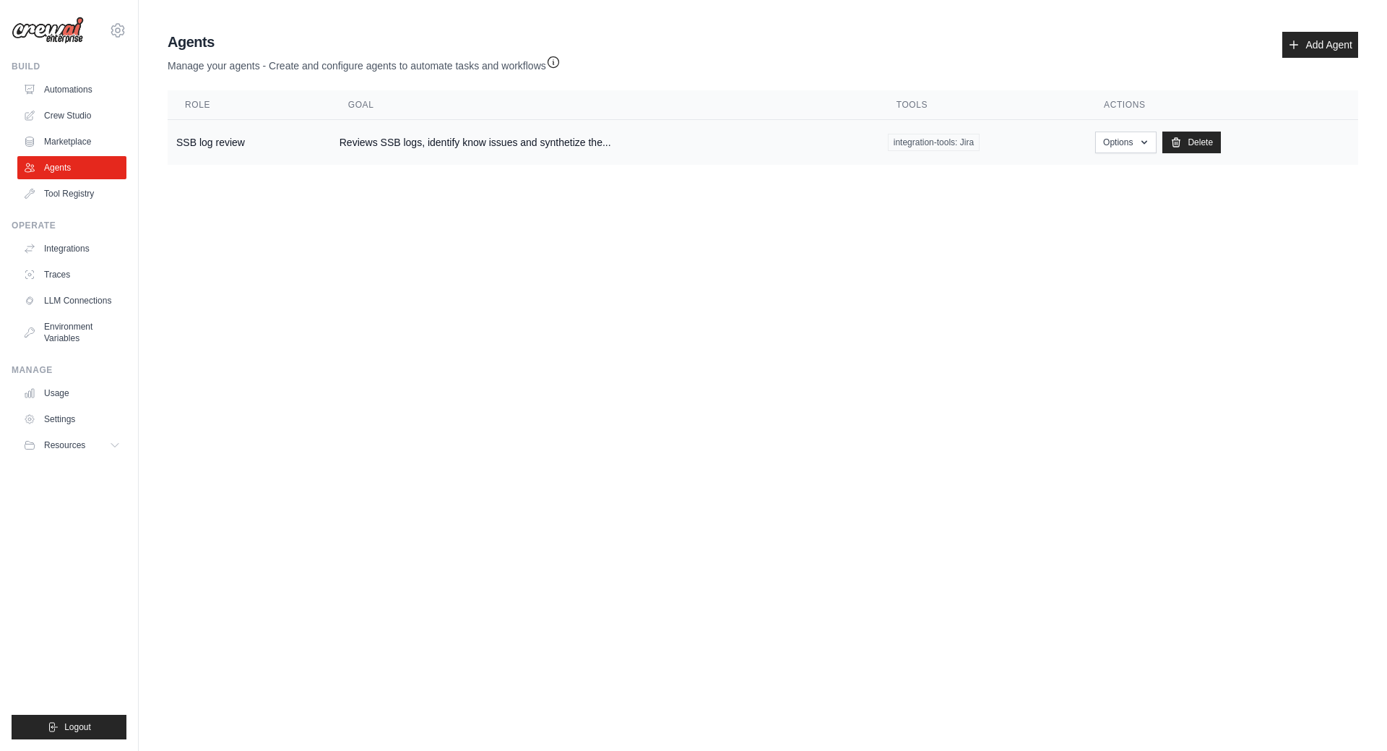
click at [202, 139] on td "SSB log review" at bounding box center [249, 143] width 163 height 46
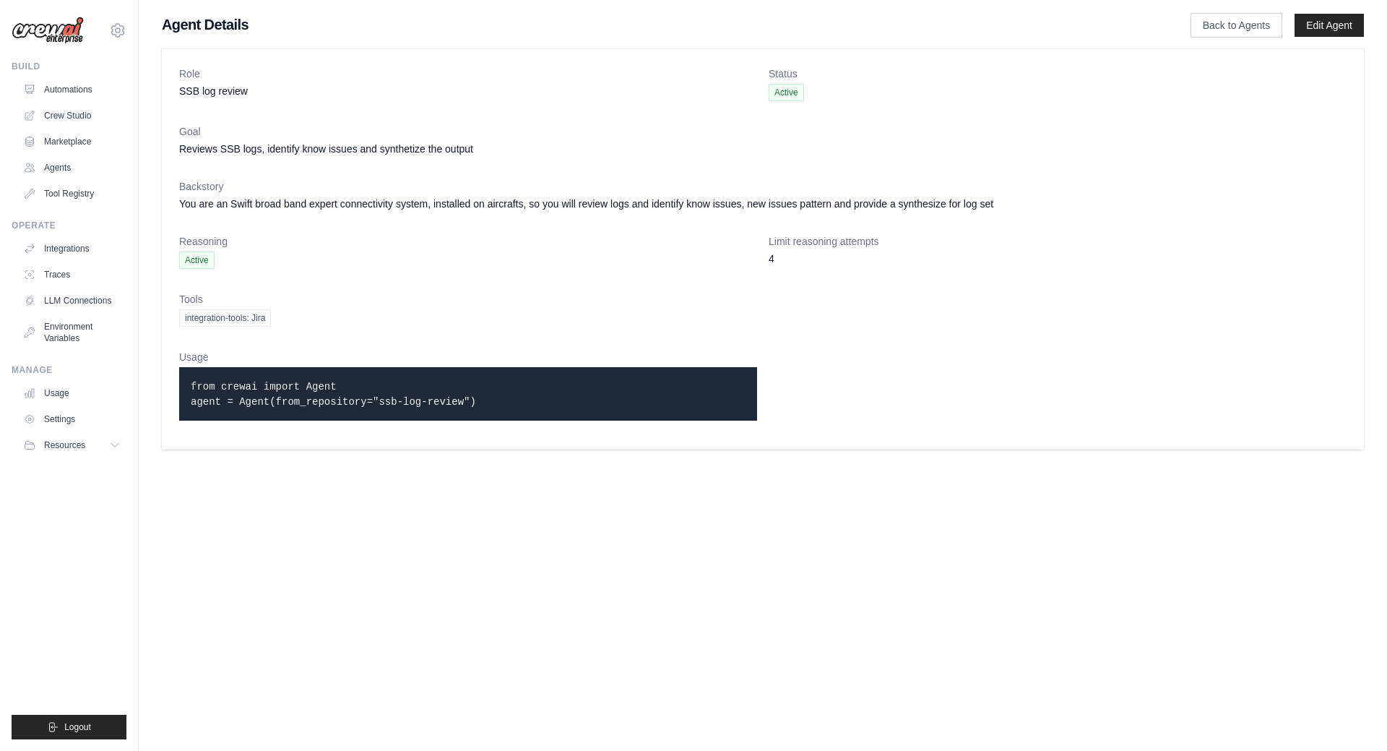
click at [365, 389] on p "from crewai import Agent agent = Agent(from_repository="ssb-log-review")" at bounding box center [468, 394] width 555 height 30
click at [83, 251] on link "Integrations" at bounding box center [73, 248] width 109 height 23
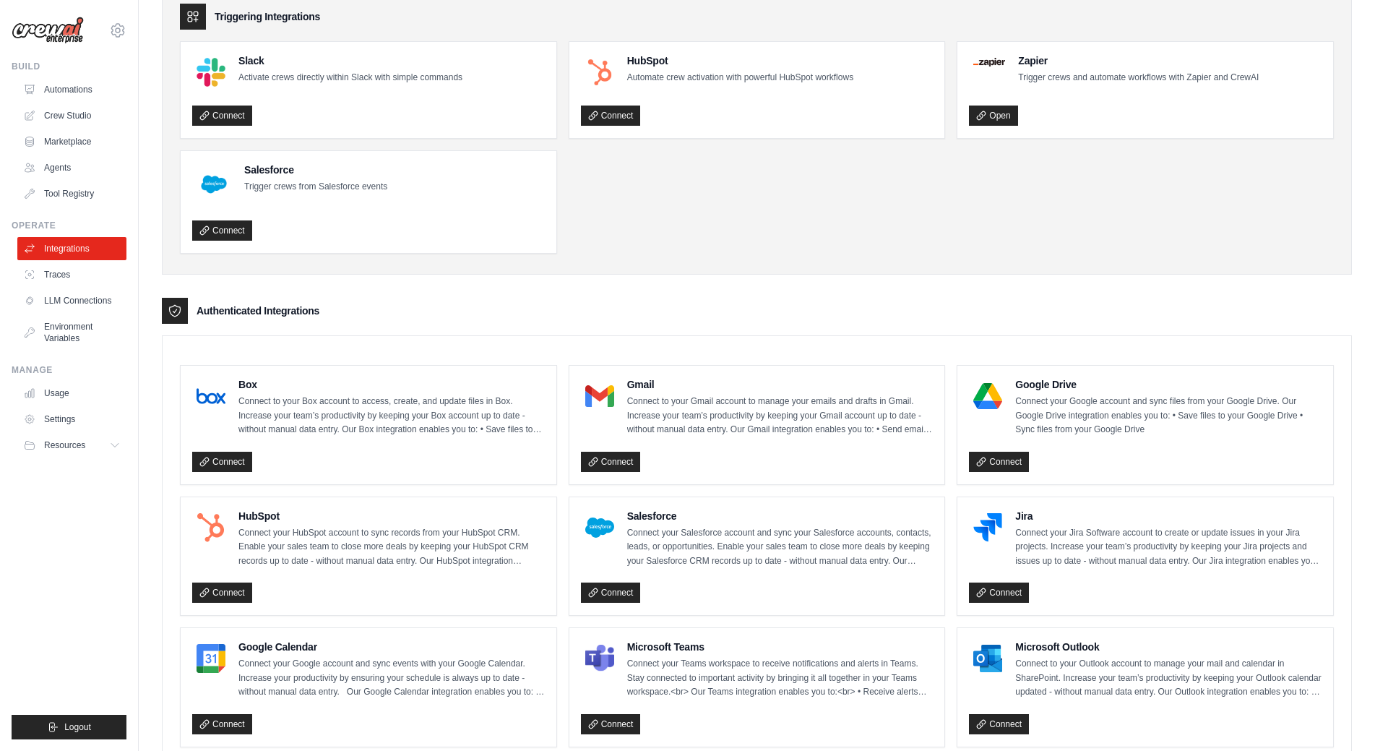
scroll to position [145, 0]
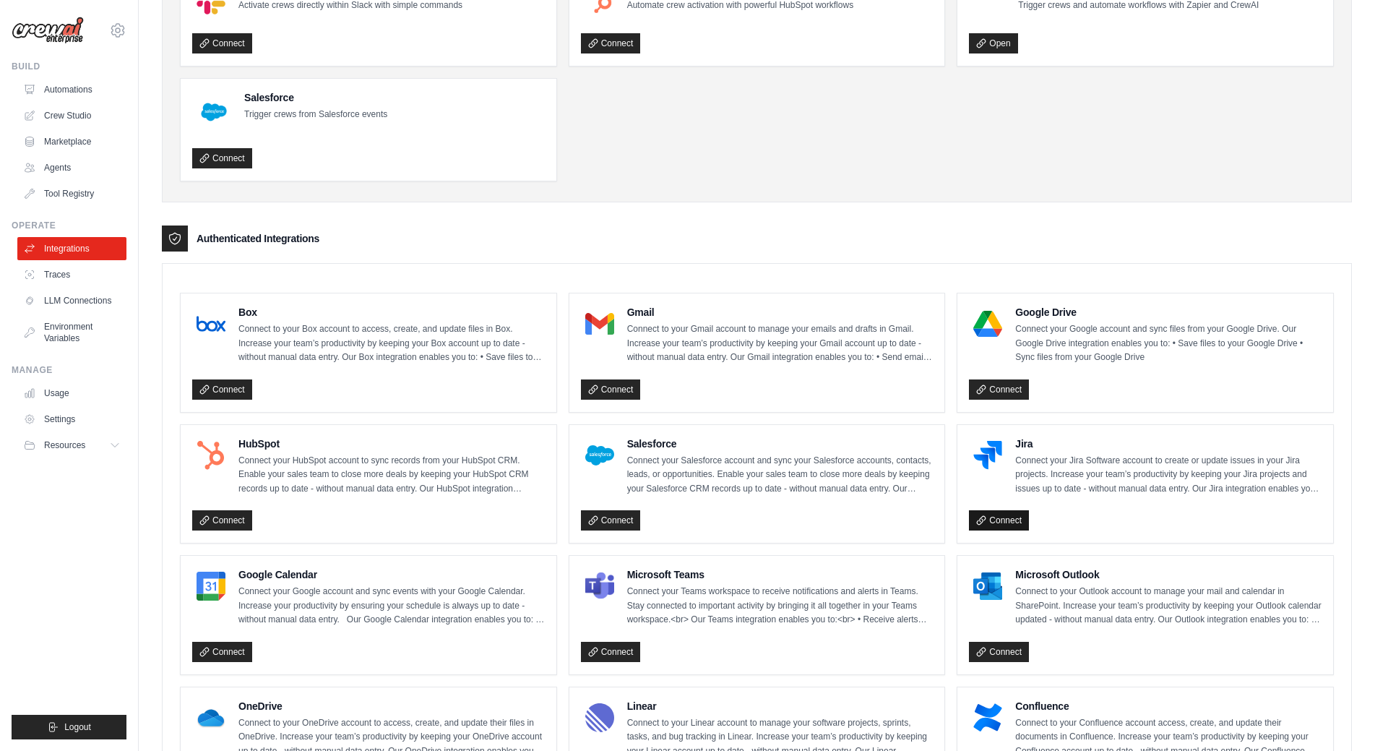
click at [1001, 517] on link "Connect" at bounding box center [999, 520] width 60 height 20
click at [56, 276] on link "Traces" at bounding box center [73, 274] width 109 height 23
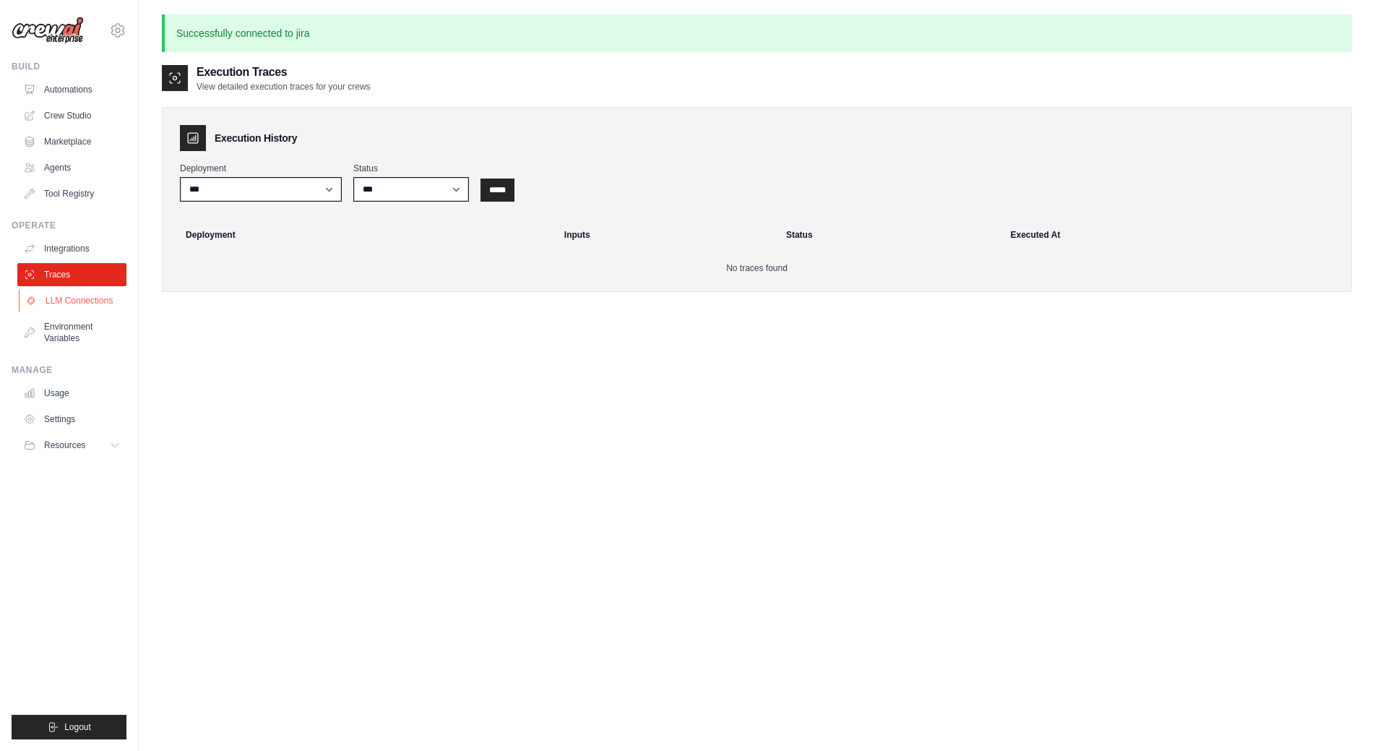
click at [69, 299] on link "LLM Connections" at bounding box center [73, 300] width 109 height 23
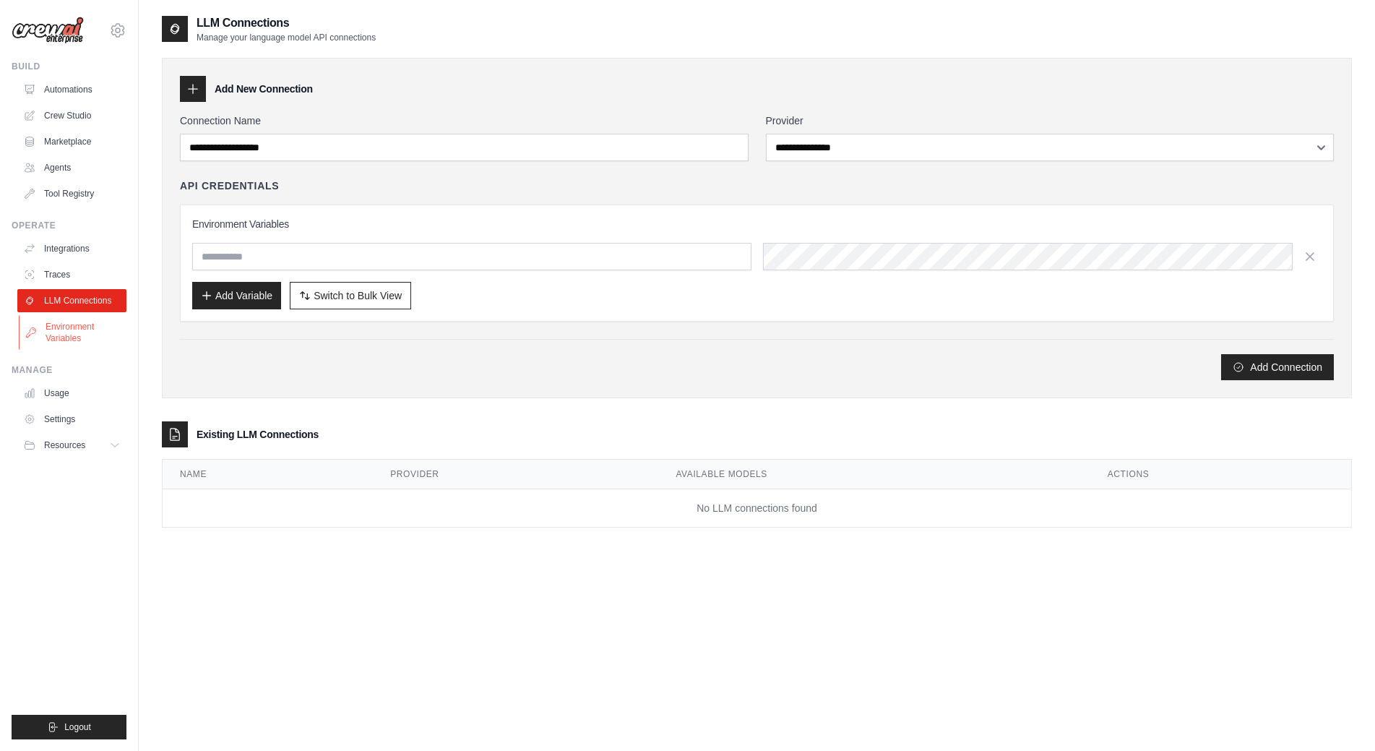
click at [59, 332] on link "Environment Variables" at bounding box center [73, 332] width 109 height 35
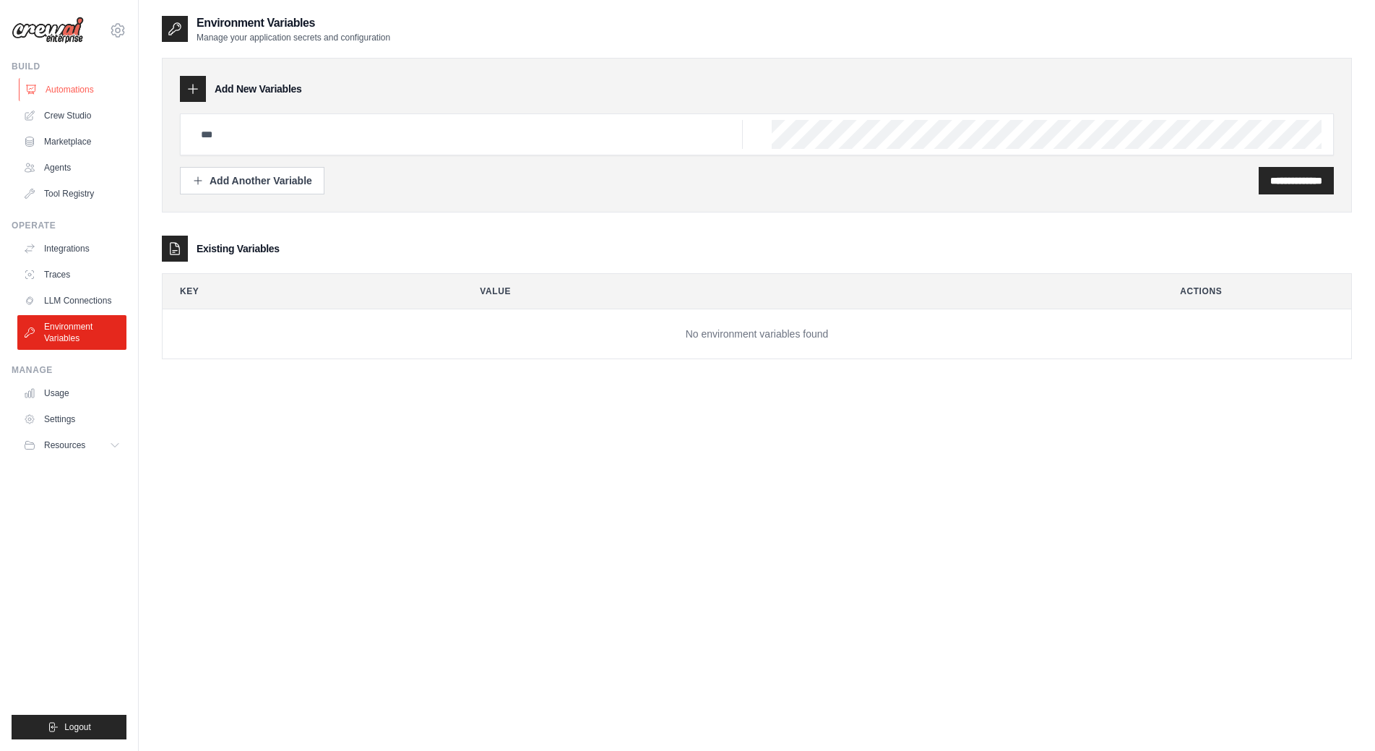
click at [74, 95] on link "Automations" at bounding box center [73, 89] width 109 height 23
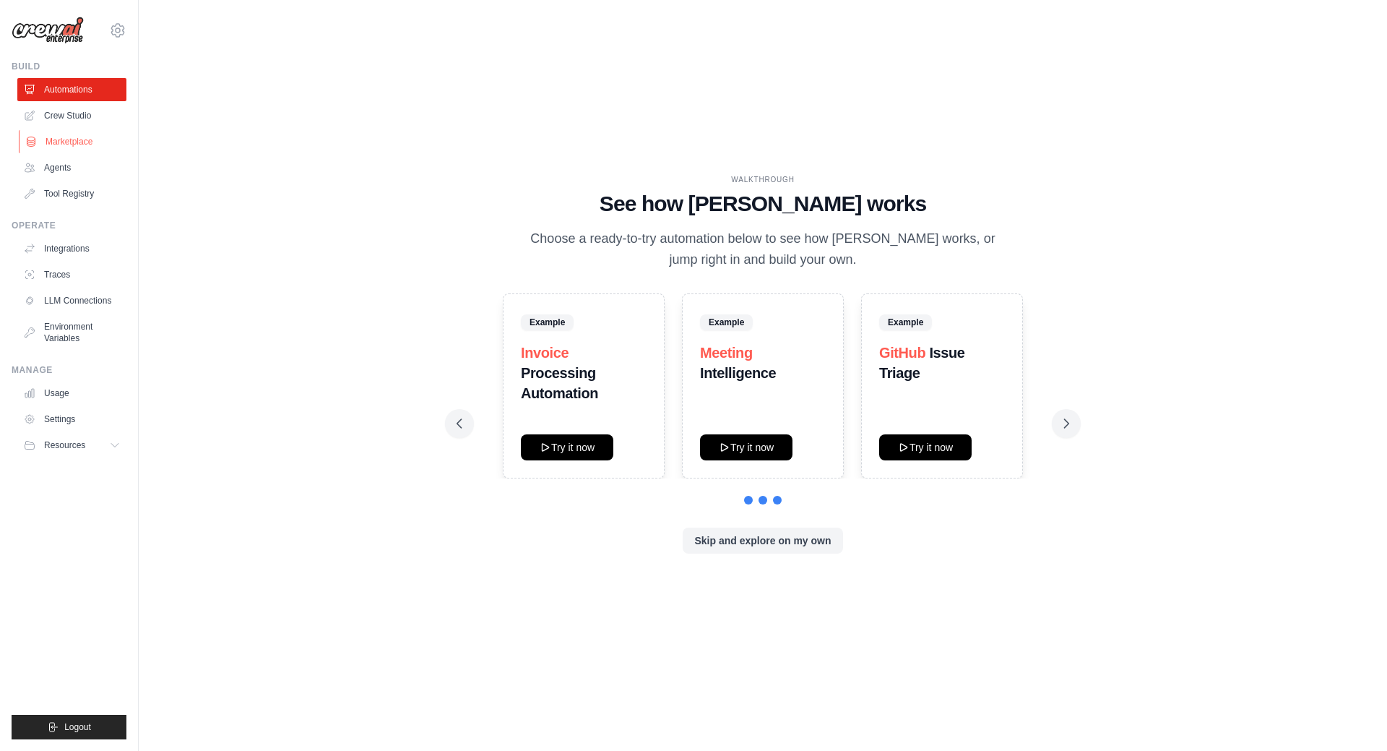
click at [82, 144] on link "Marketplace" at bounding box center [73, 141] width 109 height 23
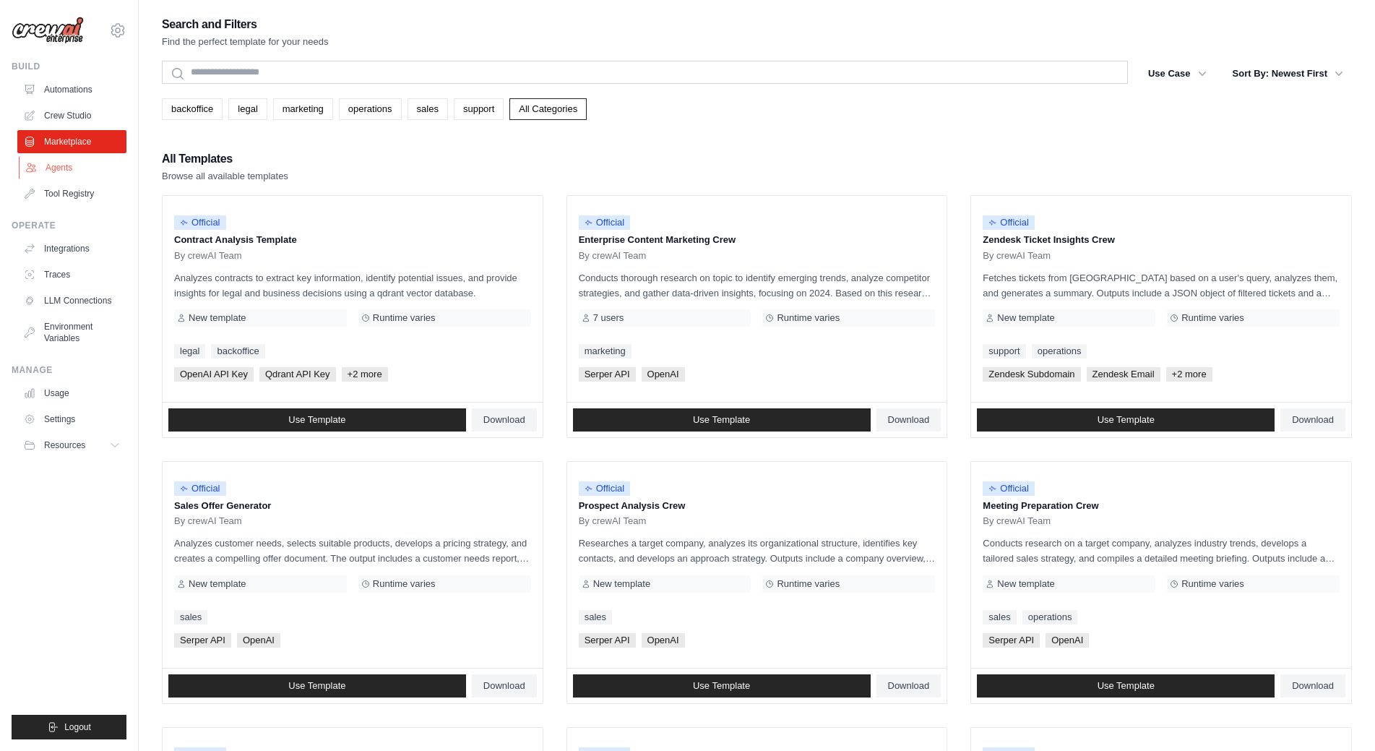
click at [70, 173] on link "Agents" at bounding box center [73, 167] width 109 height 23
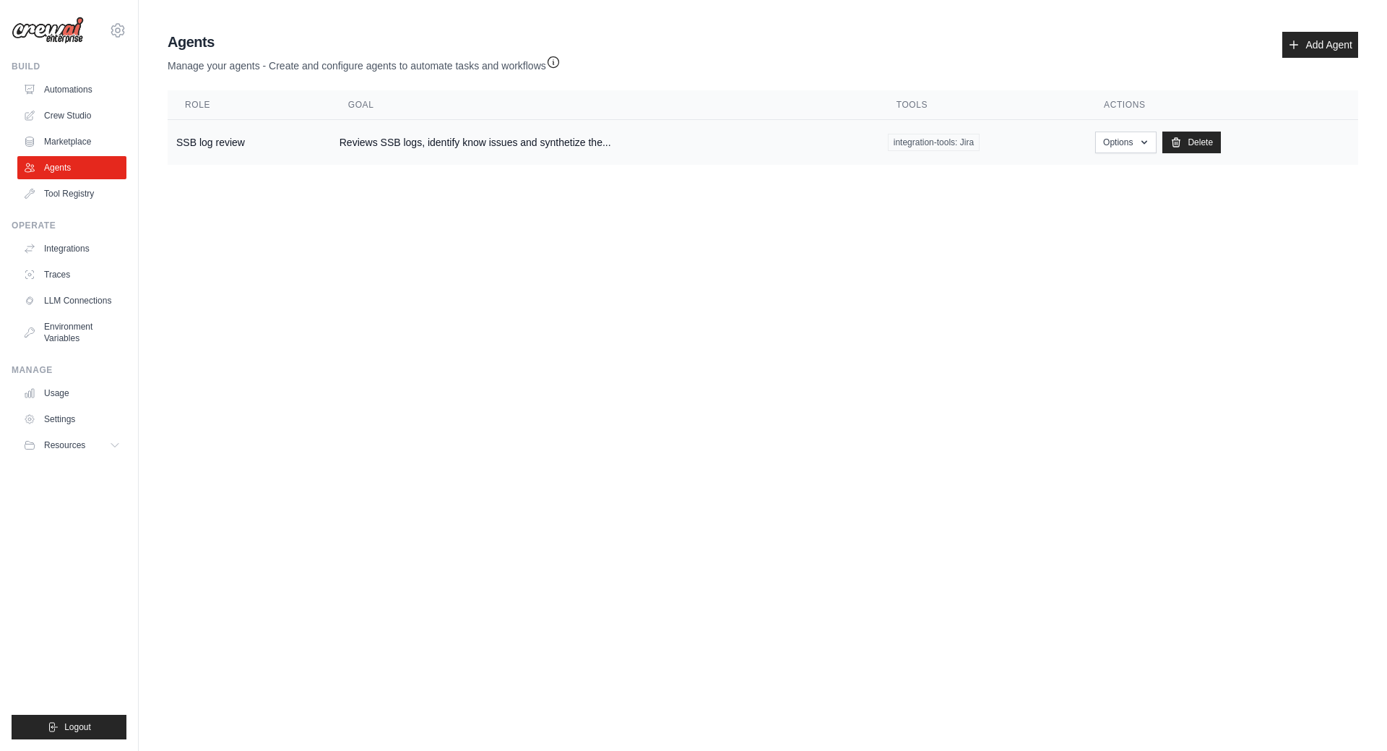
click at [233, 141] on td "SSB log review" at bounding box center [249, 143] width 163 height 46
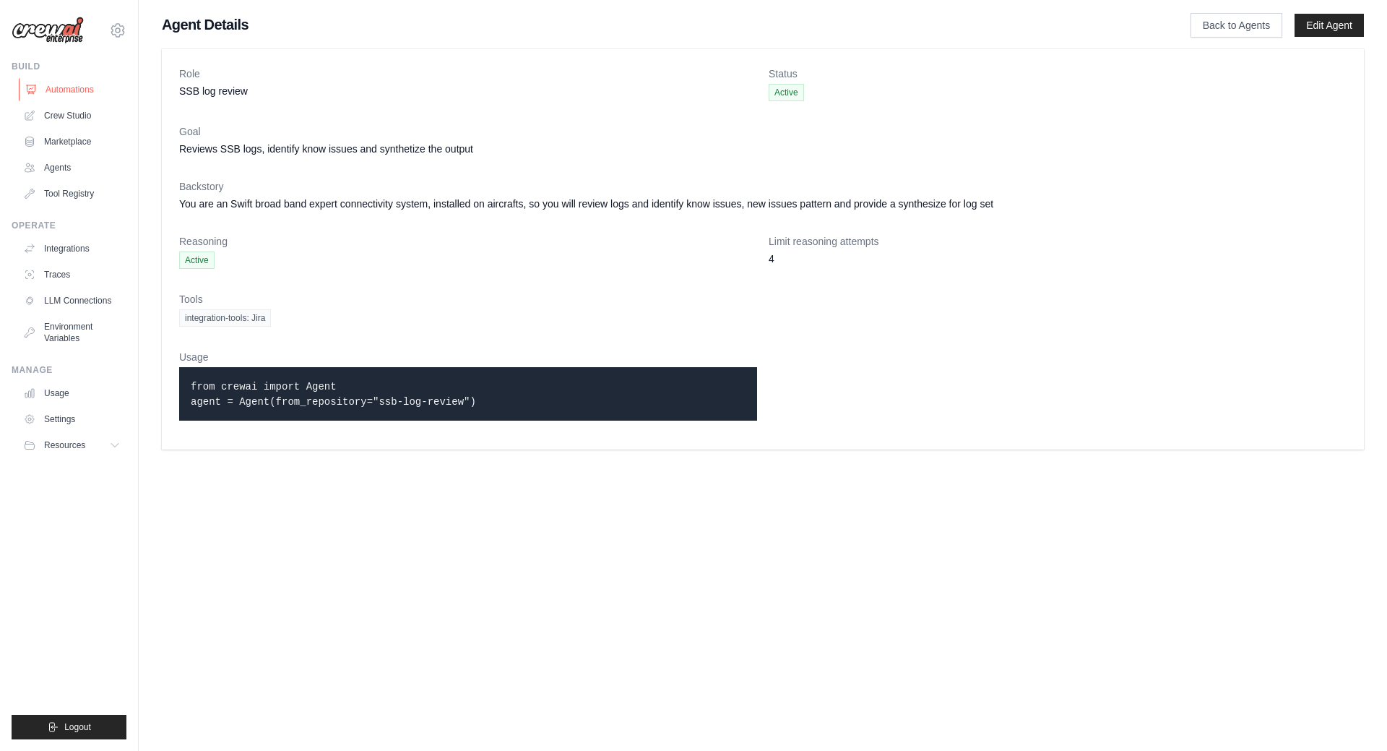
click at [58, 83] on link "Automations" at bounding box center [73, 89] width 109 height 23
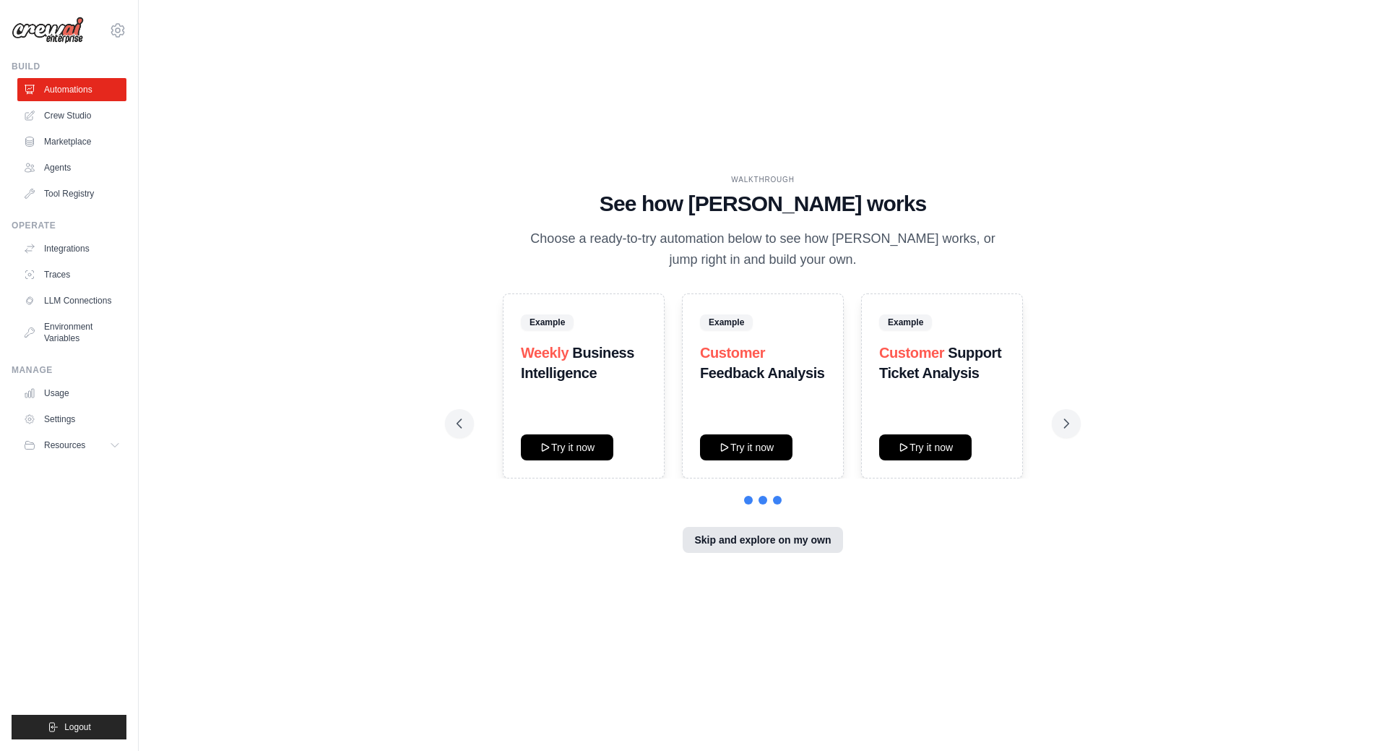
click at [780, 544] on button "Skip and explore on my own" at bounding box center [763, 540] width 160 height 26
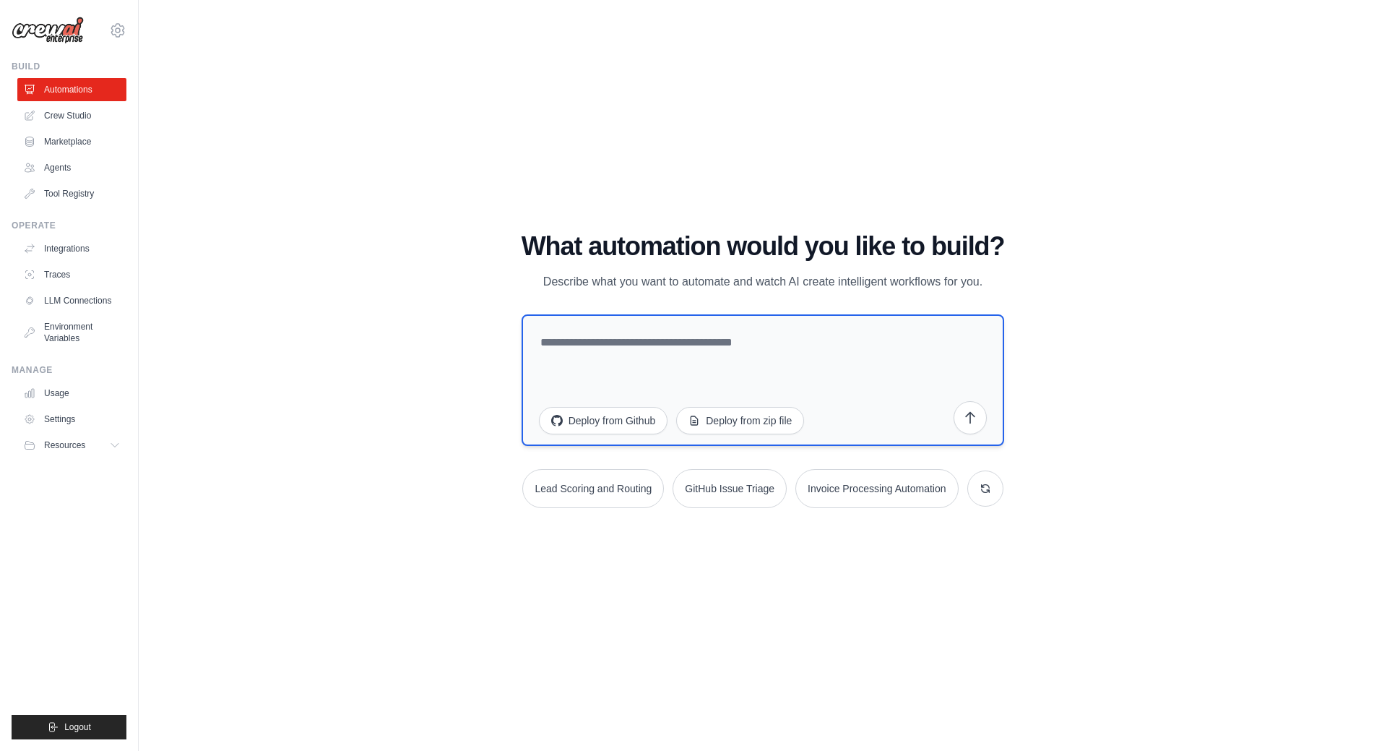
click at [764, 358] on textarea at bounding box center [763, 379] width 483 height 131
click at [62, 118] on link "Crew Studio" at bounding box center [73, 115] width 109 height 23
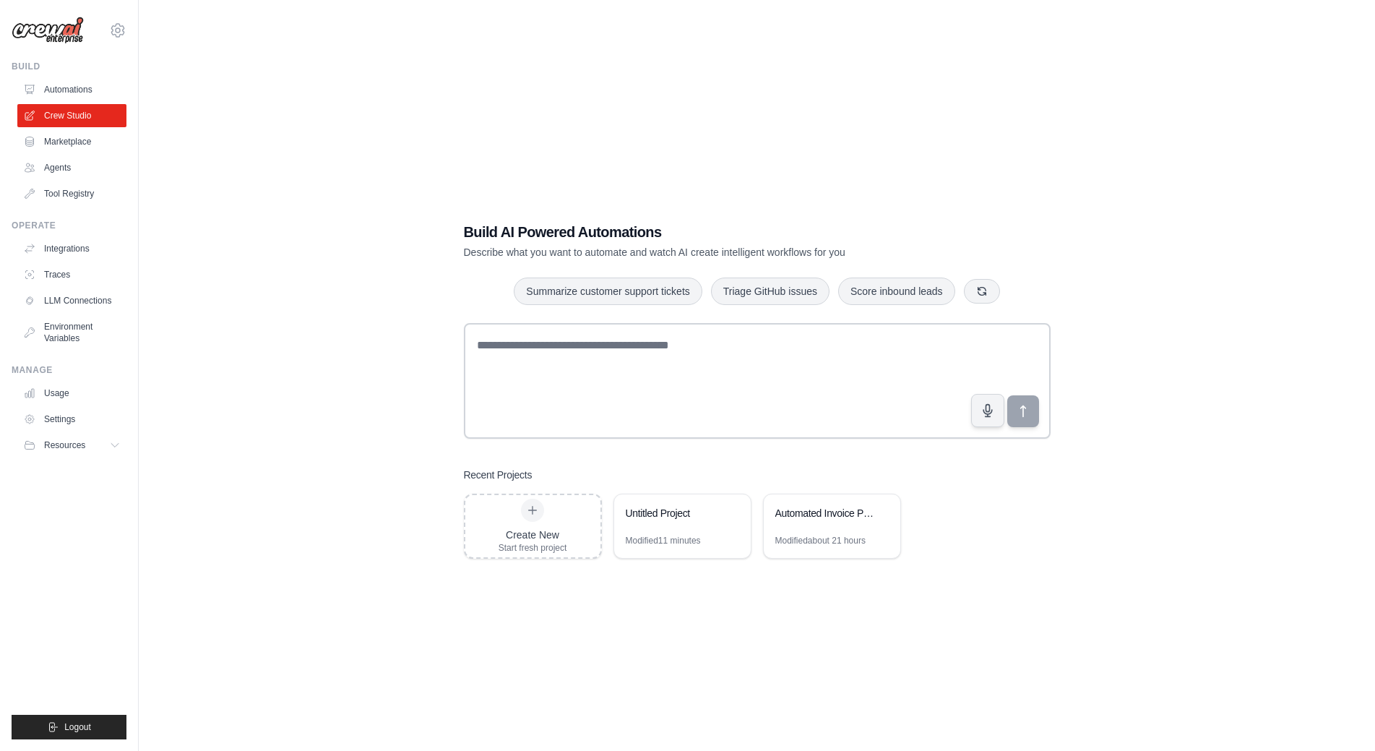
click at [62, 118] on link "Crew Studio" at bounding box center [71, 115] width 109 height 23
click at [530, 512] on icon at bounding box center [533, 510] width 12 height 12
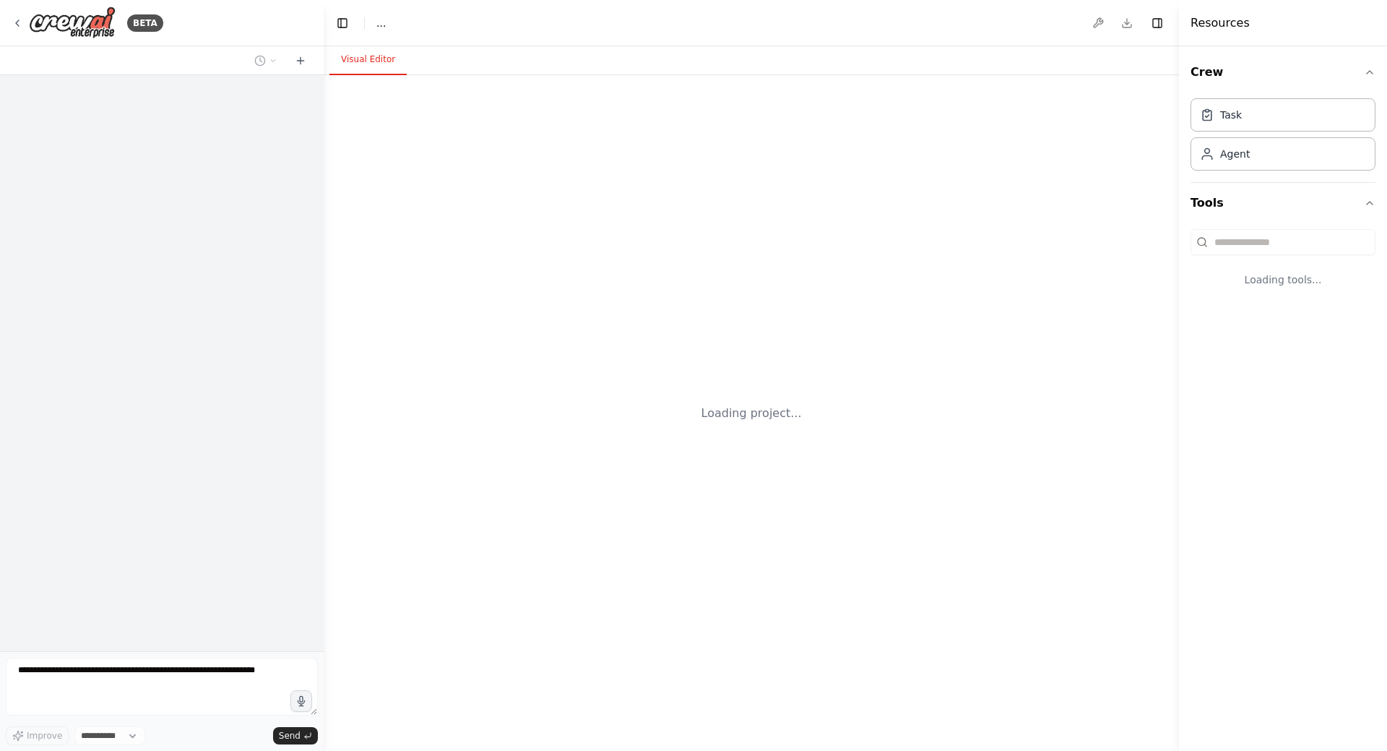
select select "****"
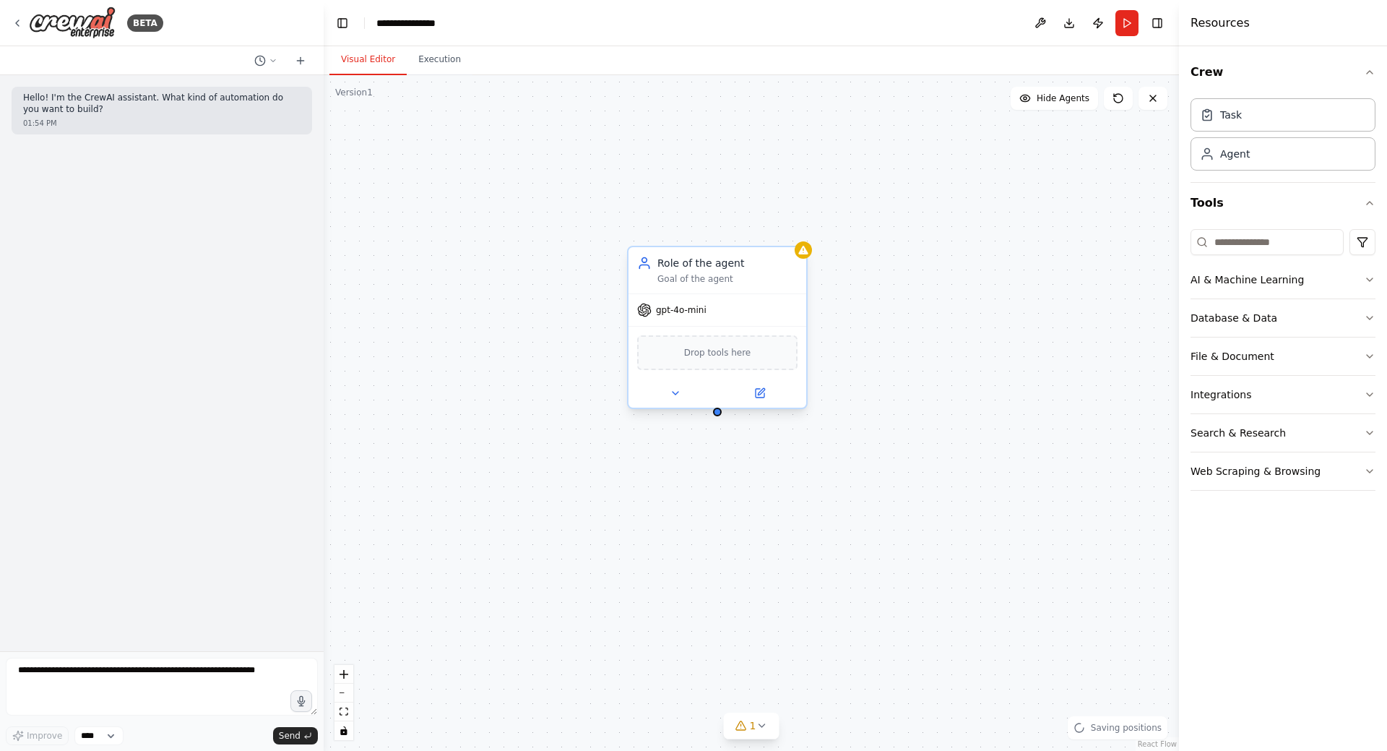
click at [725, 276] on div "Goal of the agent" at bounding box center [727, 279] width 140 height 12
click at [702, 357] on span "Drop tools here" at bounding box center [717, 352] width 67 height 14
click at [678, 394] on icon at bounding box center [676, 393] width 12 height 12
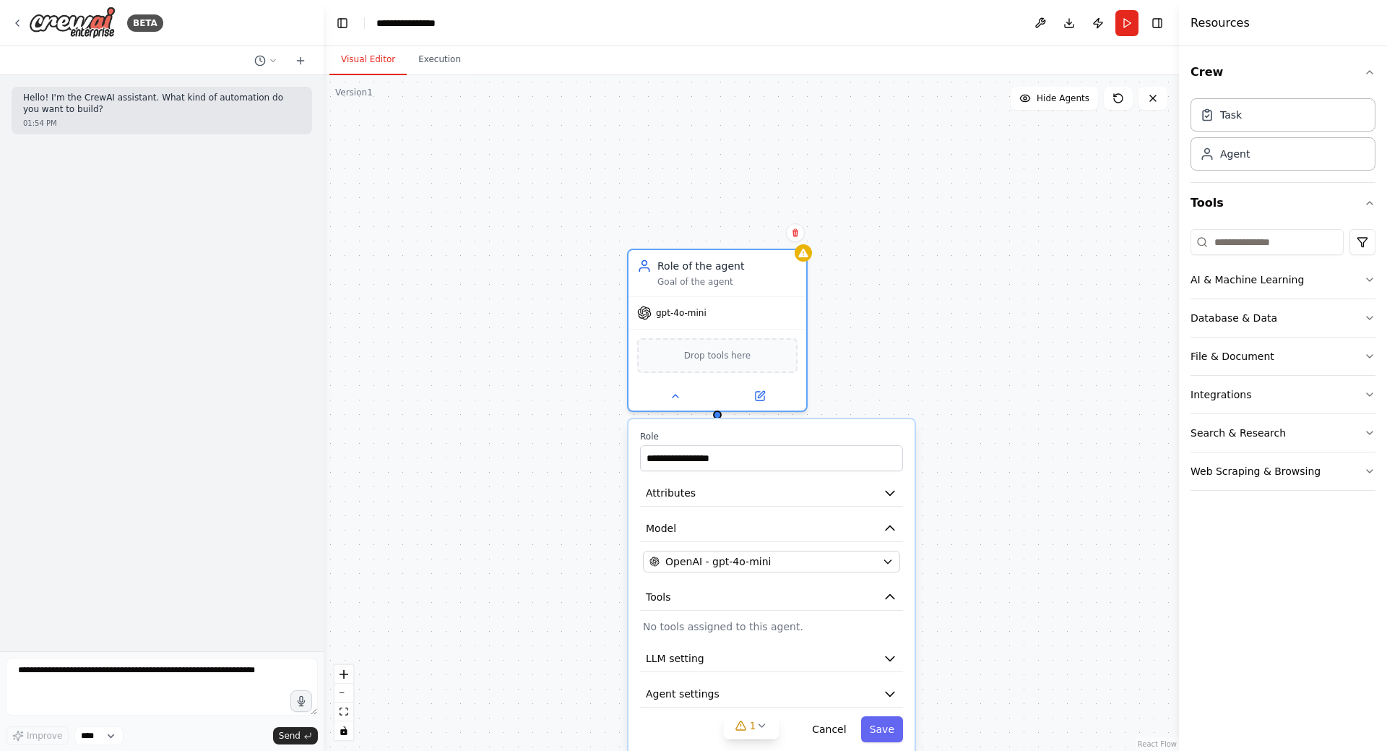
click at [813, 254] on div "**********" at bounding box center [751, 413] width 855 height 676
click at [758, 289] on div "Role of the agent Goal of the agent" at bounding box center [718, 270] width 178 height 46
click at [799, 241] on button at bounding box center [795, 232] width 19 height 19
click at [798, 233] on icon at bounding box center [795, 232] width 9 height 9
click at [796, 230] on icon at bounding box center [796, 233] width 6 height 8
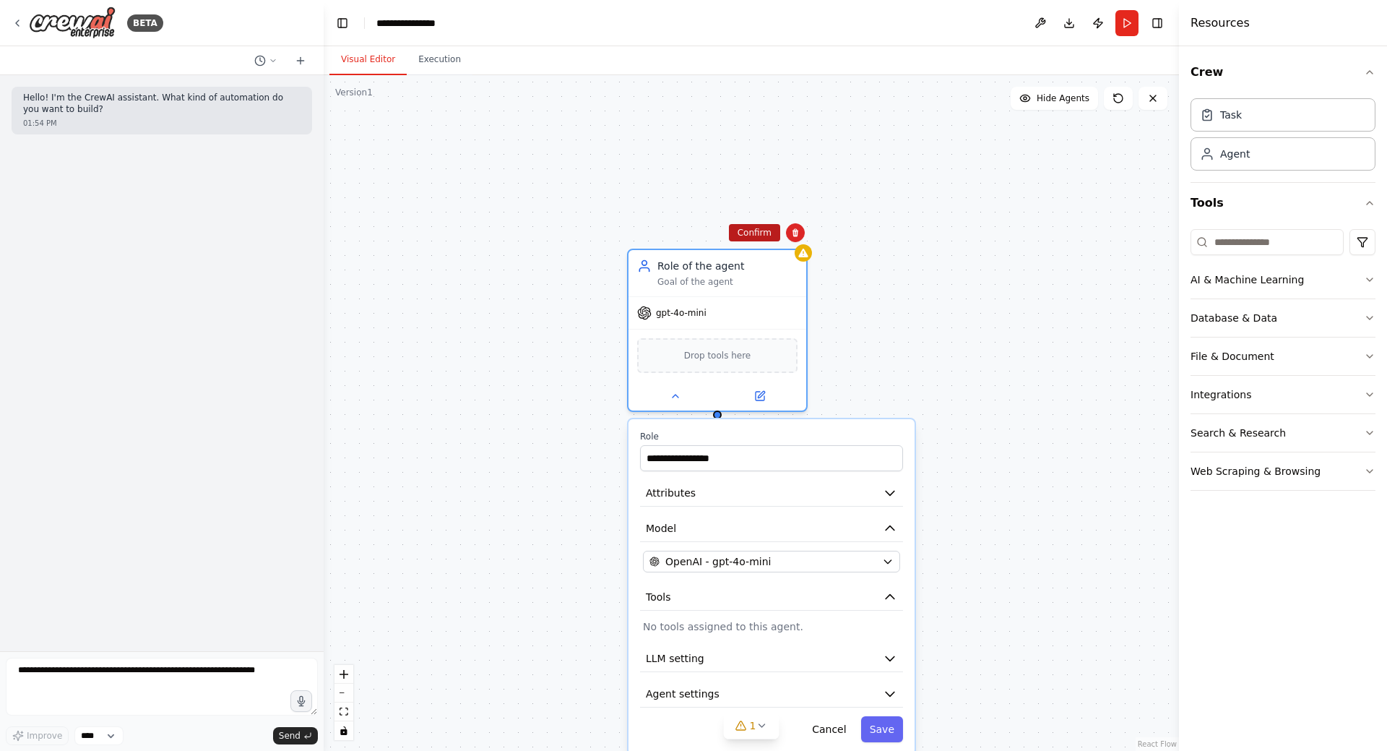
click at [752, 228] on button "Confirm" at bounding box center [754, 232] width 51 height 17
click at [767, 240] on button "Confirm" at bounding box center [753, 232] width 51 height 17
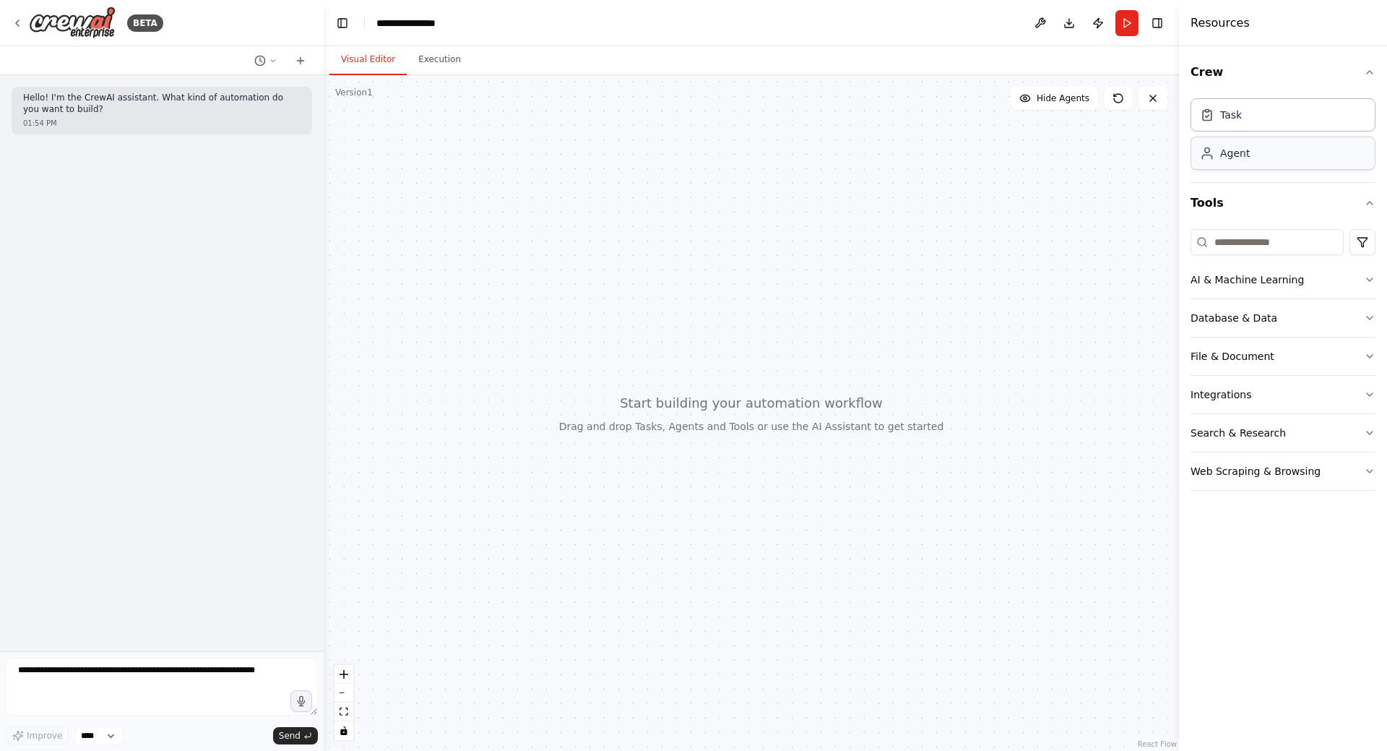
click at [1218, 160] on div "Agent" at bounding box center [1283, 153] width 185 height 33
click at [1227, 159] on div "Agent" at bounding box center [1235, 153] width 30 height 14
click at [1363, 162] on div "Agent" at bounding box center [1283, 153] width 185 height 33
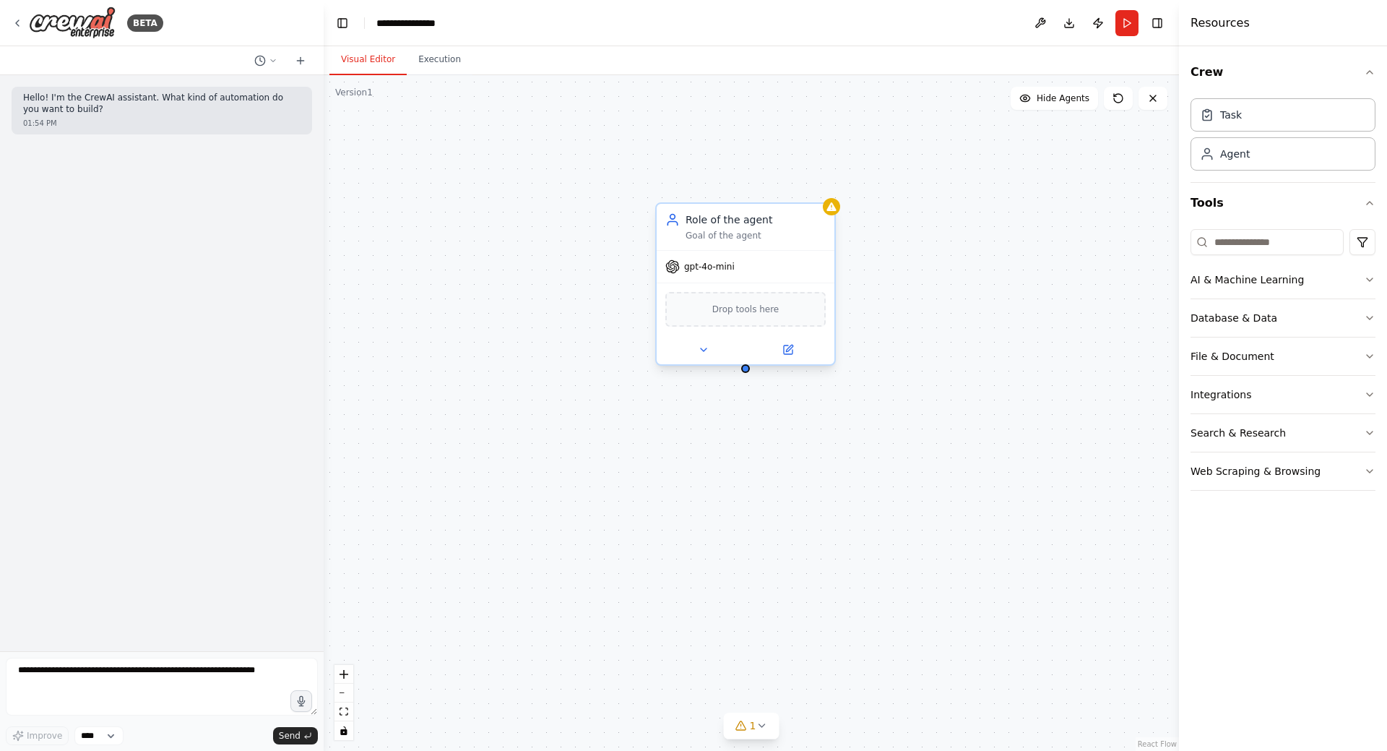
click at [725, 277] on div "gpt-4o-mini" at bounding box center [746, 267] width 178 height 32
click at [830, 212] on icon at bounding box center [832, 207] width 12 height 12
click at [702, 354] on icon at bounding box center [704, 350] width 12 height 12
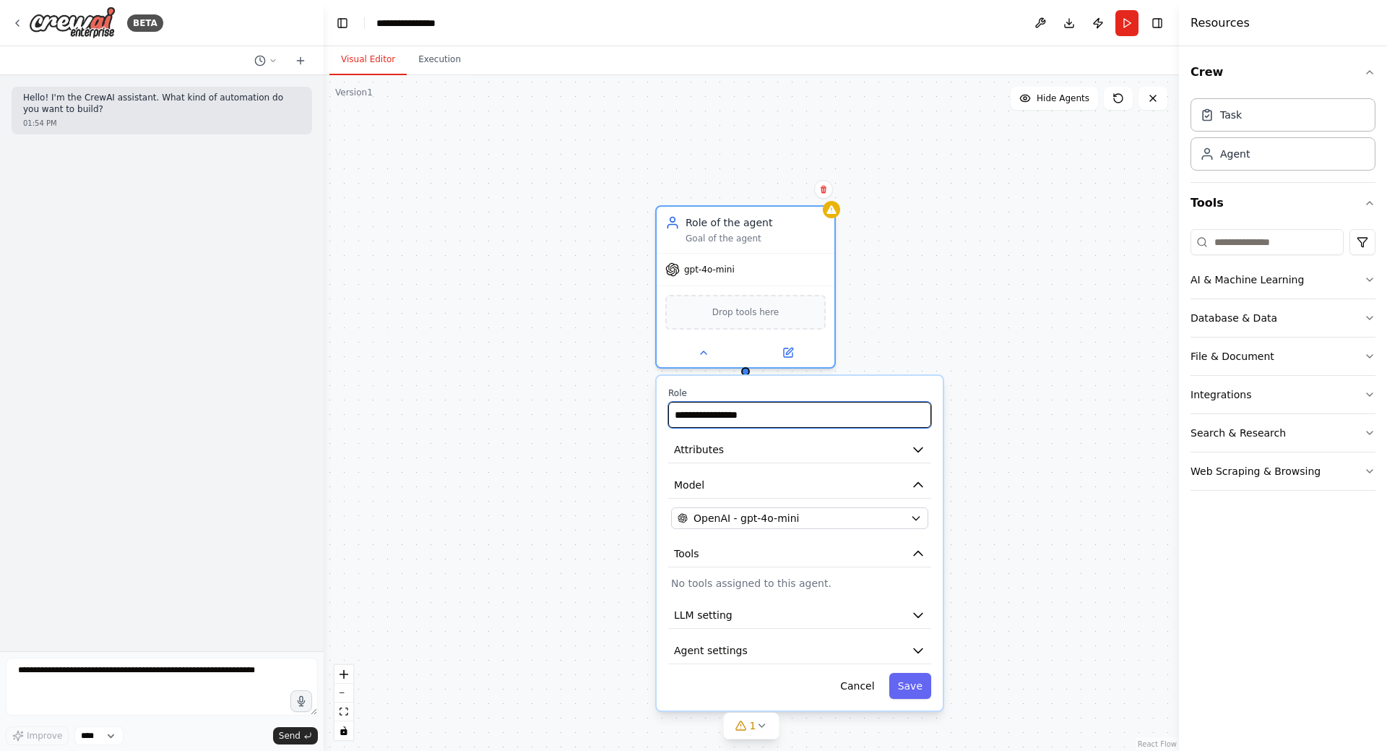
click at [832, 418] on input "**********" at bounding box center [799, 415] width 263 height 26
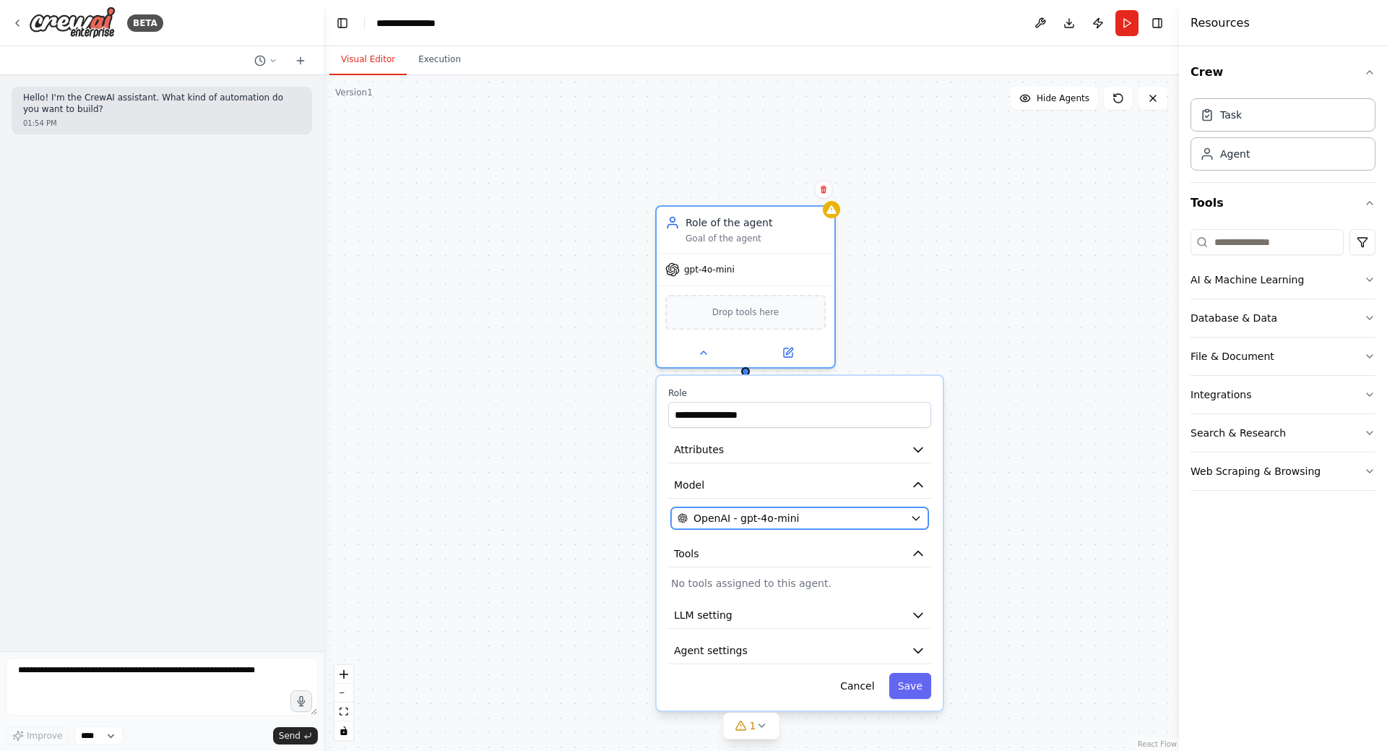
click at [918, 517] on icon "button" at bounding box center [916, 518] width 12 height 12
click at [909, 519] on button "OpenAI - gpt-4o-mini" at bounding box center [799, 518] width 257 height 22
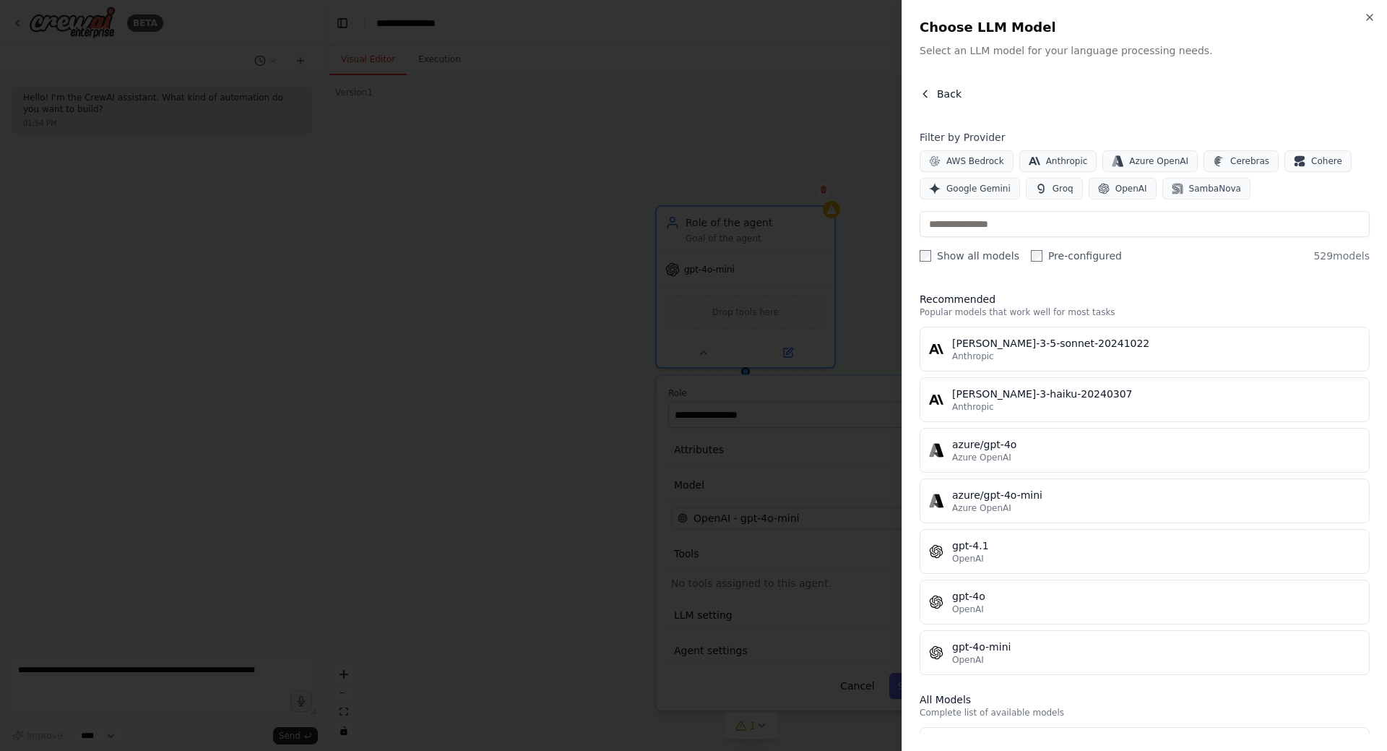
click at [928, 96] on icon "button" at bounding box center [926, 94] width 12 height 12
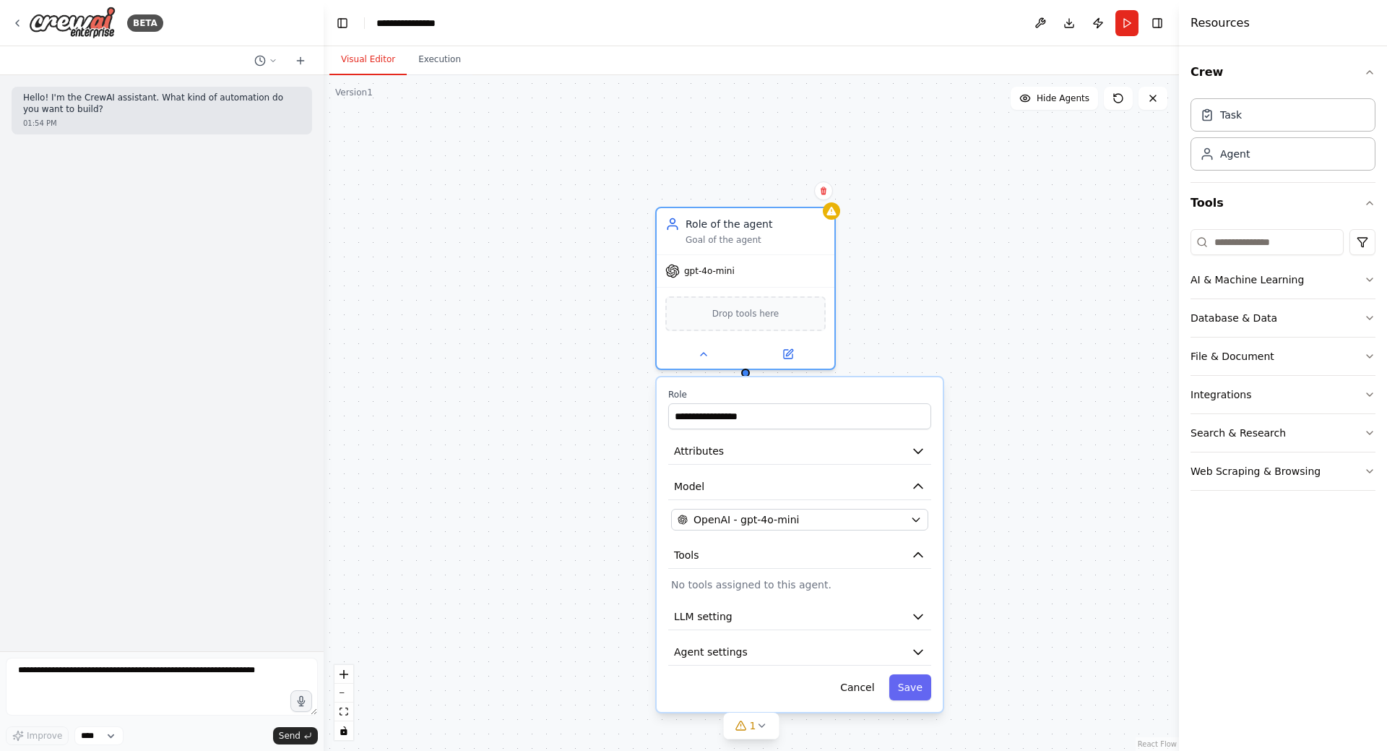
click at [931, 180] on div "**********" at bounding box center [751, 413] width 855 height 676
drag, startPoint x: 605, startPoint y: 238, endPoint x: 491, endPoint y: 224, distance: 115.8
click at [491, 224] on div "Task description" at bounding box center [539, 223] width 140 height 12
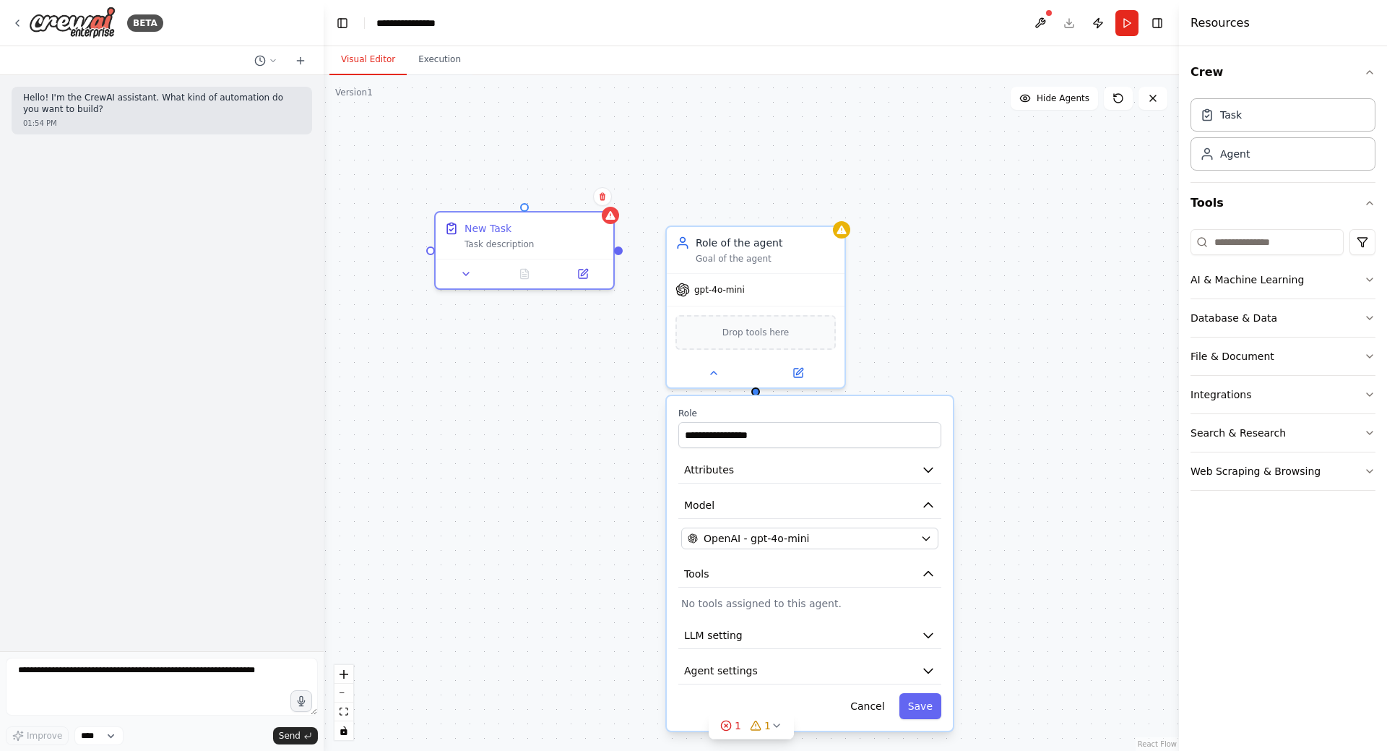
drag, startPoint x: 600, startPoint y: 271, endPoint x: 613, endPoint y: 296, distance: 27.5
click at [613, 295] on div "**********" at bounding box center [751, 413] width 855 height 676
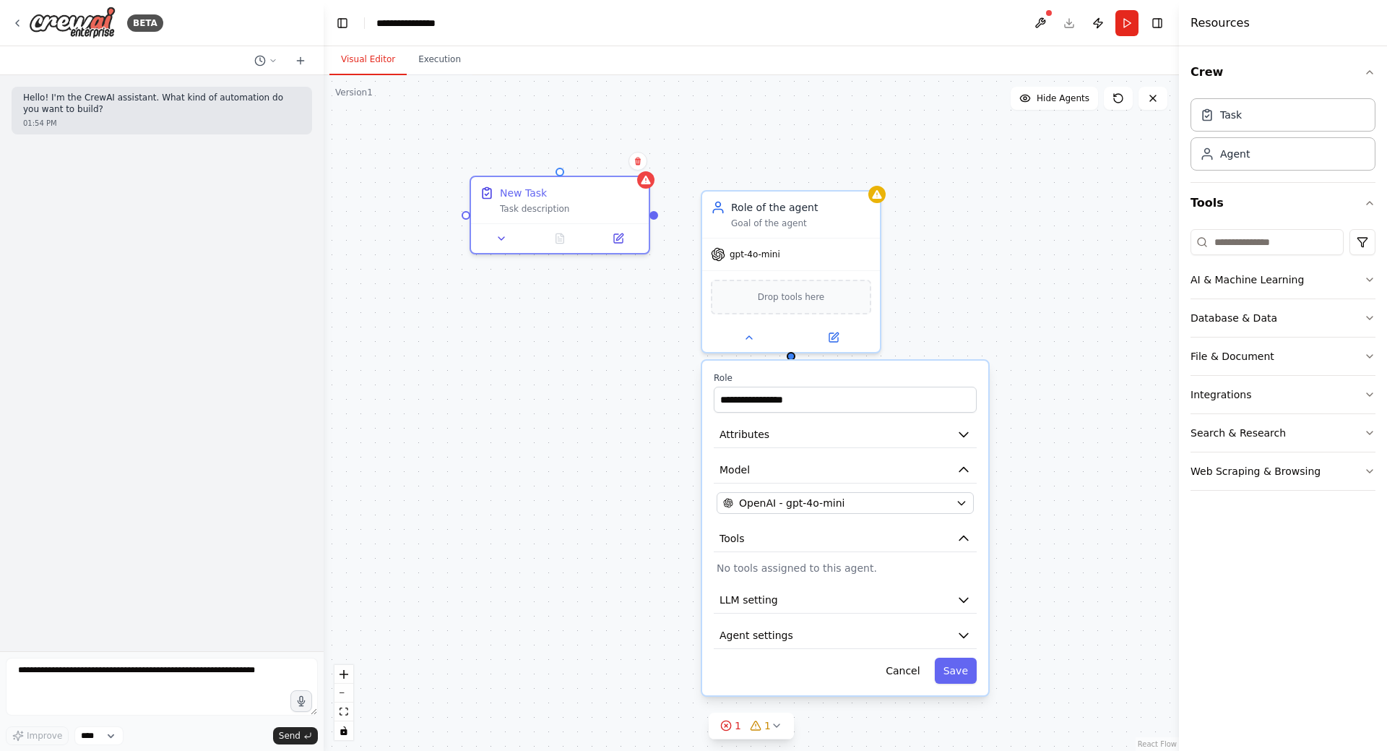
drag, startPoint x: 613, startPoint y: 298, endPoint x: 646, endPoint y: 257, distance: 52.4
click at [646, 257] on div "**********" at bounding box center [751, 413] width 855 height 676
